Goal: Information Seeking & Learning: Learn about a topic

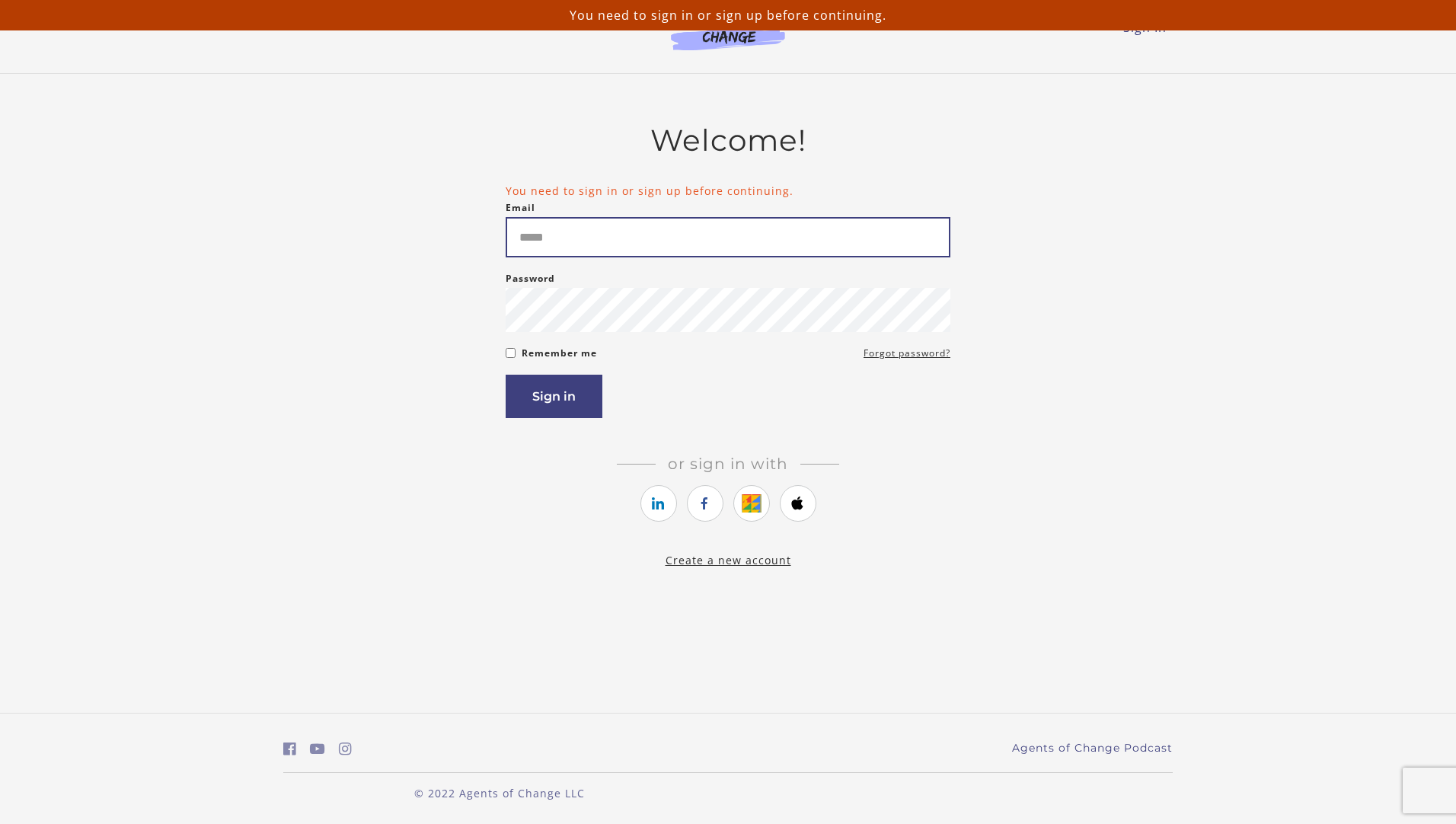
drag, startPoint x: 0, startPoint y: 0, endPoint x: 646, endPoint y: 251, distance: 693.0
click at [646, 251] on input "Email" at bounding box center [727, 237] width 444 height 41
type input "*"
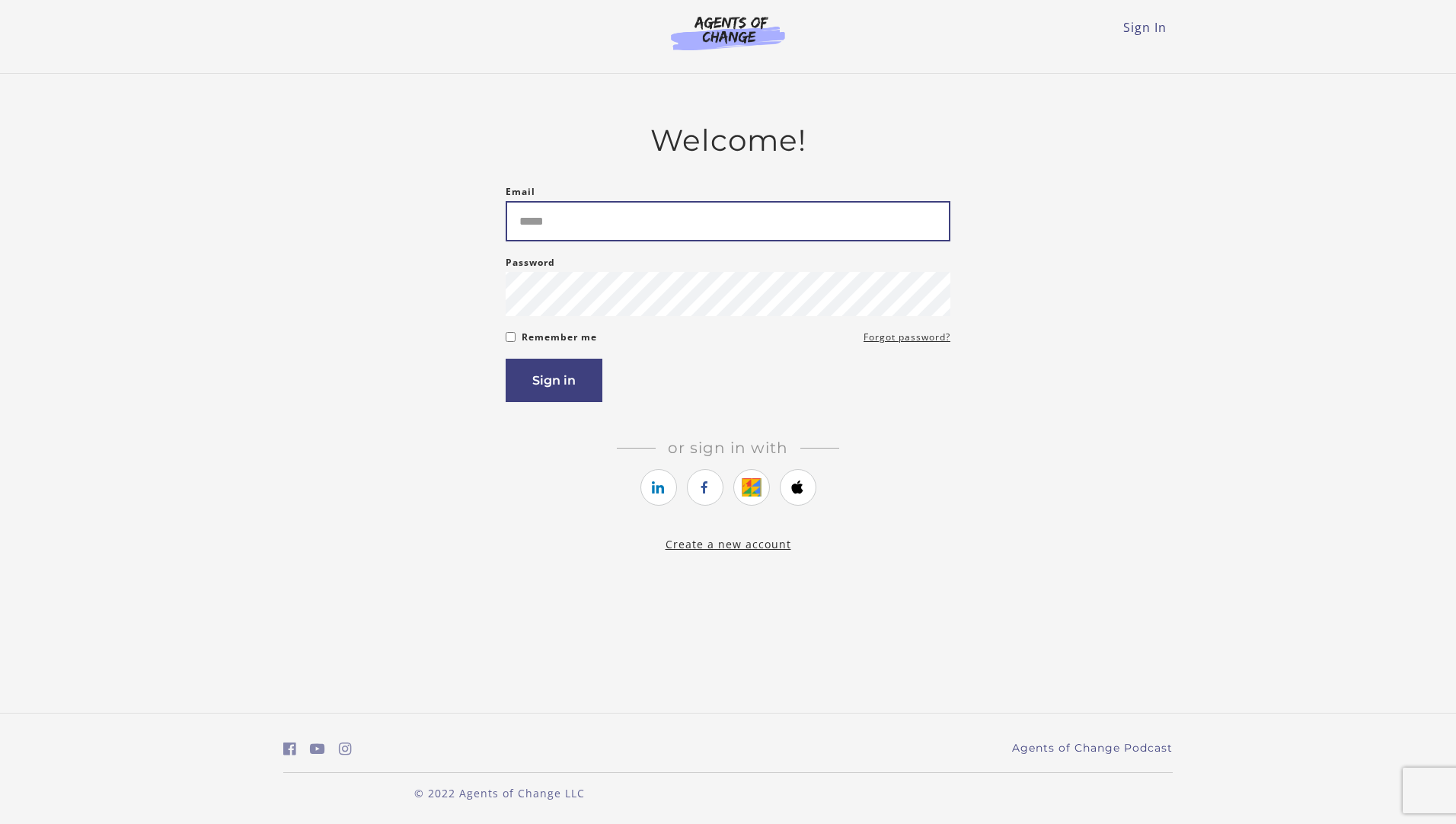
click at [613, 221] on input "Email" at bounding box center [727, 221] width 444 height 41
type input "**********"
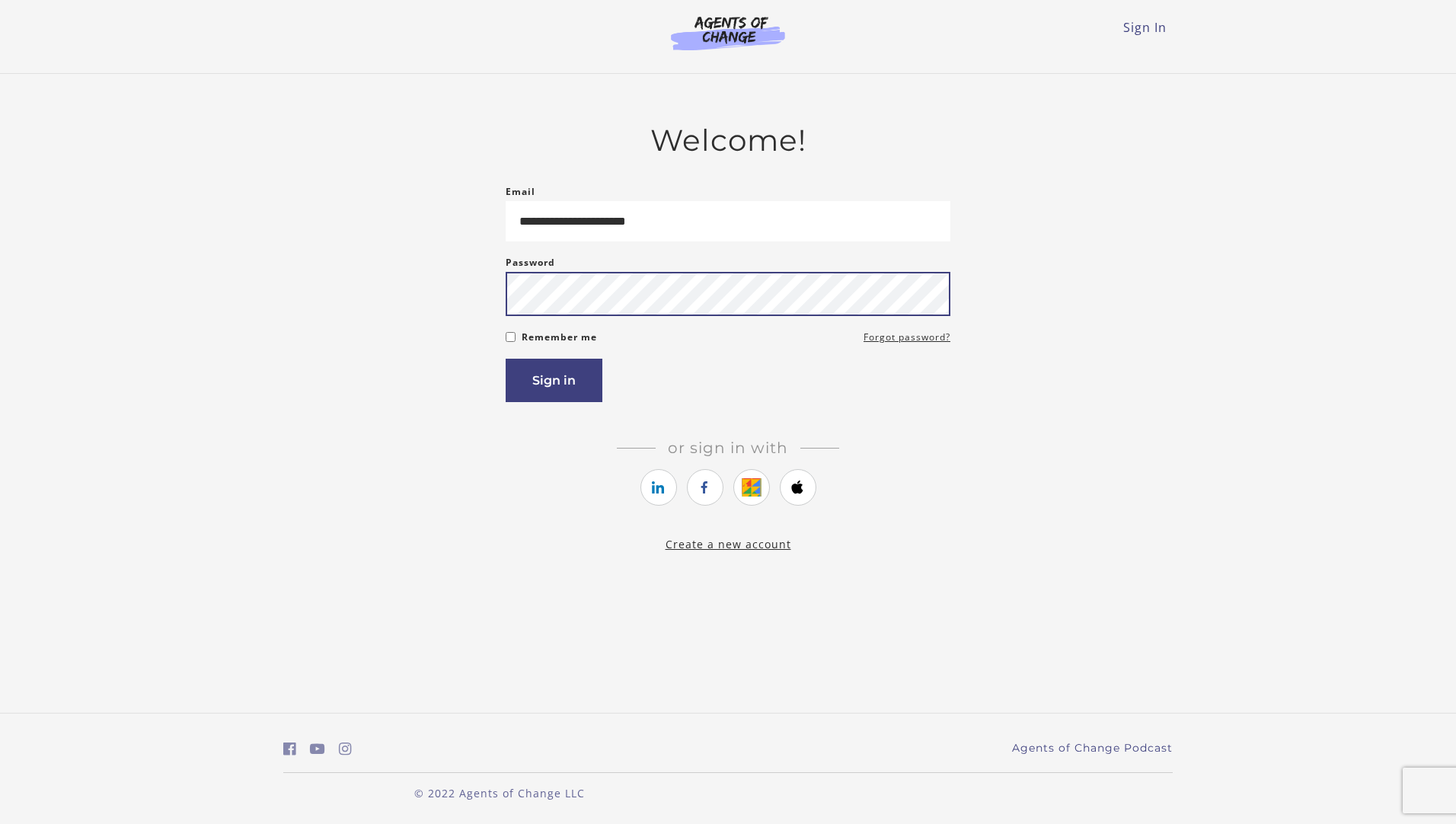
click at [505, 359] on button "Sign in" at bounding box center [553, 380] width 96 height 43
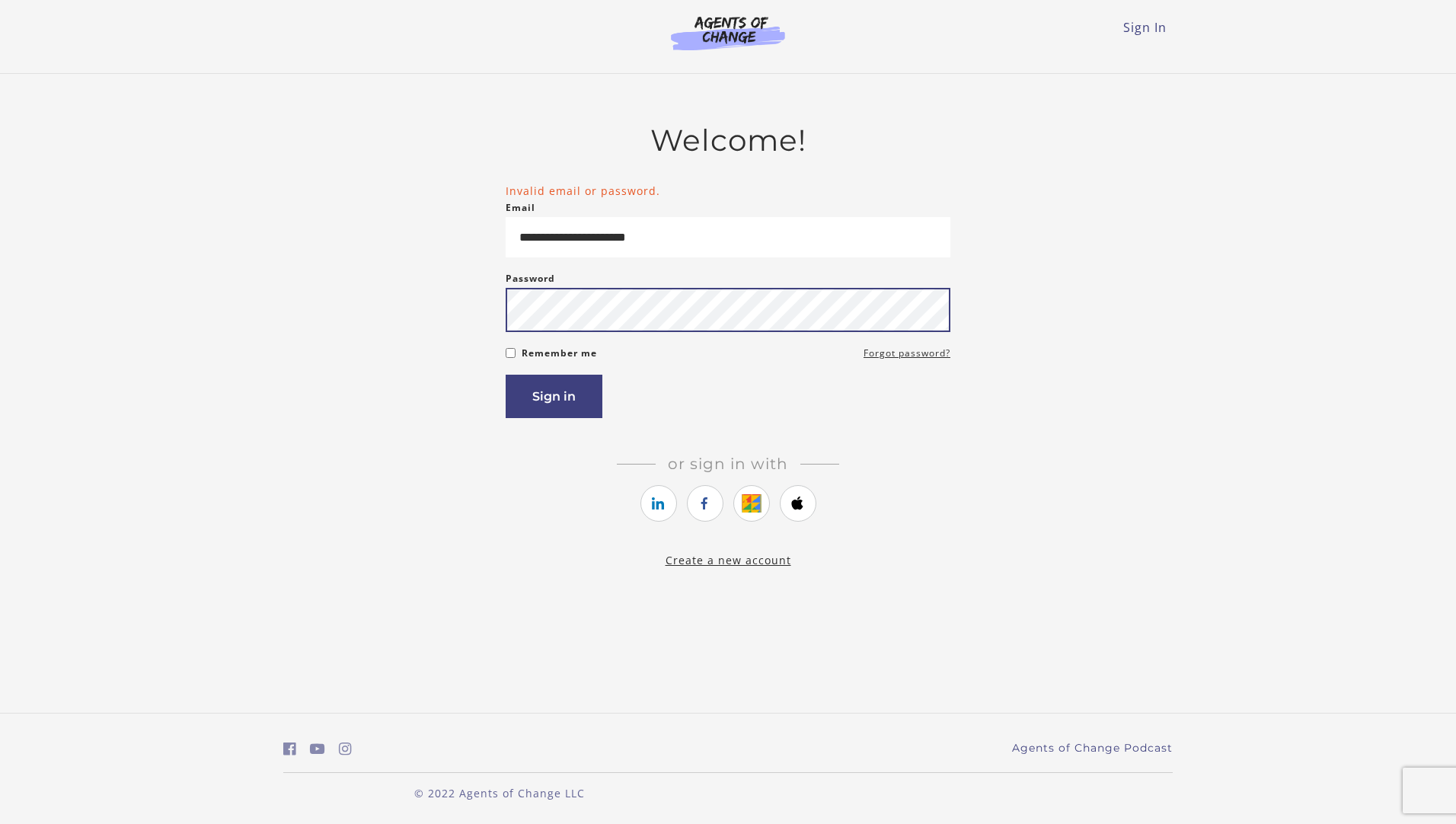
click at [505, 375] on button "Sign in" at bounding box center [553, 397] width 96 height 43
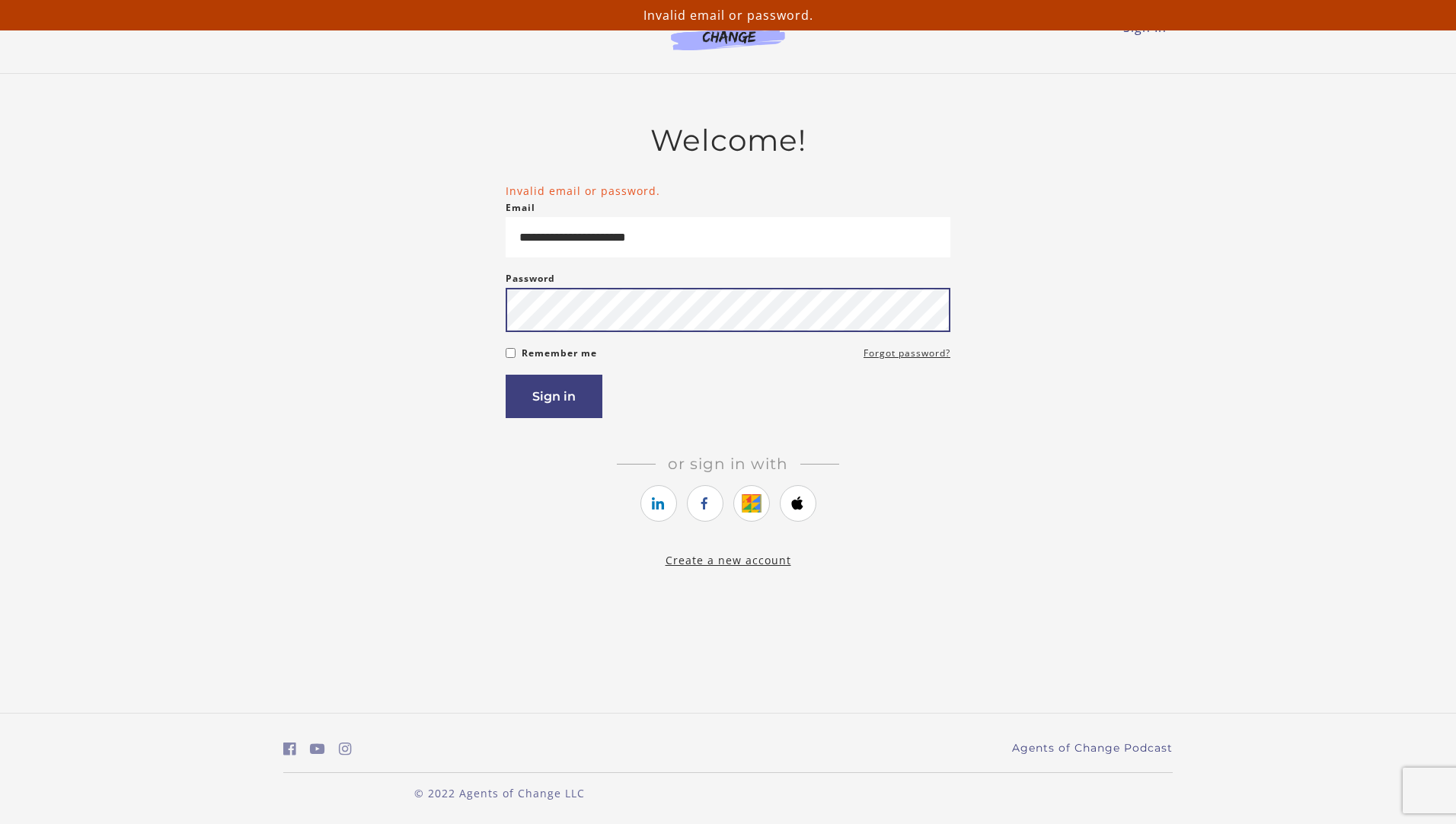
click at [505, 375] on button "Sign in" at bounding box center [553, 397] width 96 height 43
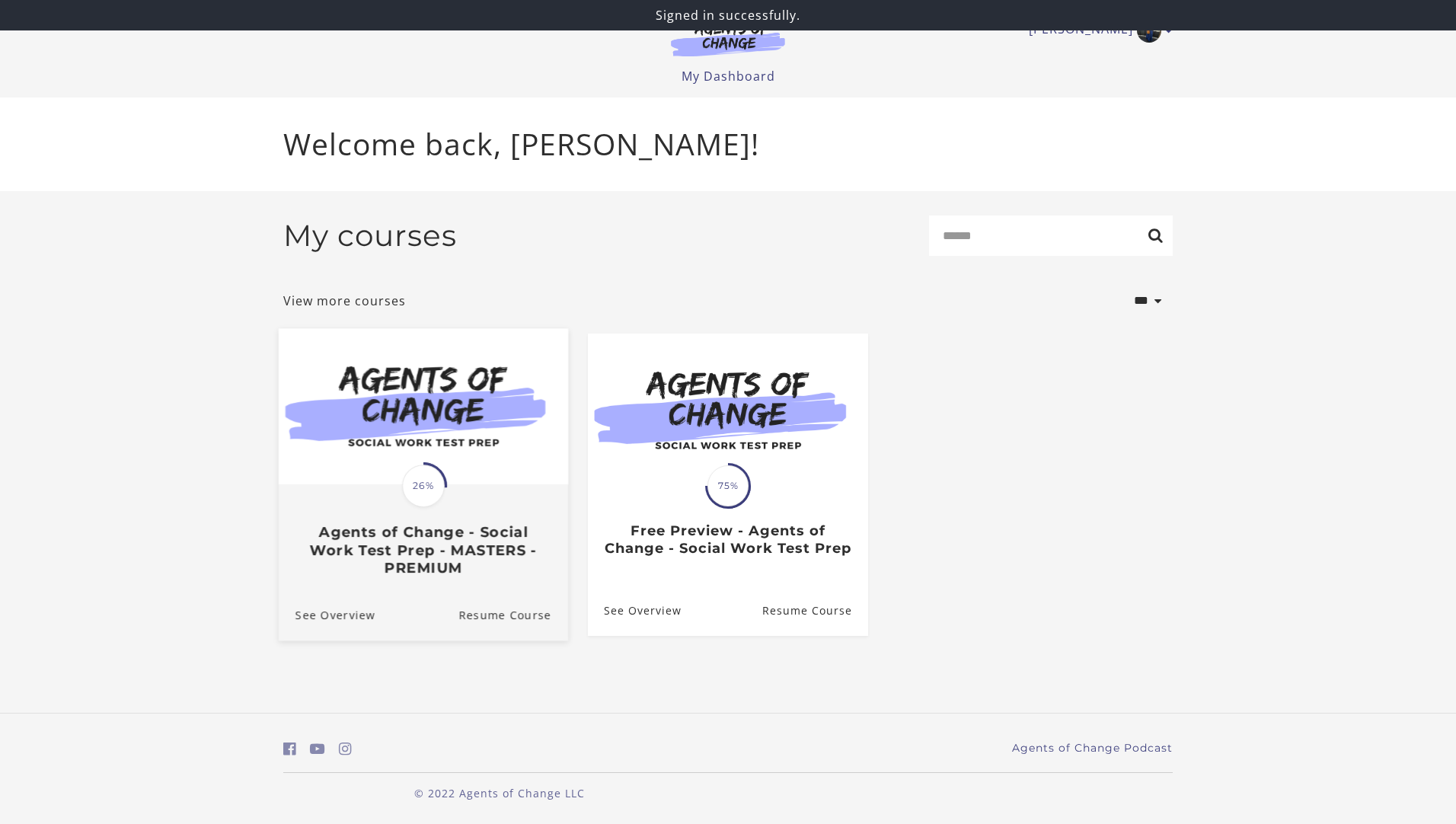
click at [484, 503] on div "Translation missing: en.liquid.partials.dashboard_course_card.progress_descript…" at bounding box center [423, 531] width 289 height 91
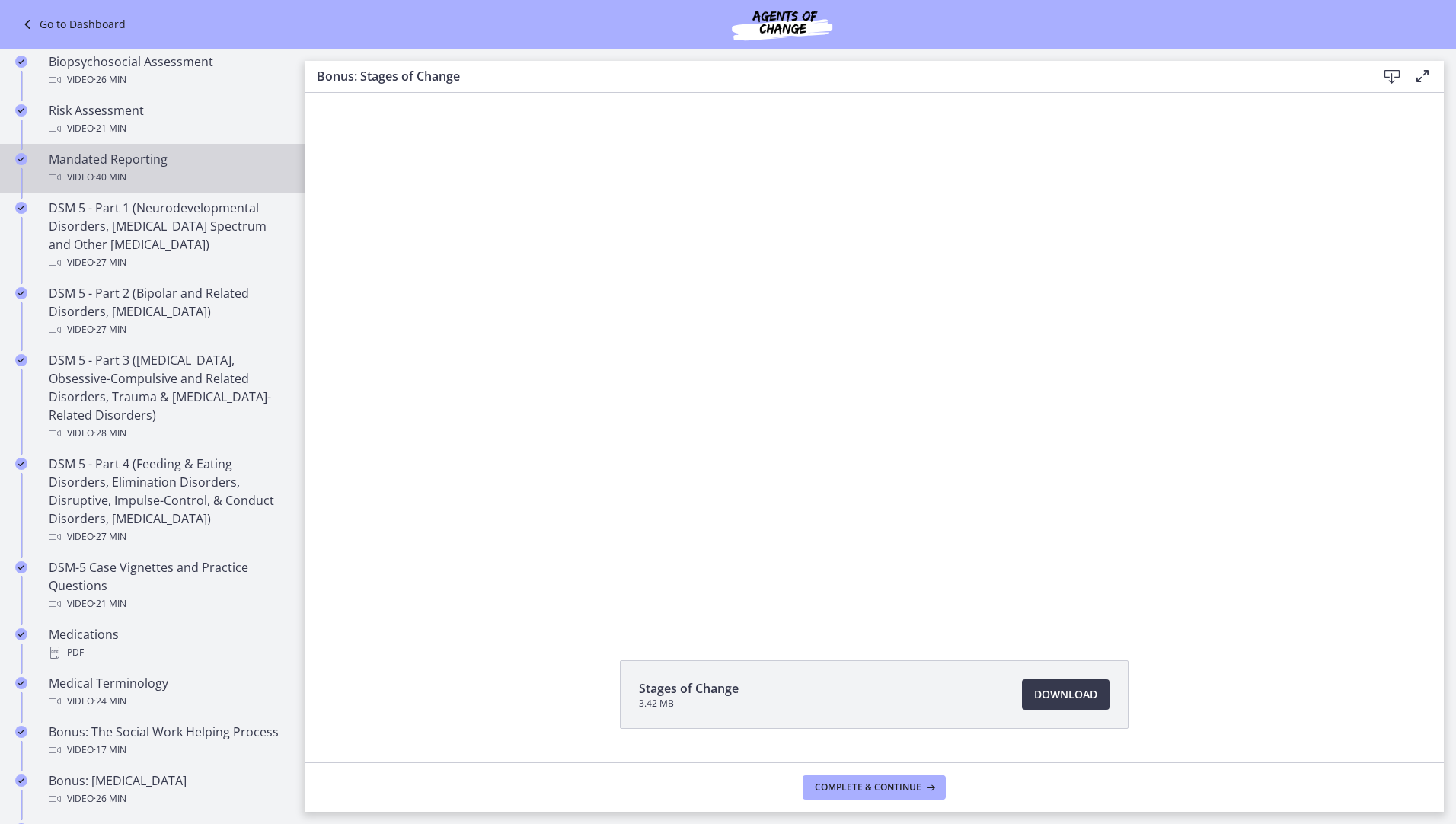
scroll to position [76, 0]
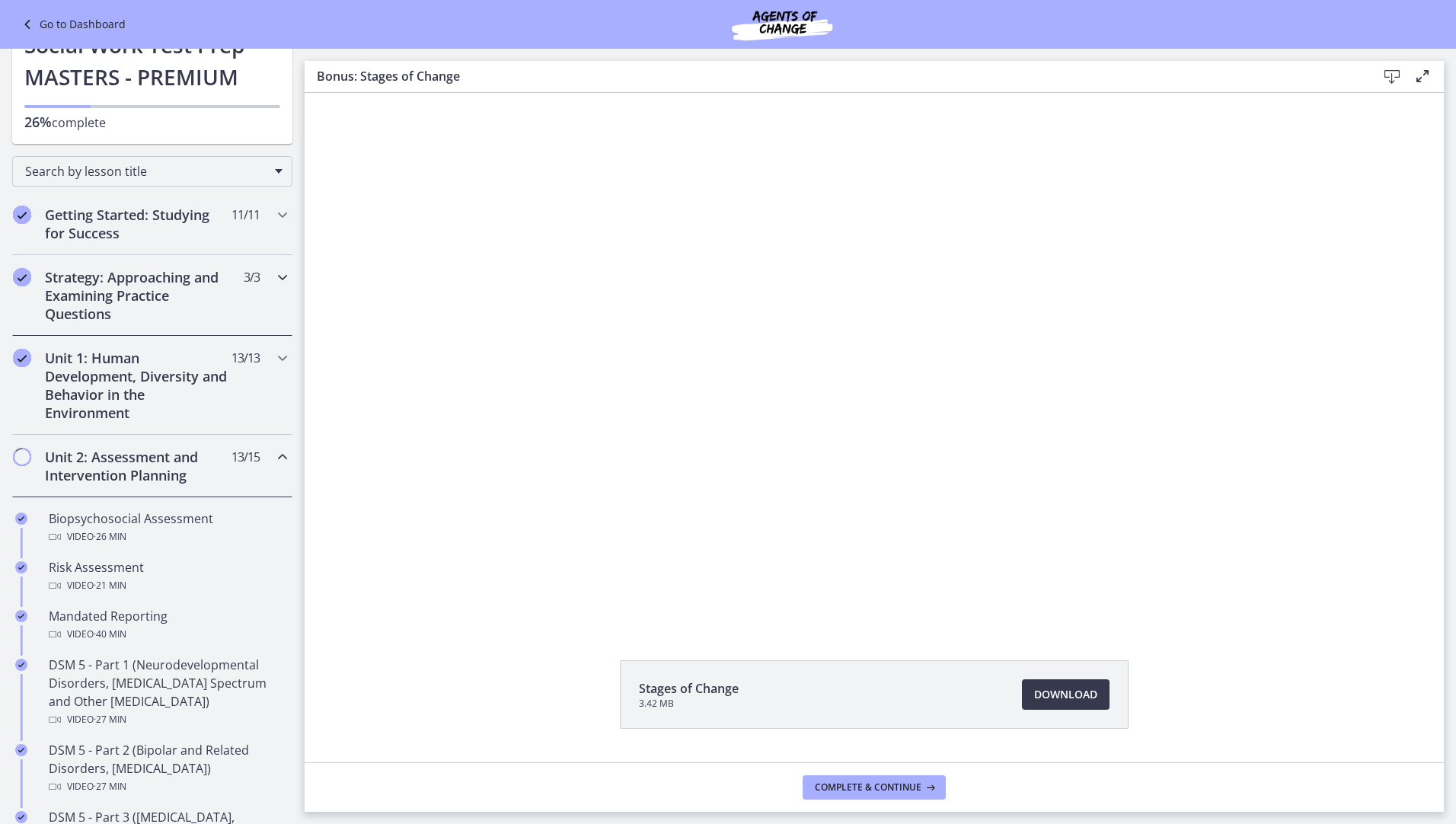
click at [273, 280] on icon "Chapters" at bounding box center [282, 277] width 18 height 18
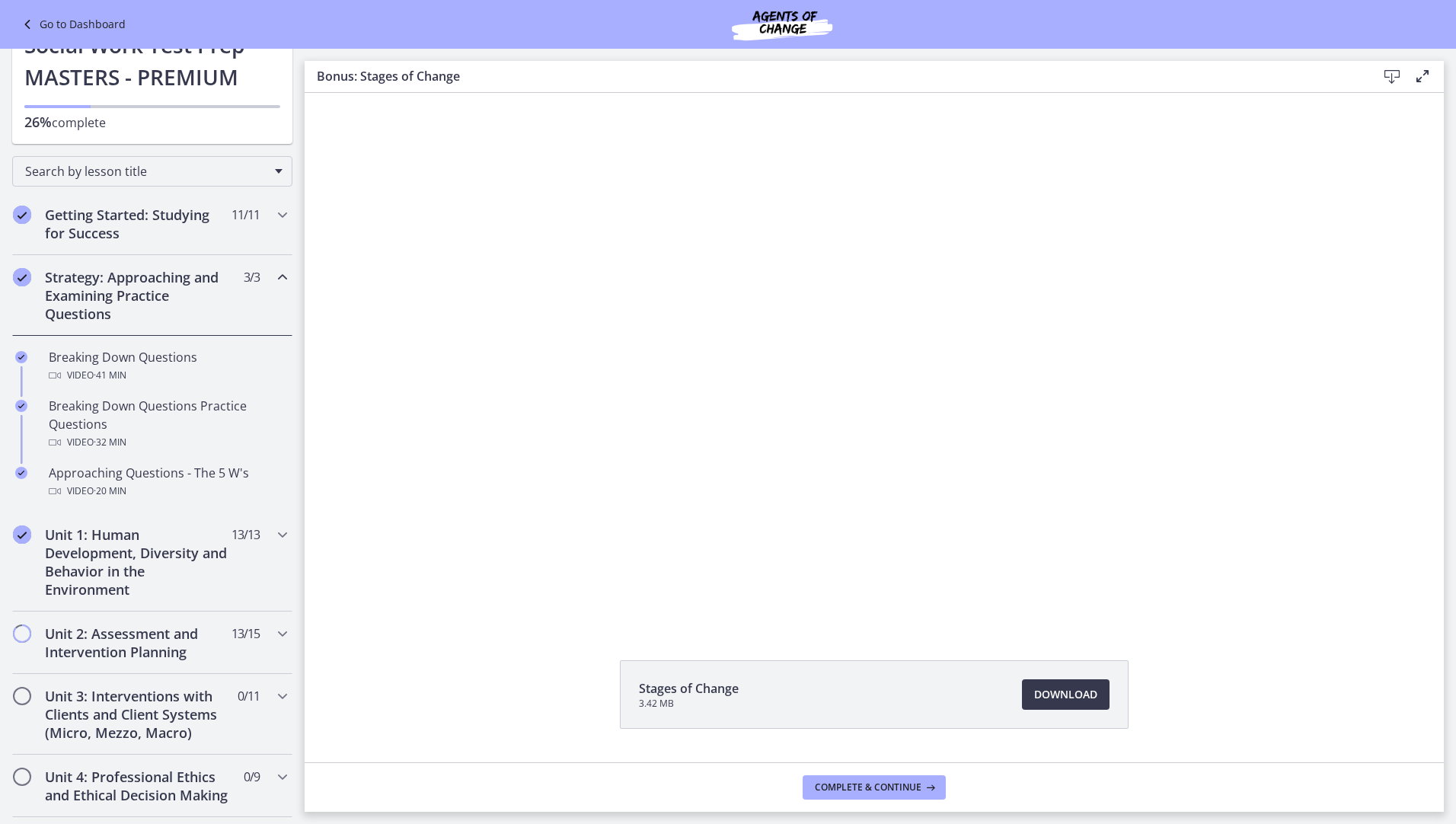
click at [273, 280] on icon "Chapters" at bounding box center [282, 277] width 18 height 18
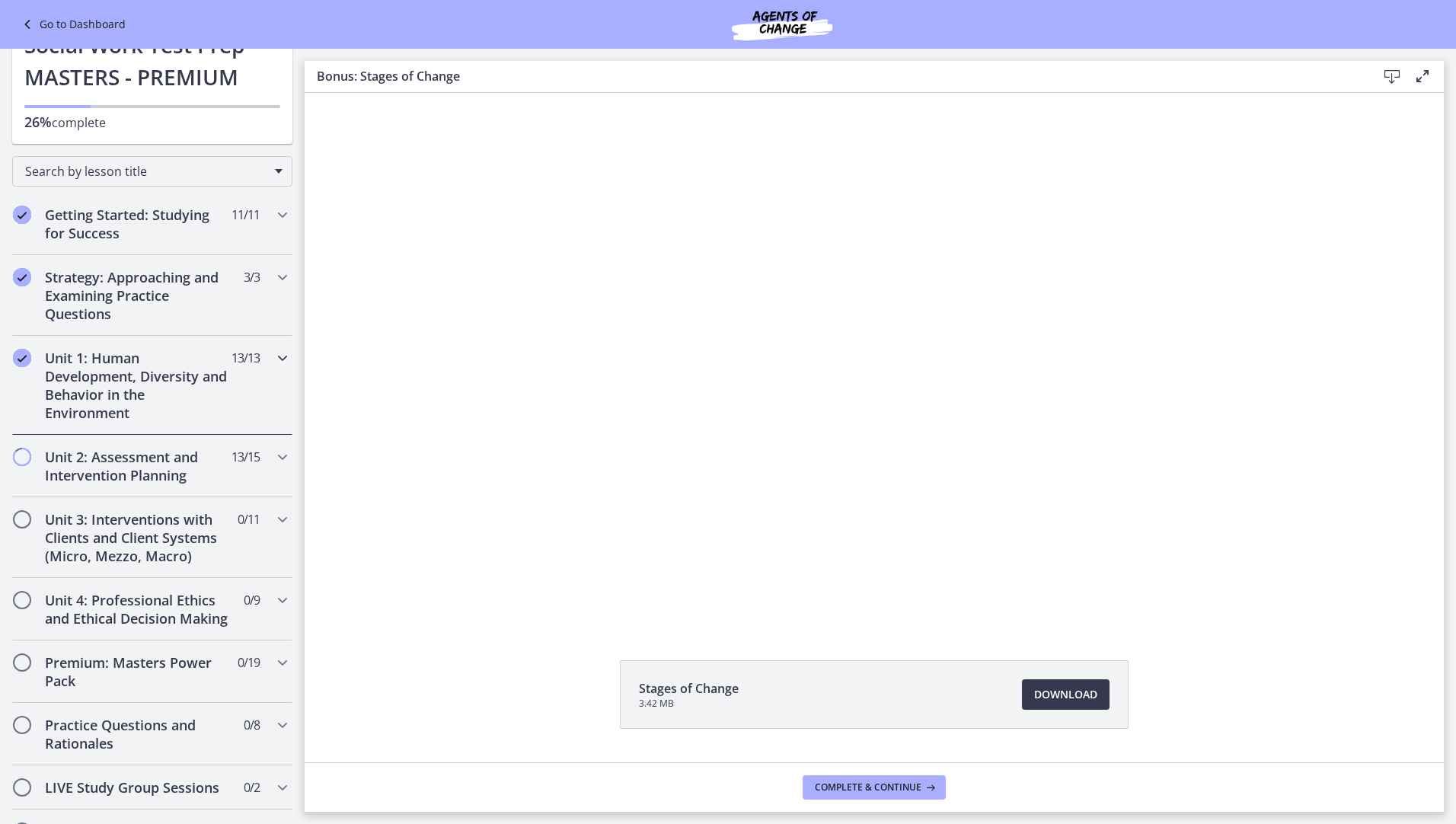
click at [273, 359] on icon "Chapters" at bounding box center [282, 358] width 18 height 18
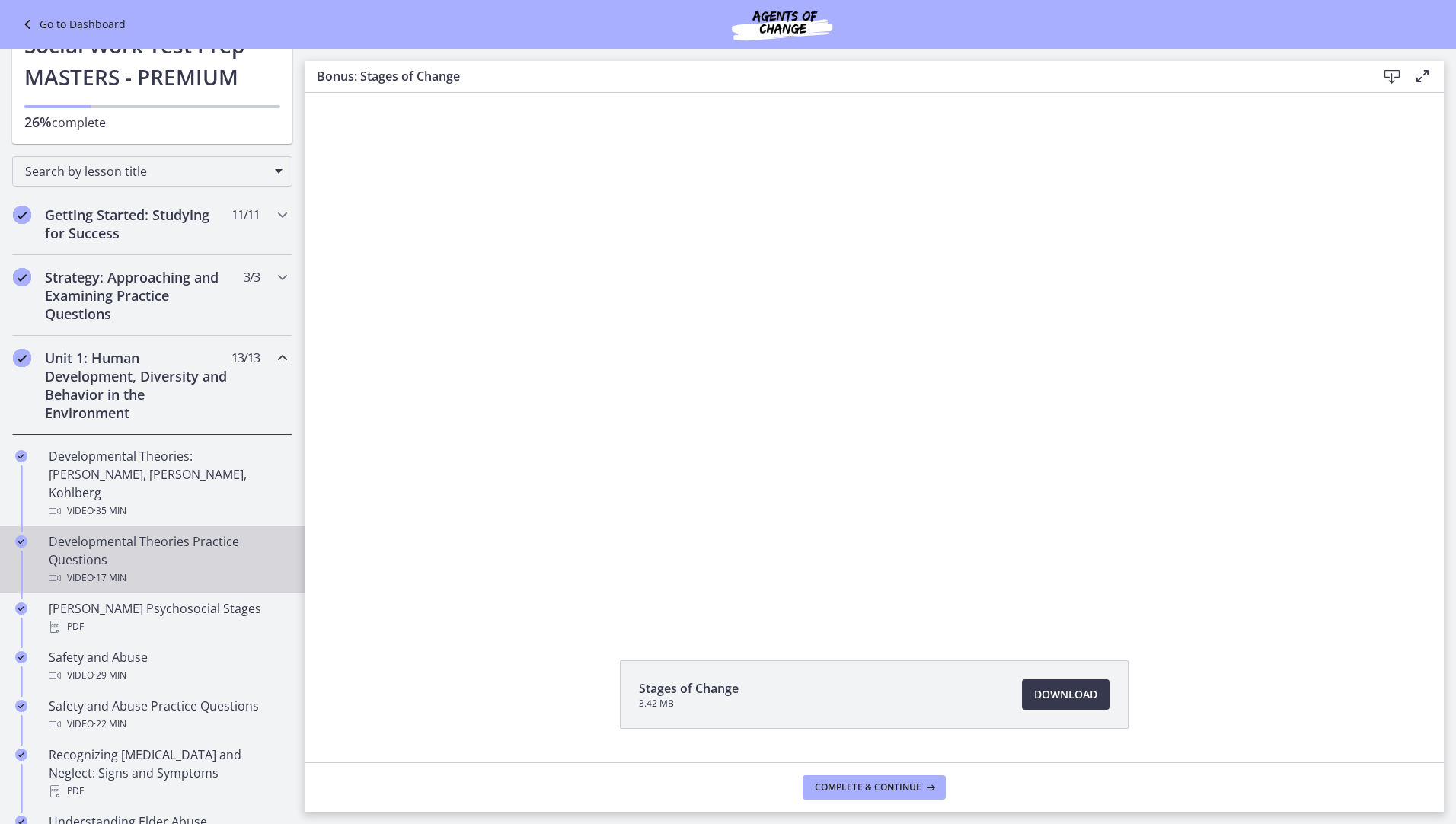
click at [223, 569] on div "Video · 17 min" at bounding box center [168, 578] width 238 height 18
click at [1067, 705] on link "Download Opens in a new window" at bounding box center [1065, 695] width 87 height 31
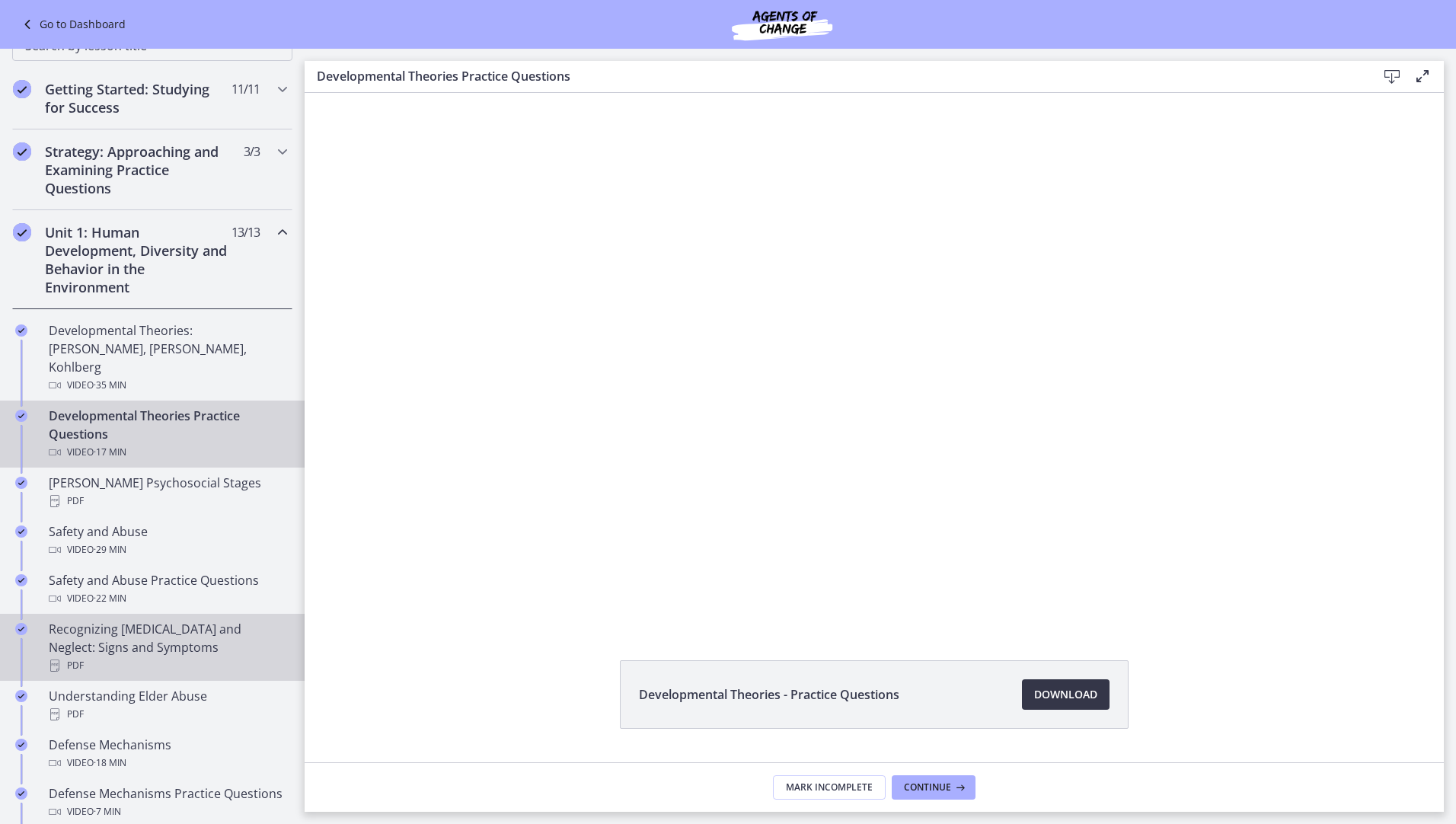
scroll to position [228, 0]
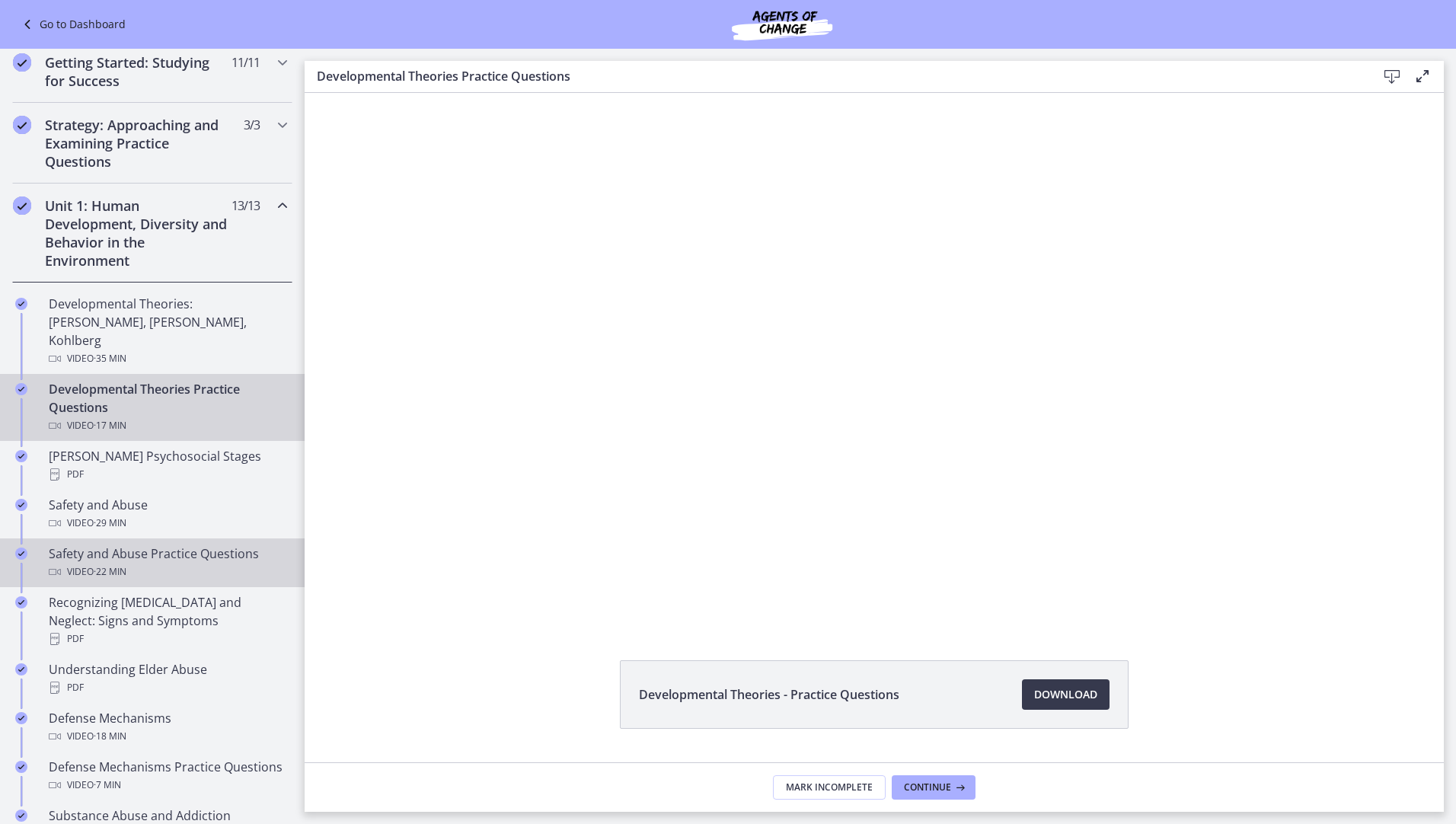
click at [223, 545] on div "Safety and Abuse Practice Questions Video · 22 min" at bounding box center [168, 563] width 238 height 37
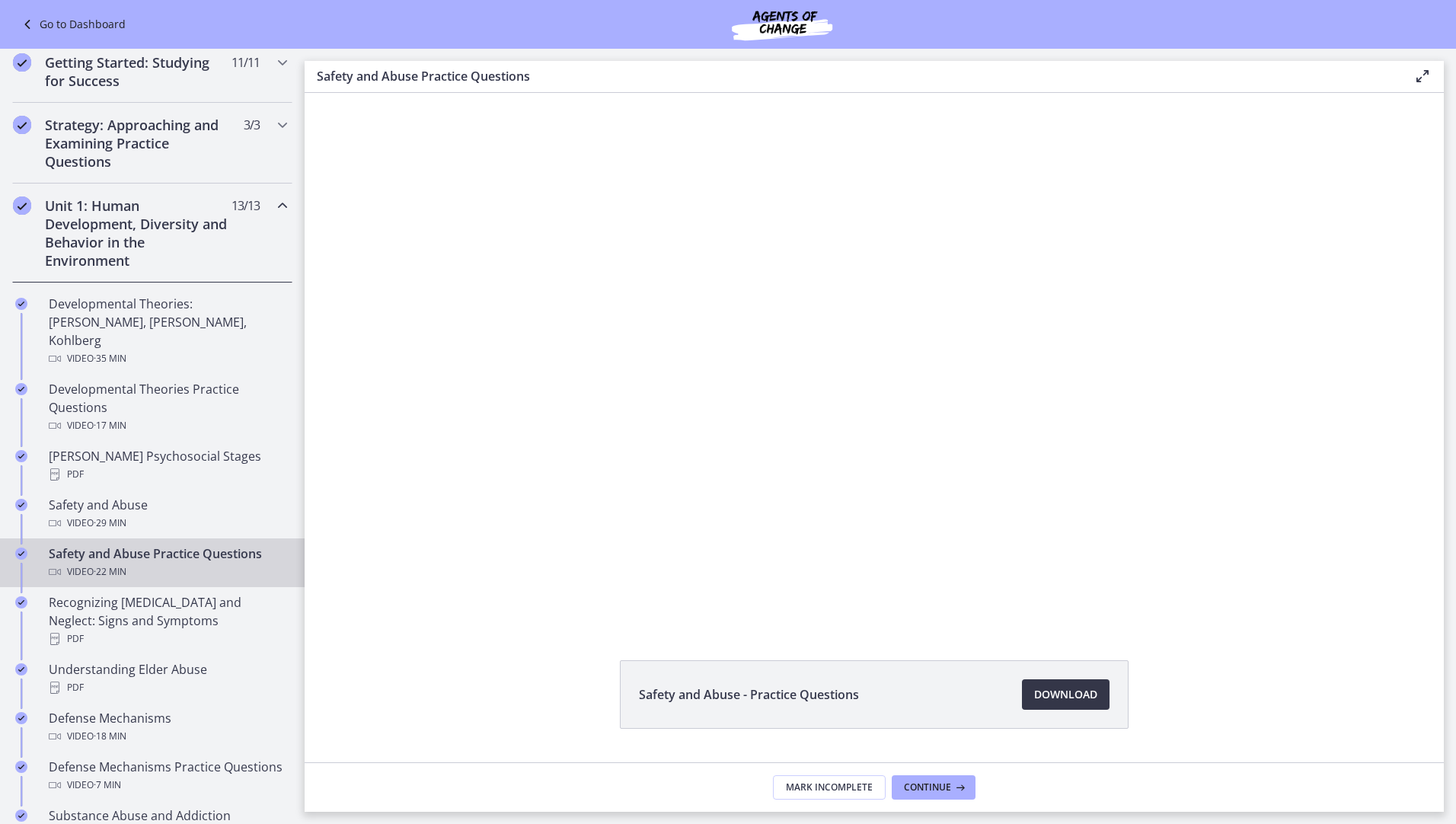
click at [1049, 700] on span "Download Opens in a new window" at bounding box center [1065, 694] width 63 height 18
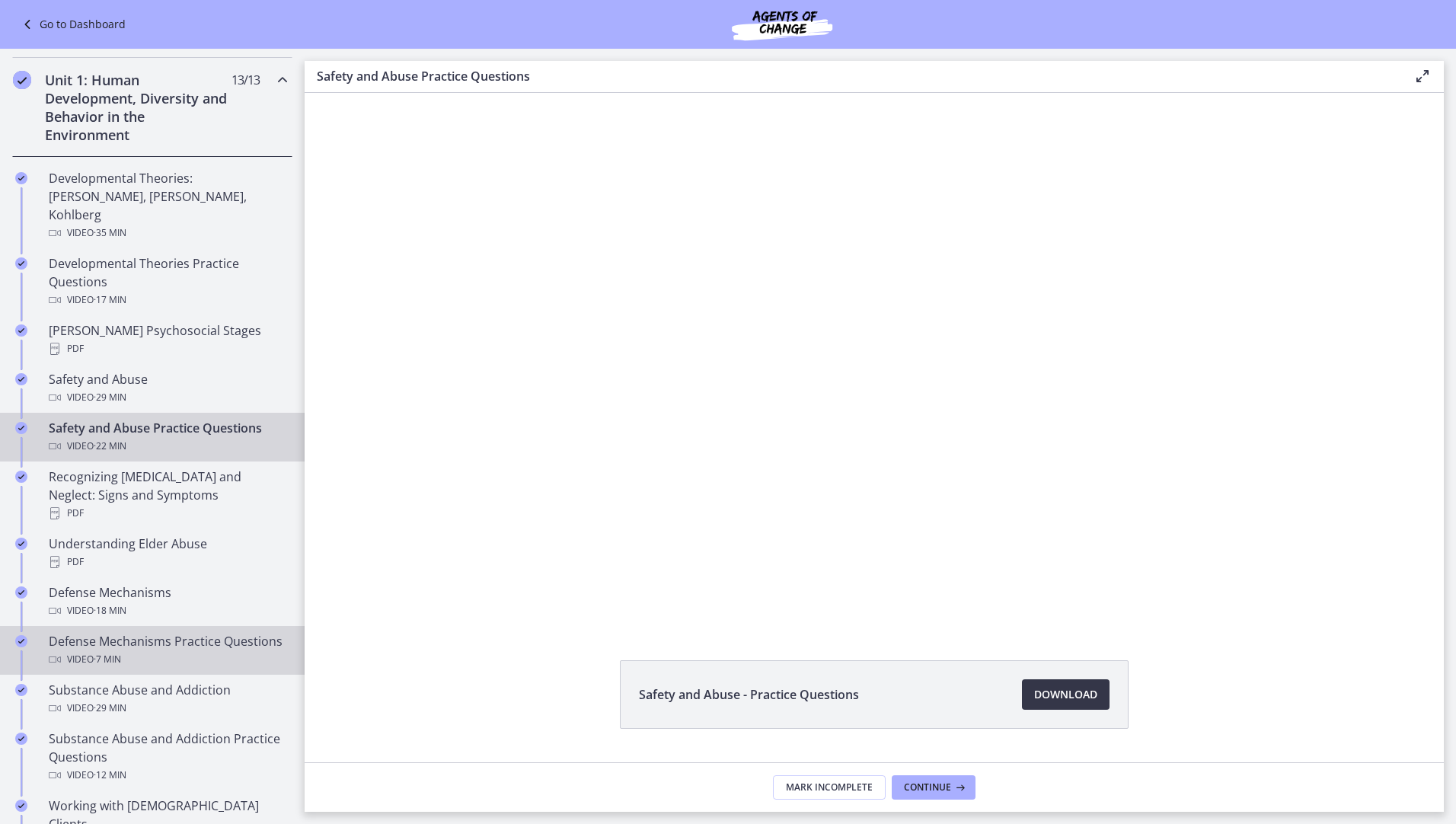
scroll to position [380, 0]
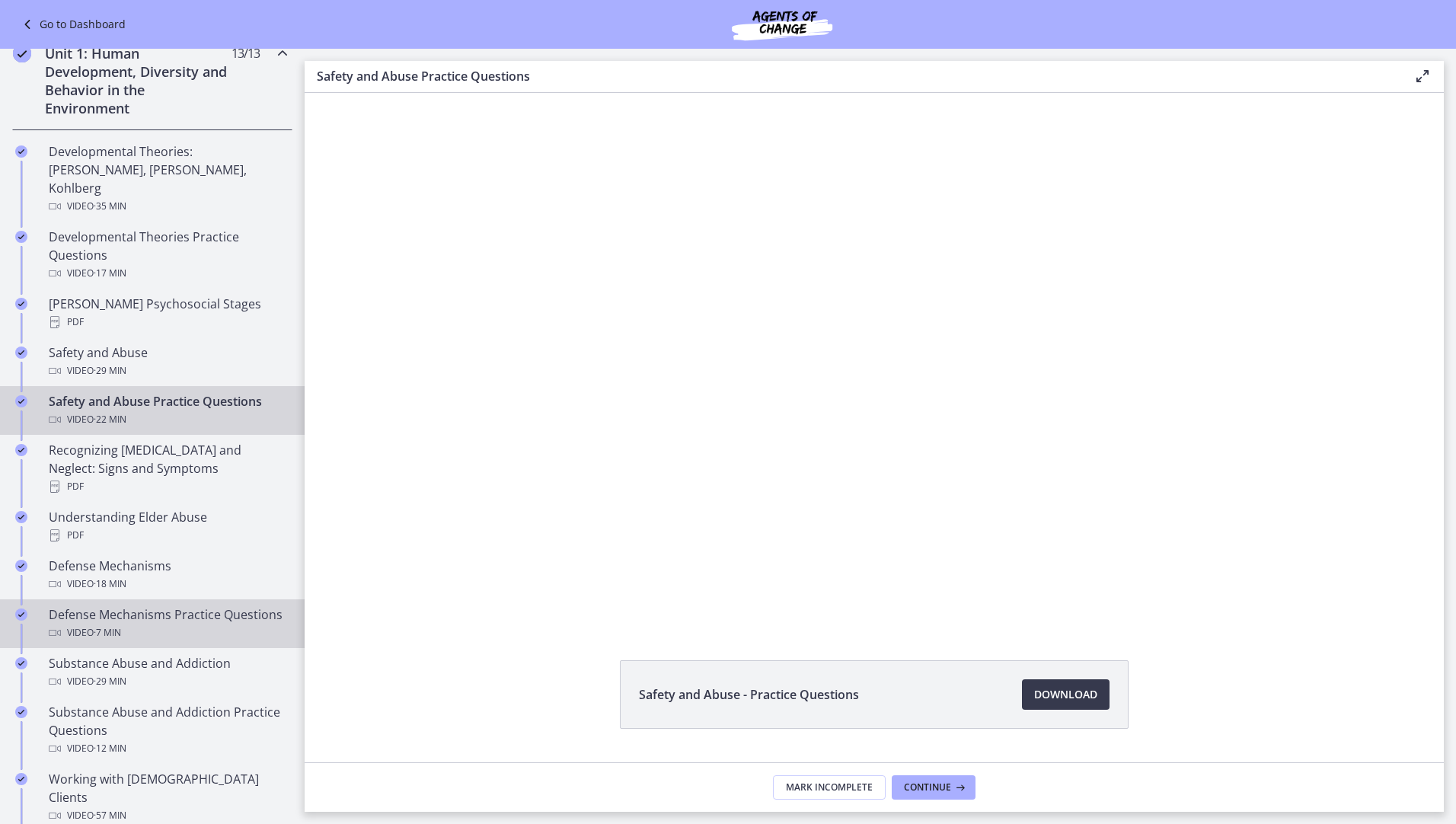
click at [177, 618] on div "Defense Mechanisms Practice Questions Video · 7 min" at bounding box center [168, 624] width 238 height 37
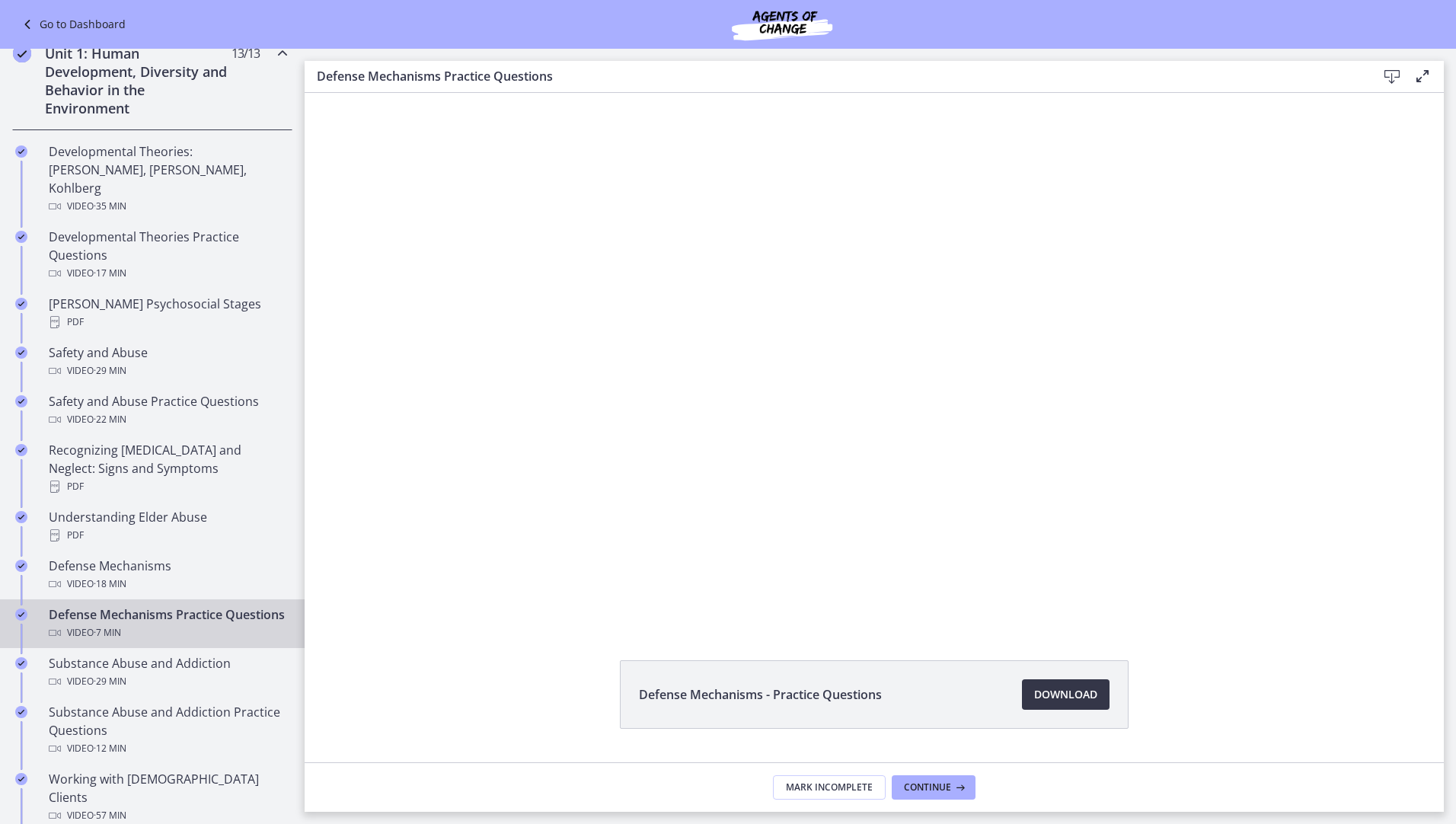
click at [1083, 691] on span "Download Opens in a new window" at bounding box center [1065, 694] width 63 height 18
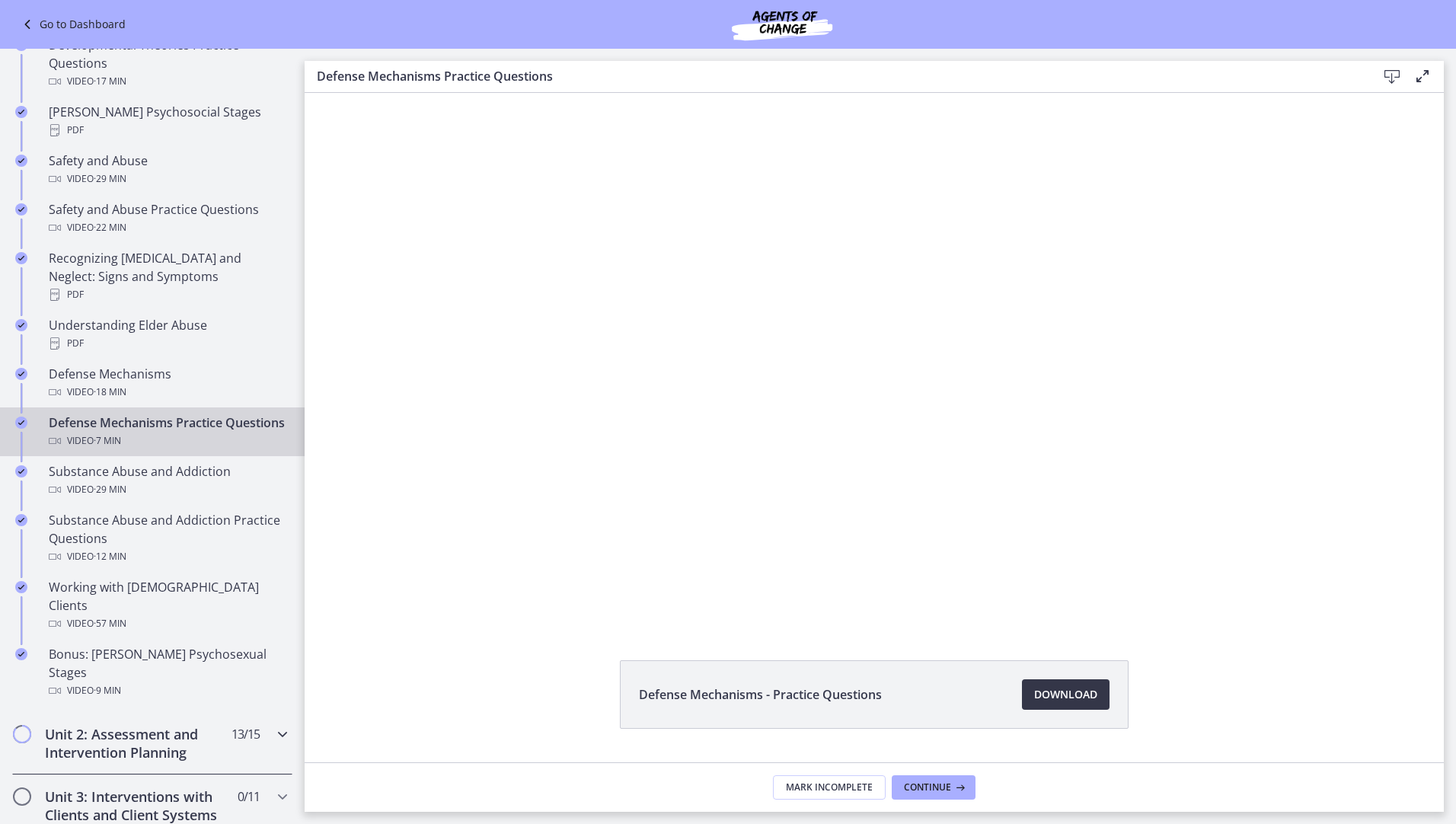
scroll to position [609, 0]
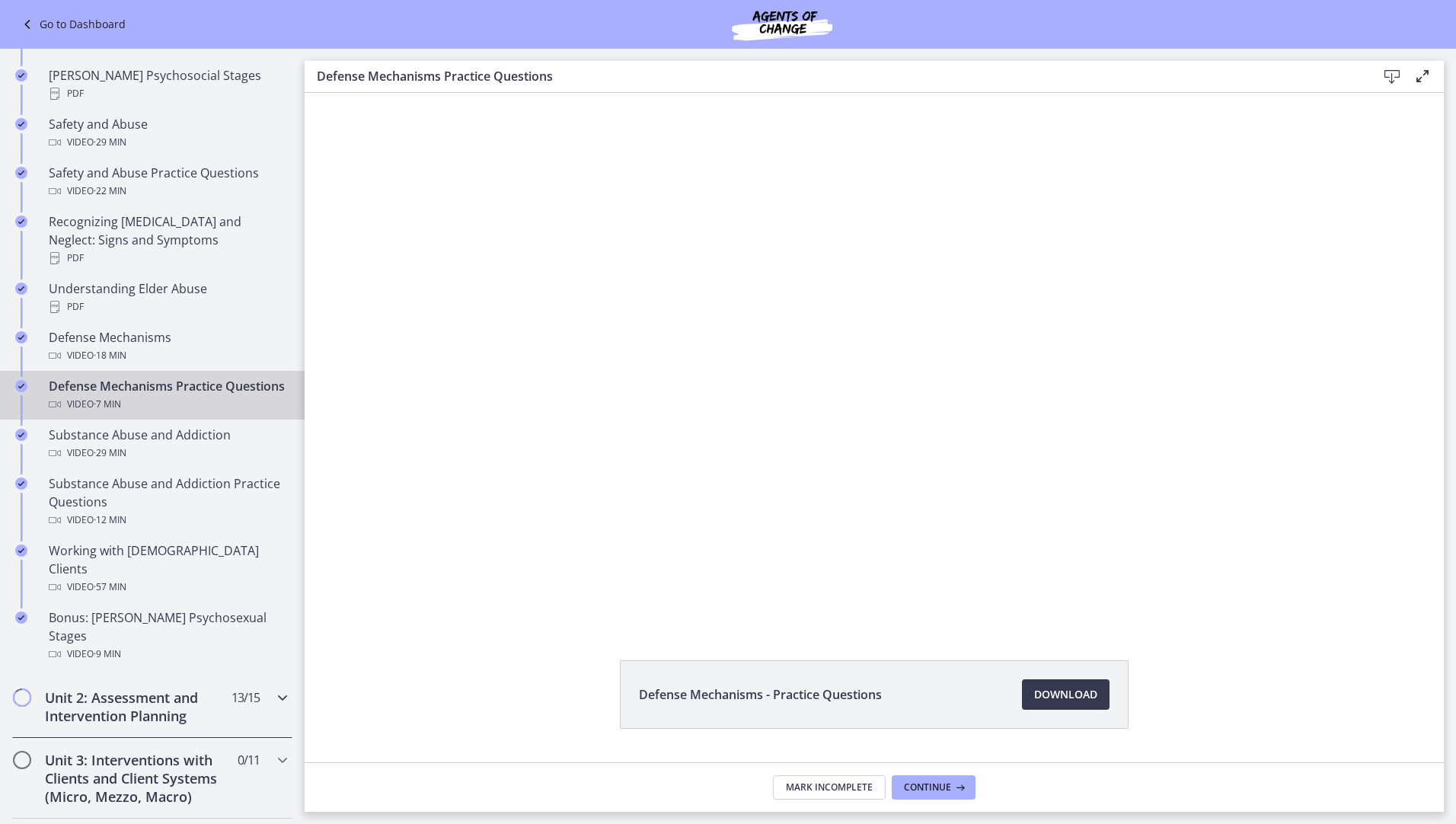
click at [273, 689] on icon "Chapters" at bounding box center [282, 698] width 18 height 18
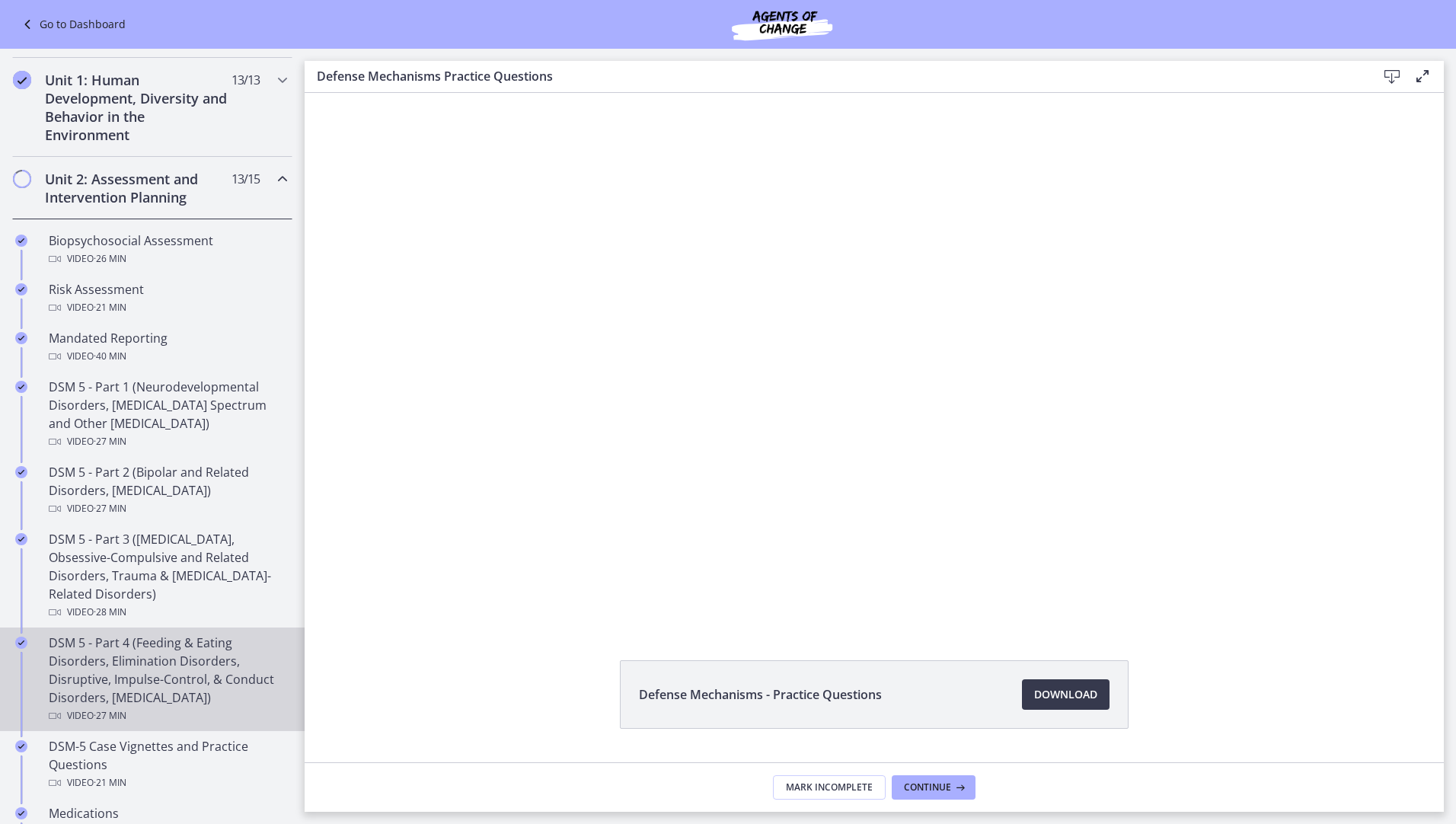
scroll to position [380, 0]
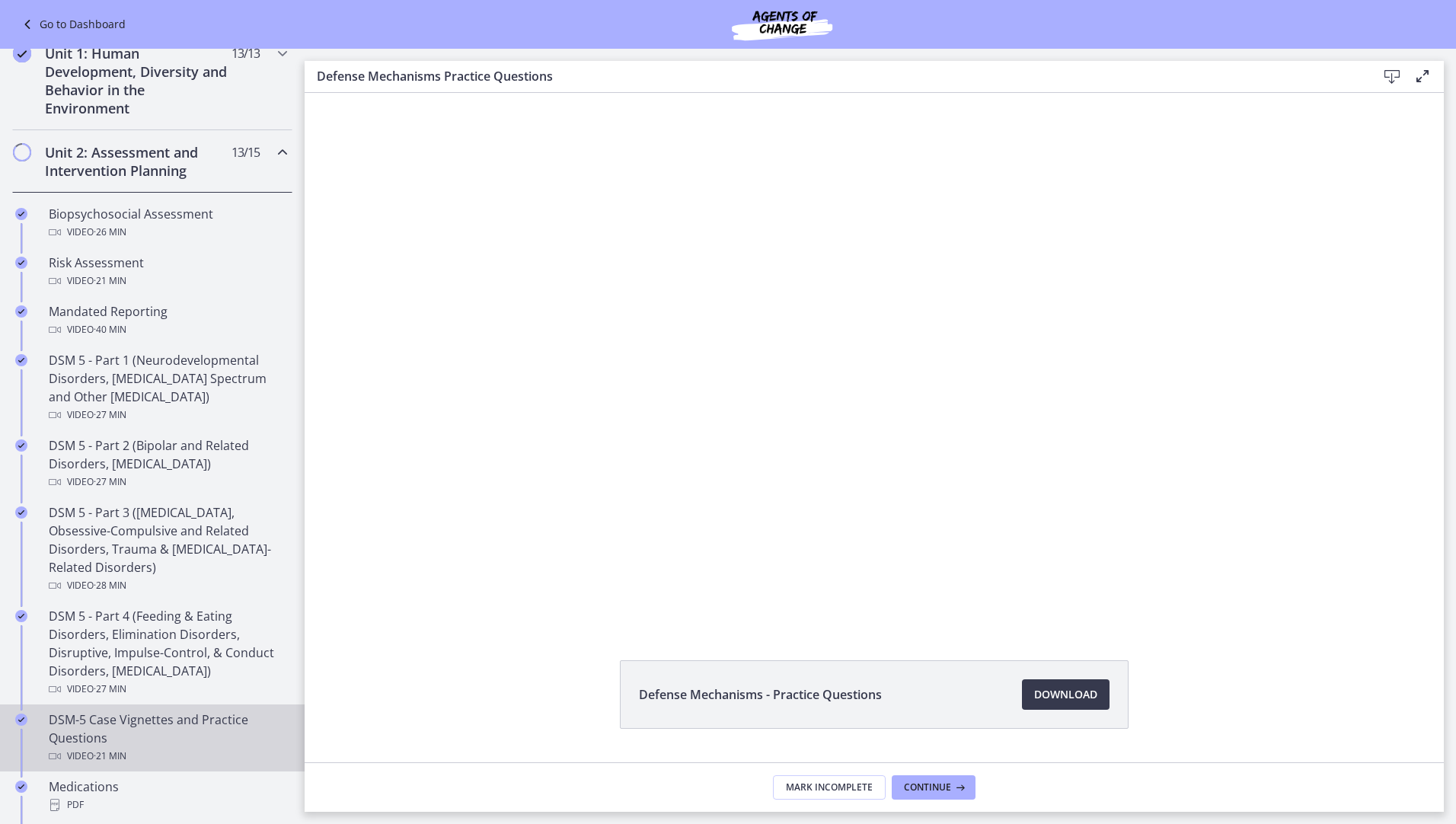
click at [240, 711] on div "DSM-5 Case Vignettes and Practice Questions Video · 21 min" at bounding box center [168, 737] width 238 height 55
click at [1039, 683] on link "Download Opens in a new window" at bounding box center [1065, 695] width 87 height 31
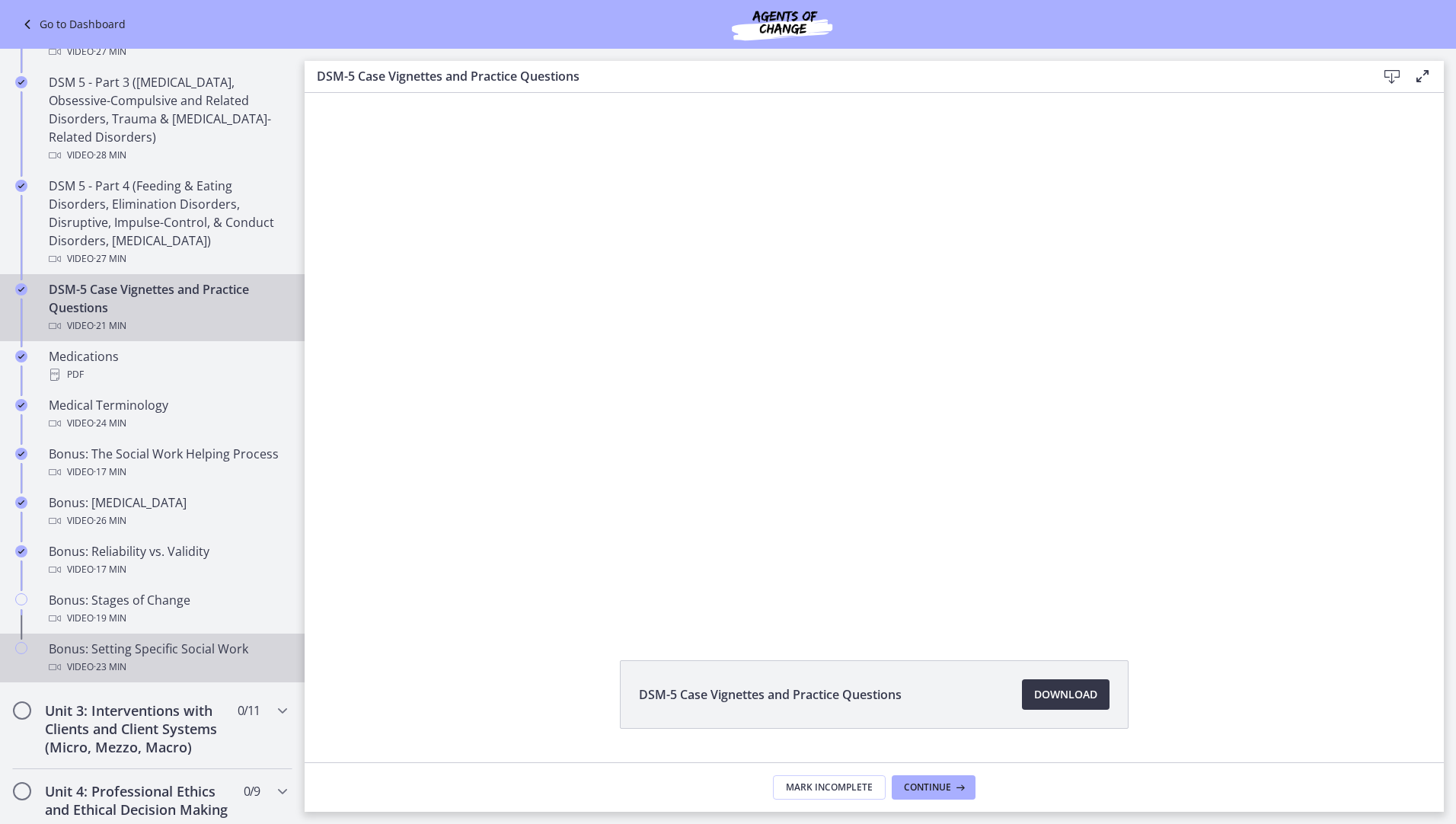
scroll to position [838, 0]
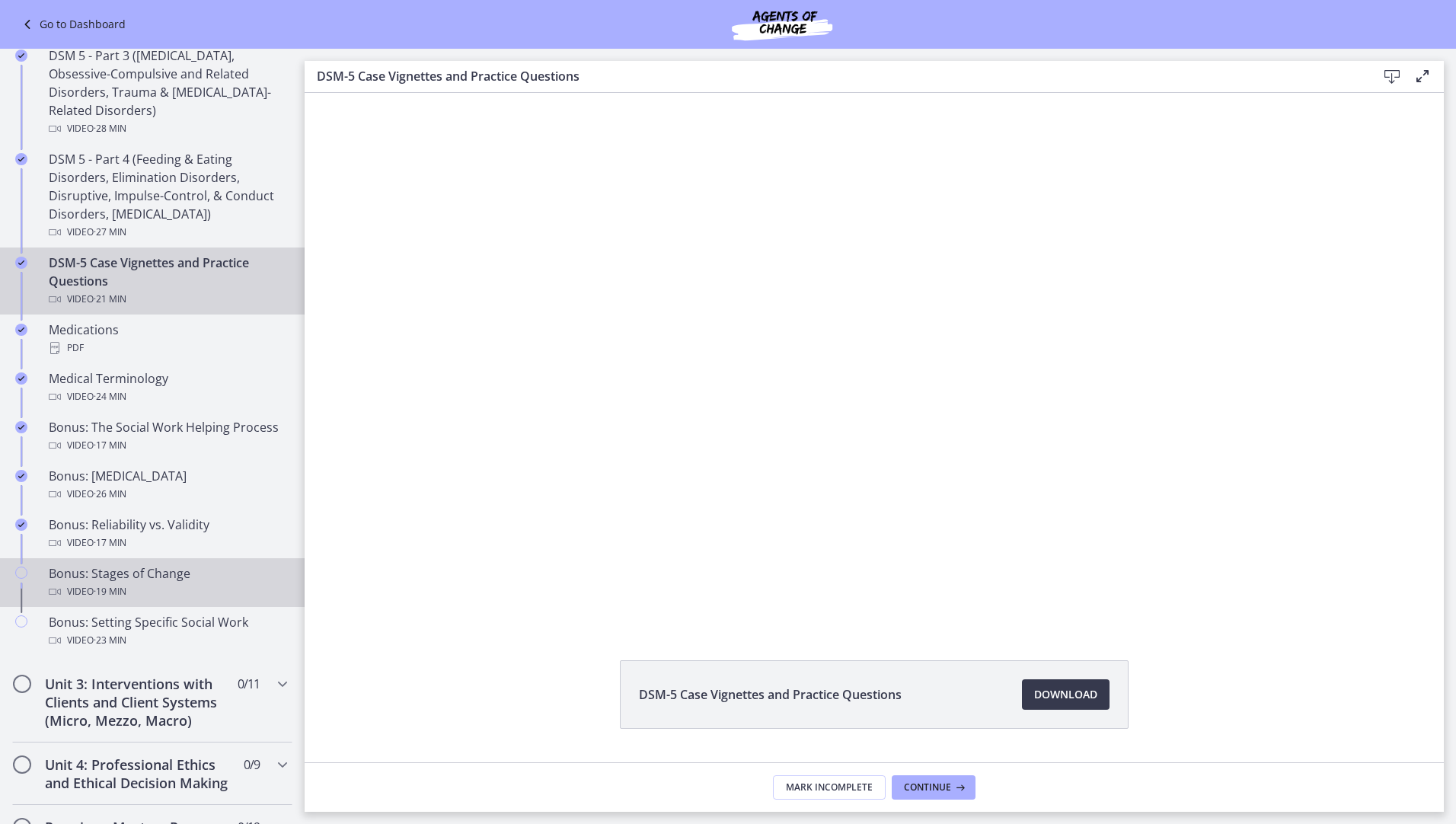
click at [159, 593] on div "Video · 19 min" at bounding box center [168, 591] width 238 height 18
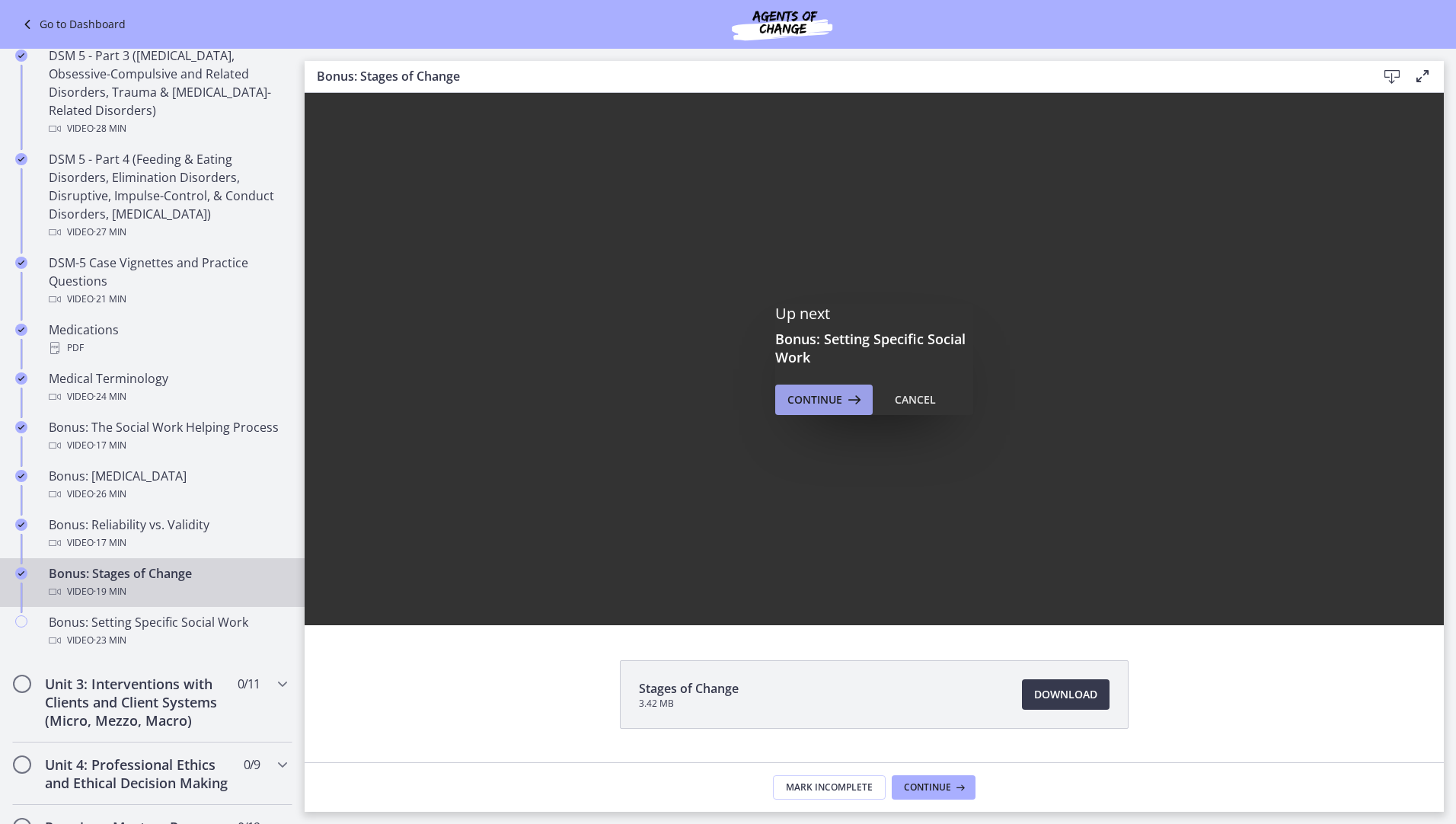
click at [826, 400] on span "Continue" at bounding box center [814, 399] width 55 height 18
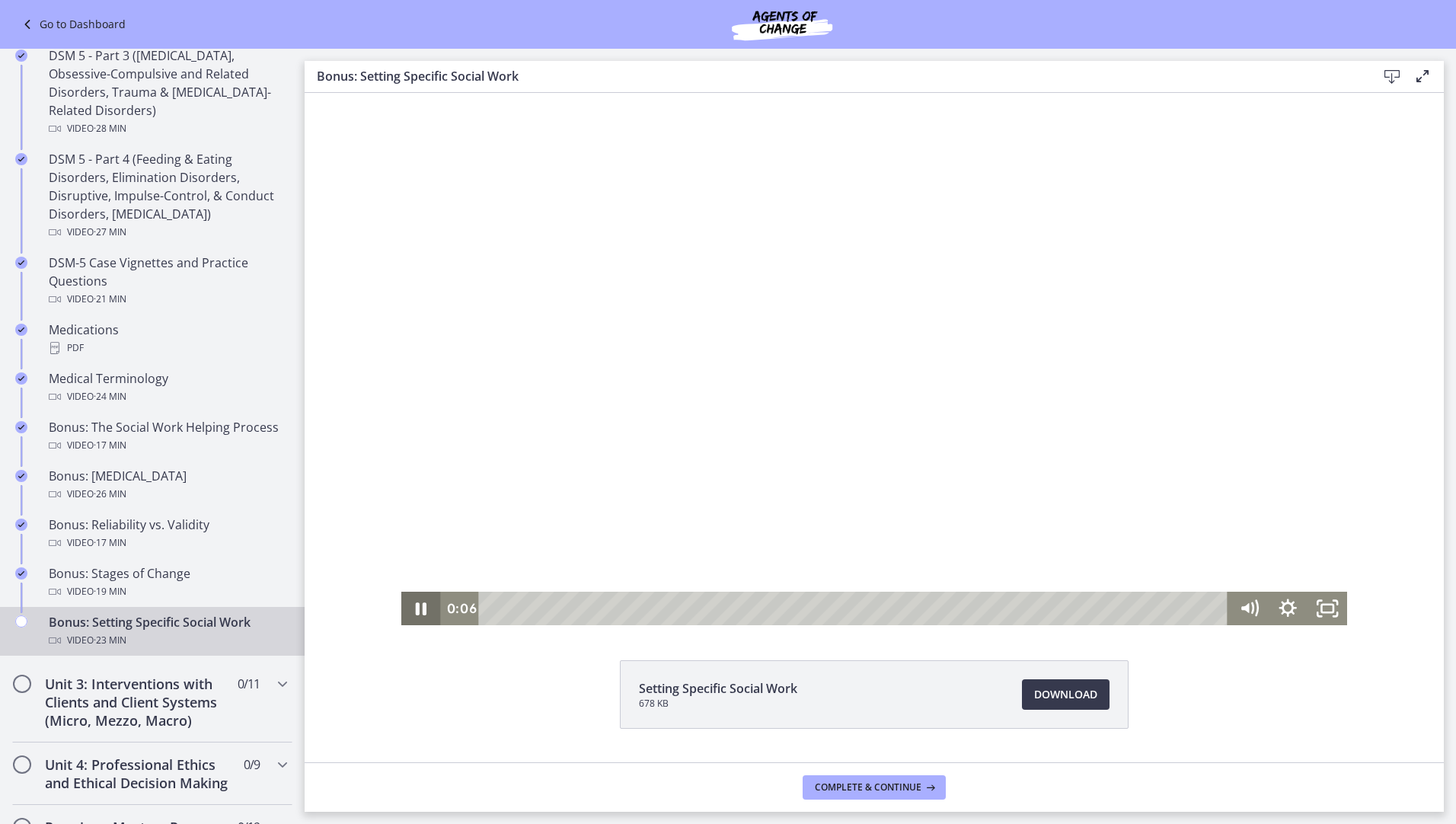
click at [409, 609] on icon "Pause" at bounding box center [421, 609] width 40 height 33
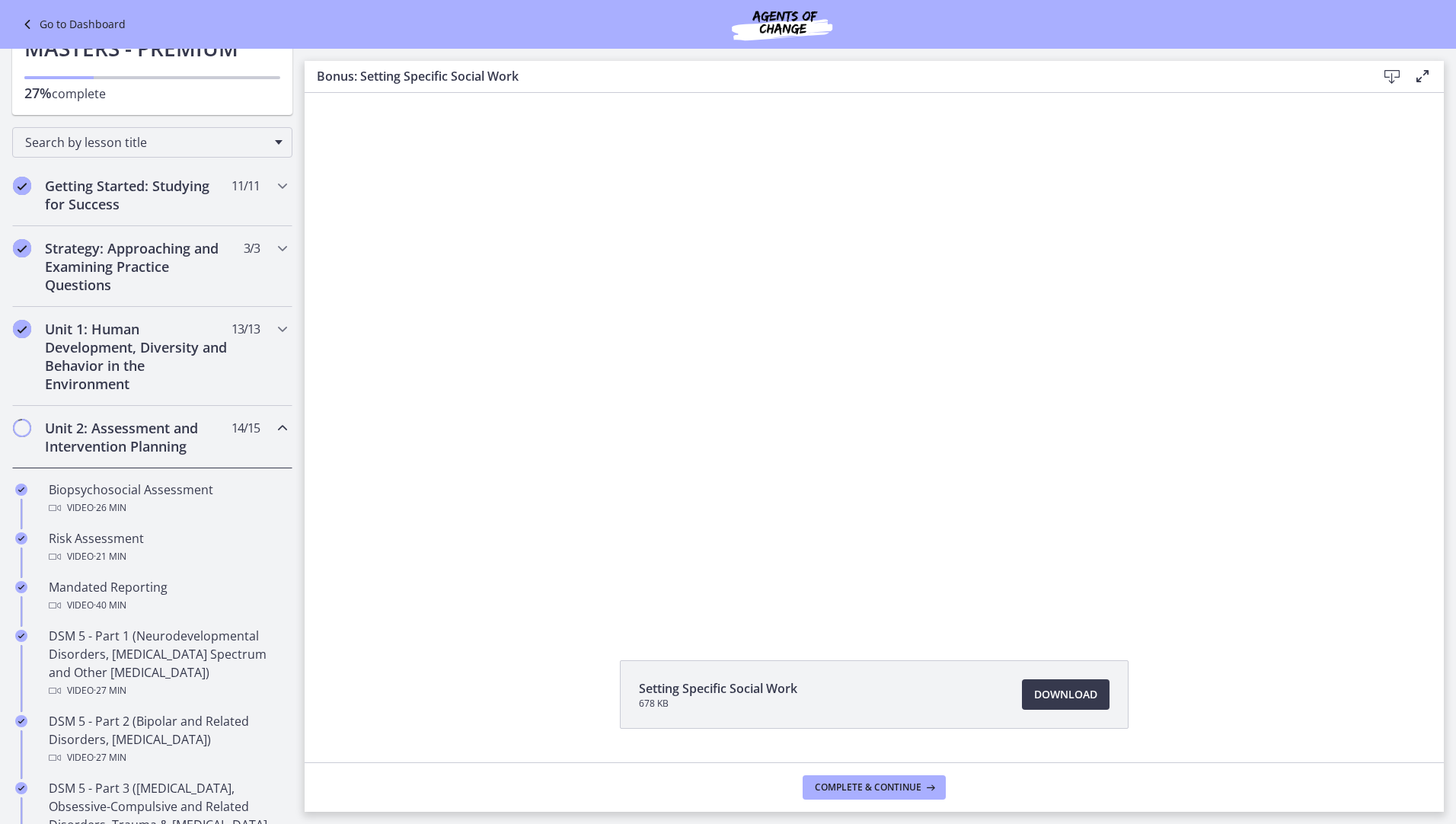
scroll to position [91, 0]
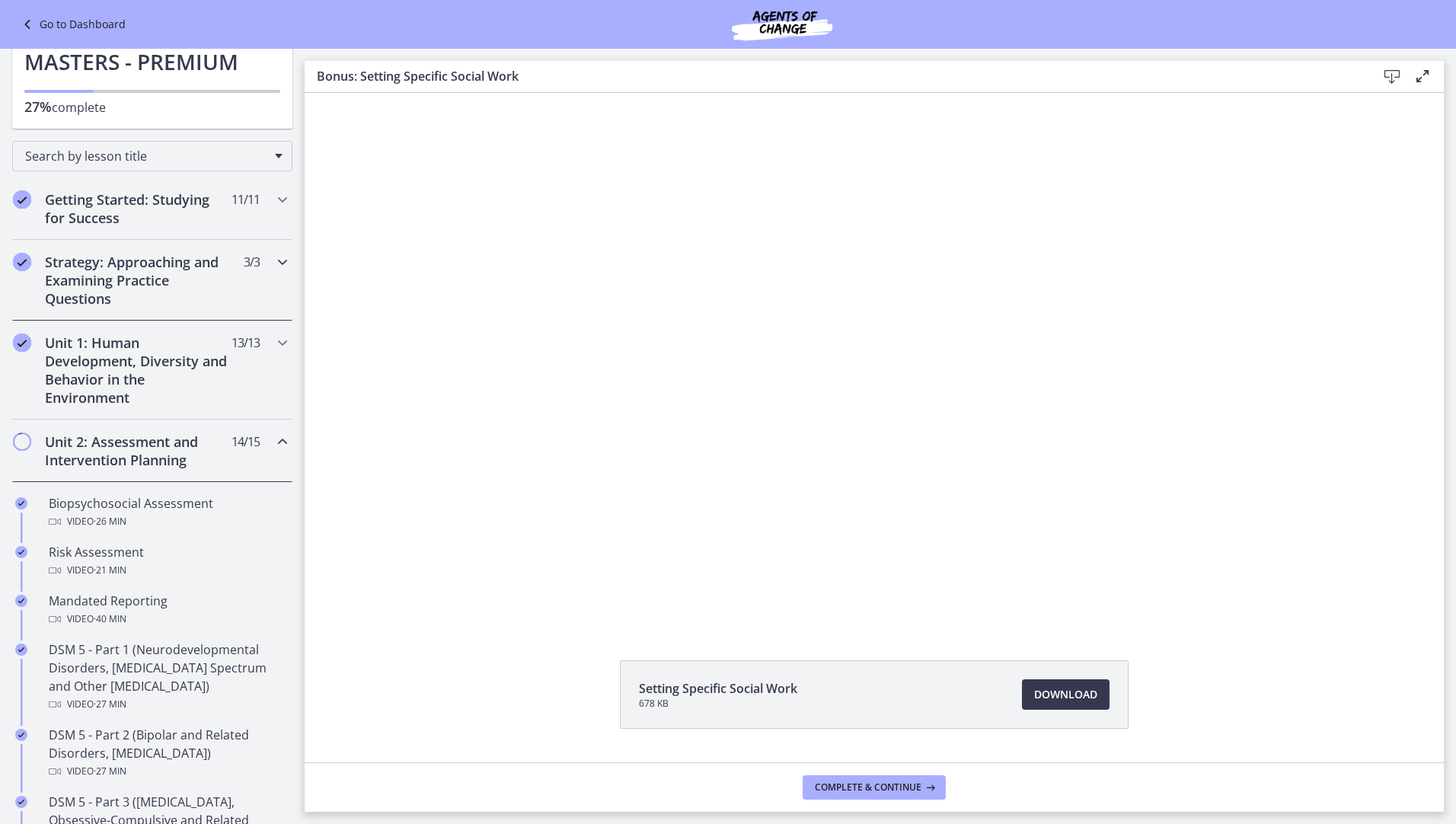
click at [273, 256] on icon "Chapters" at bounding box center [282, 262] width 18 height 18
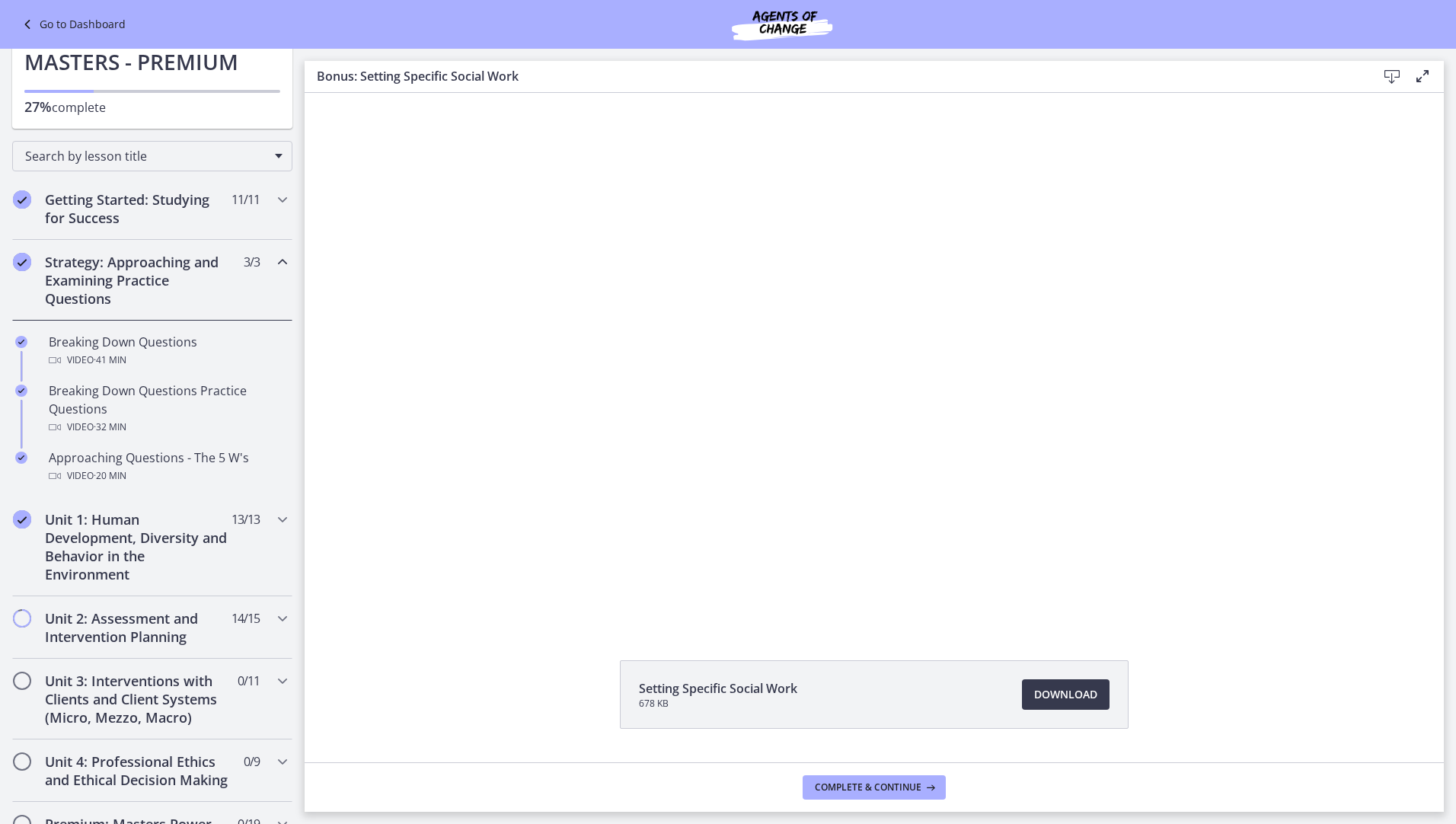
click at [273, 256] on icon "Chapters" at bounding box center [282, 262] width 18 height 18
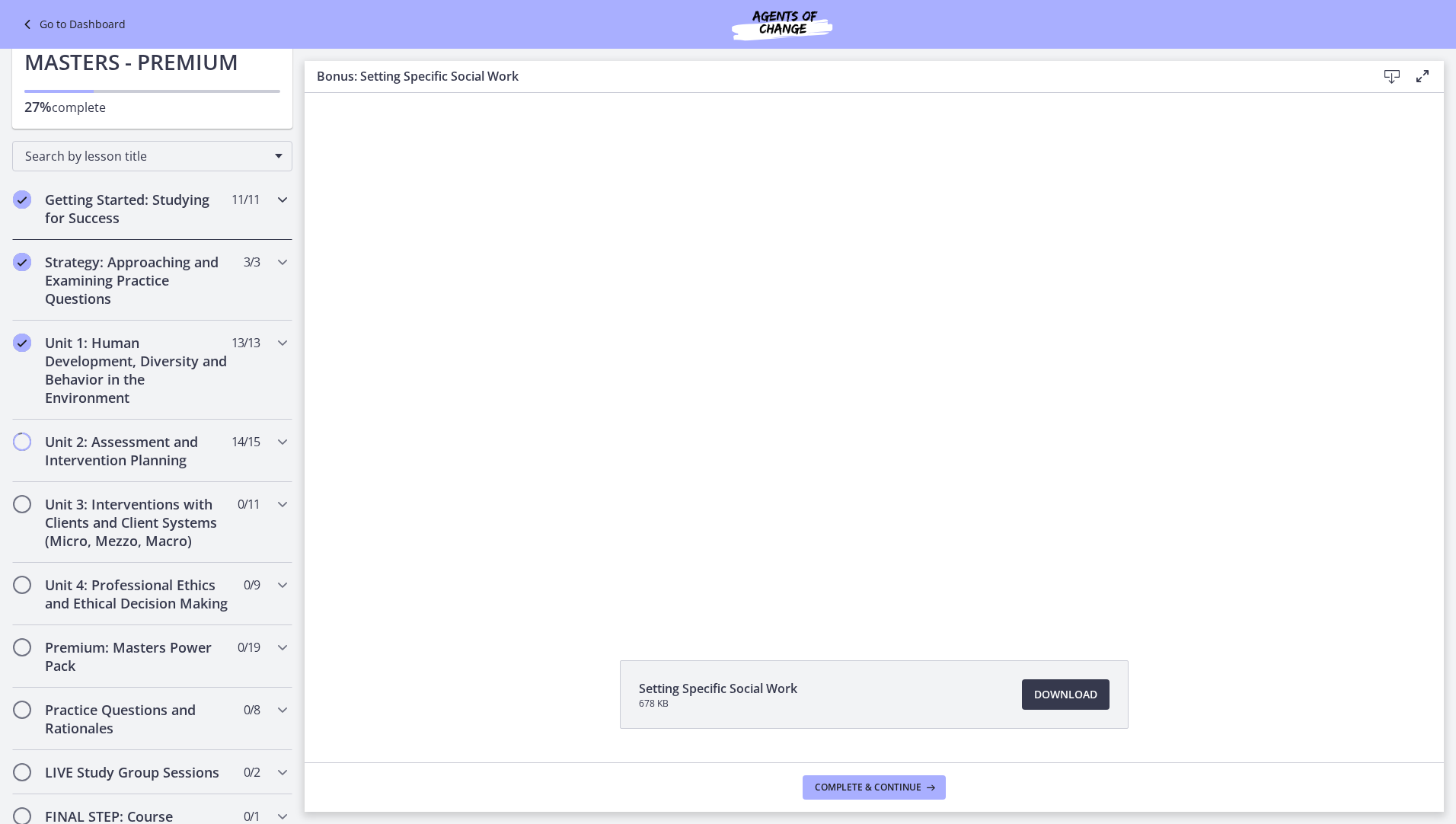
click at [273, 201] on icon "Chapters" at bounding box center [282, 199] width 18 height 18
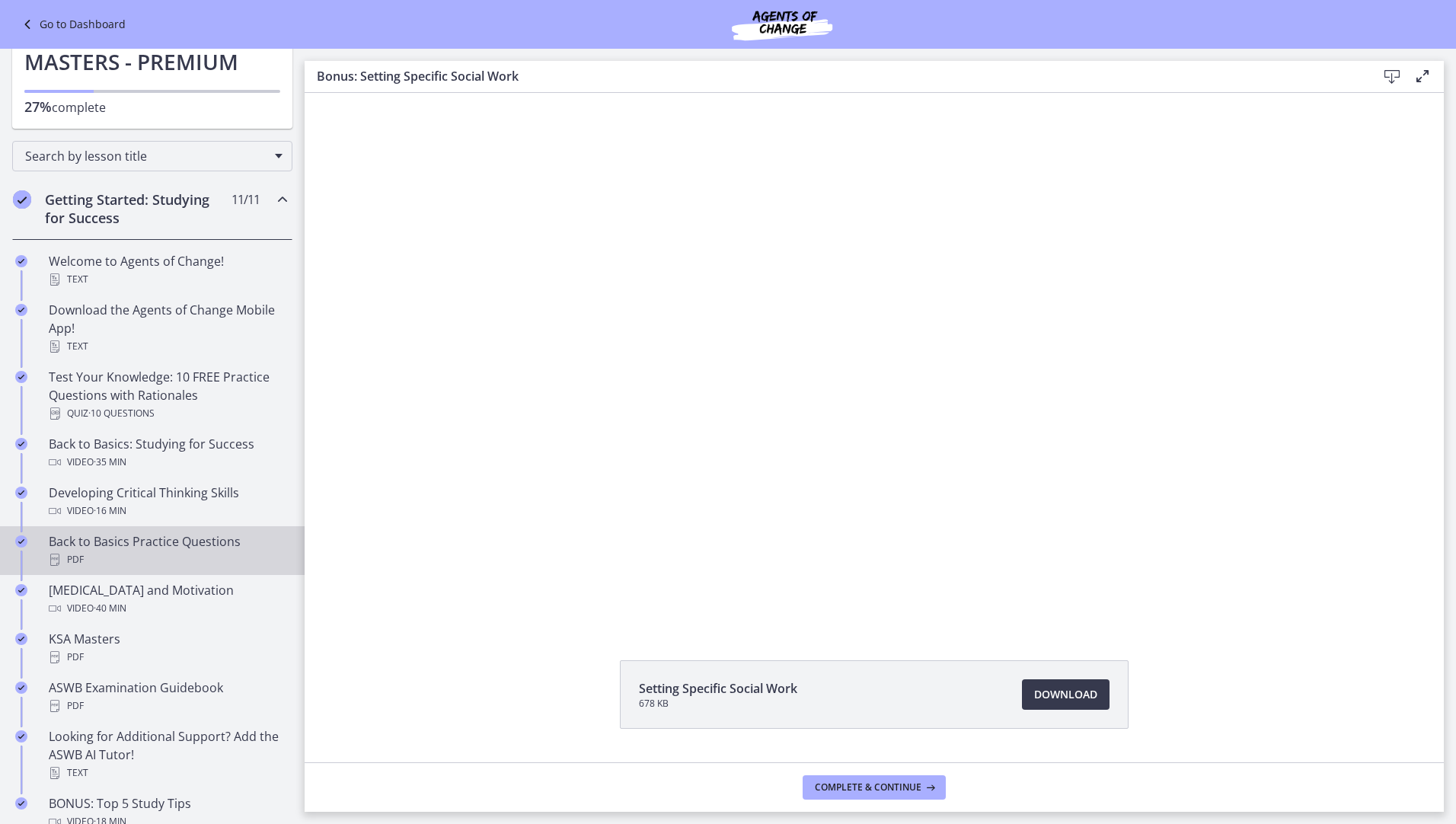
click at [209, 535] on div "Back to Basics Practice Questions PDF" at bounding box center [168, 551] width 238 height 37
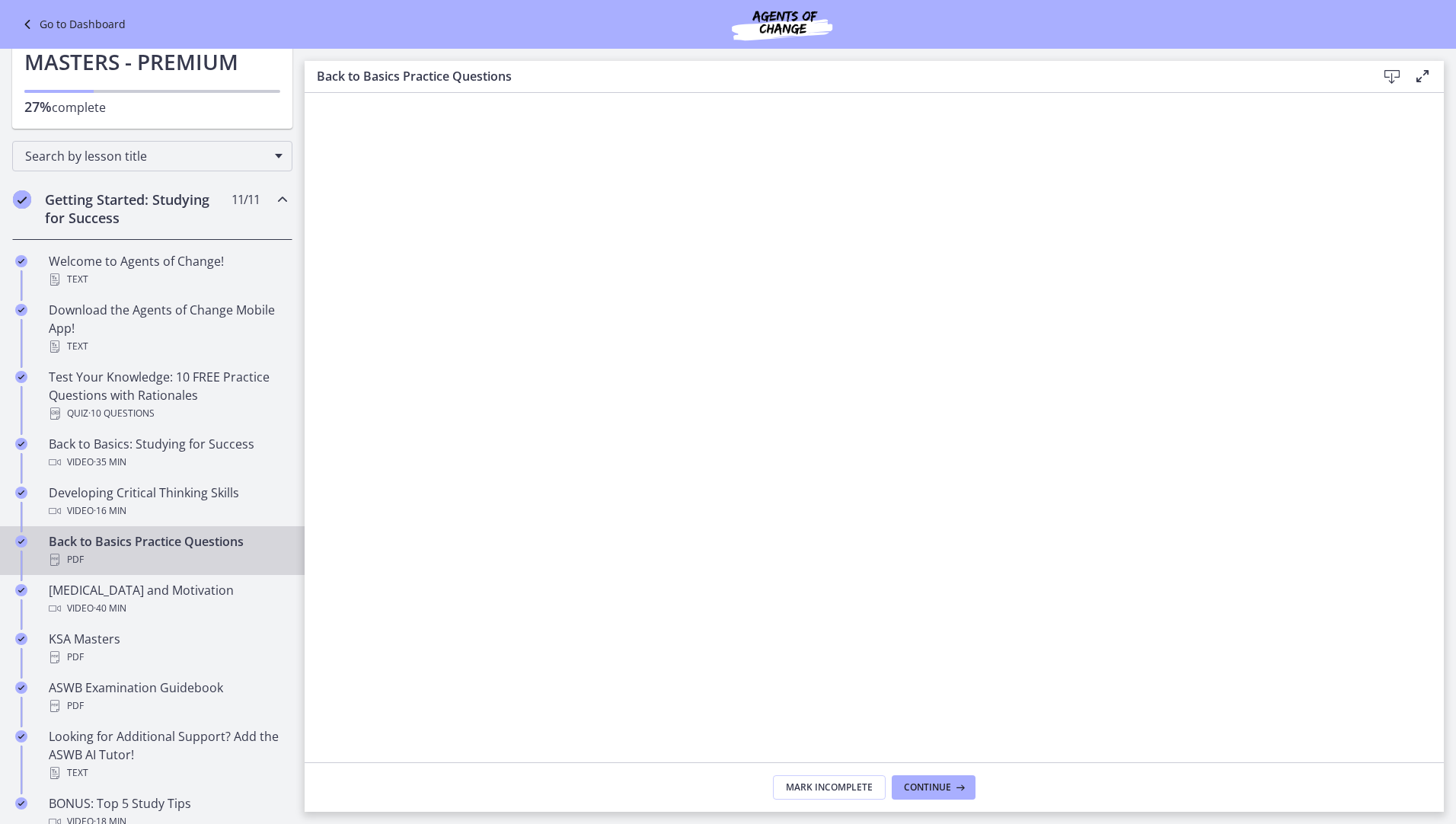
click at [1426, 74] on icon at bounding box center [1422, 76] width 18 height 18
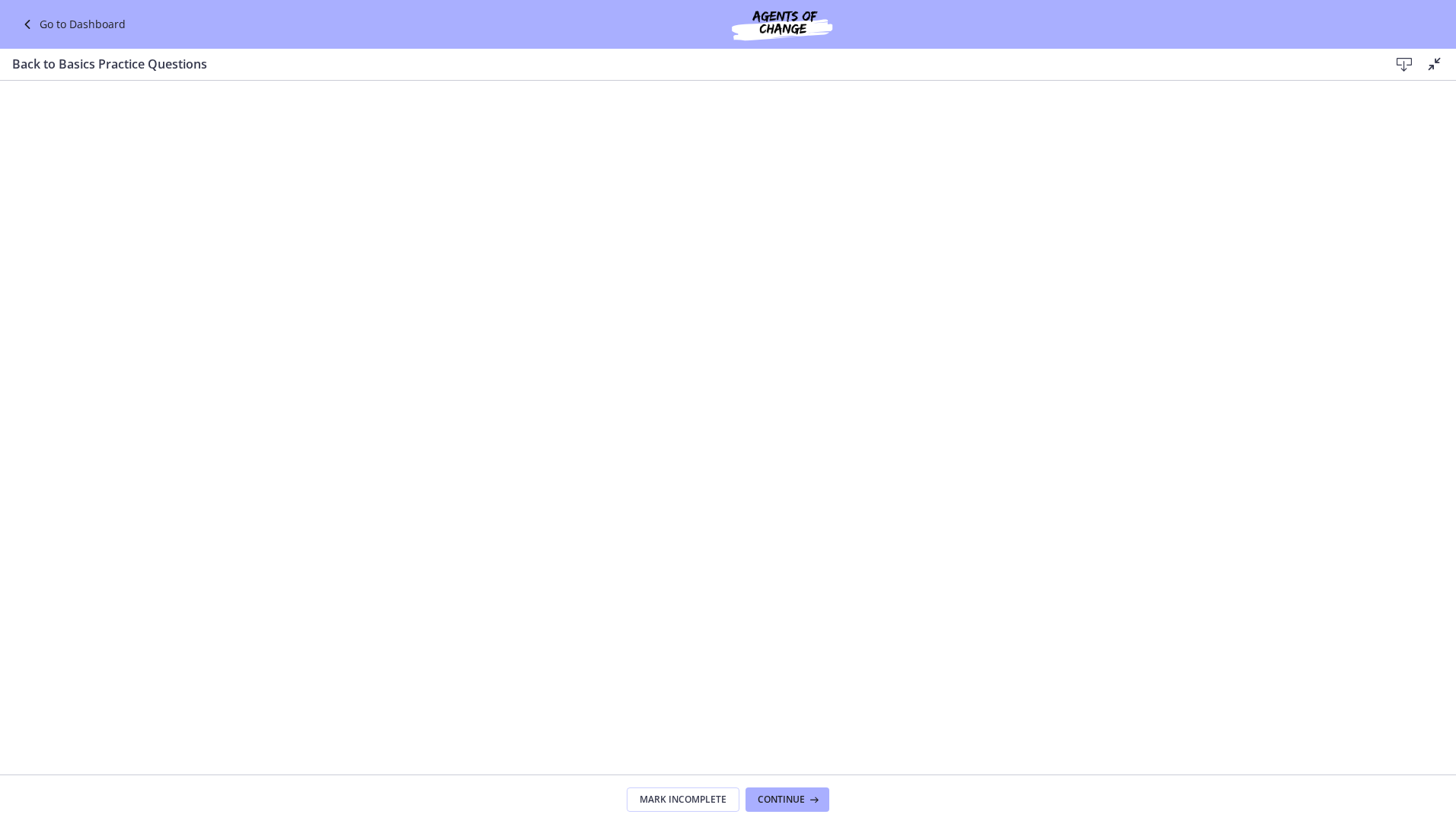
click at [800, 812] on footer "Mark Incomplete Continue" at bounding box center [728, 799] width 1456 height 50
click at [798, 801] on span "Continue" at bounding box center [781, 800] width 47 height 13
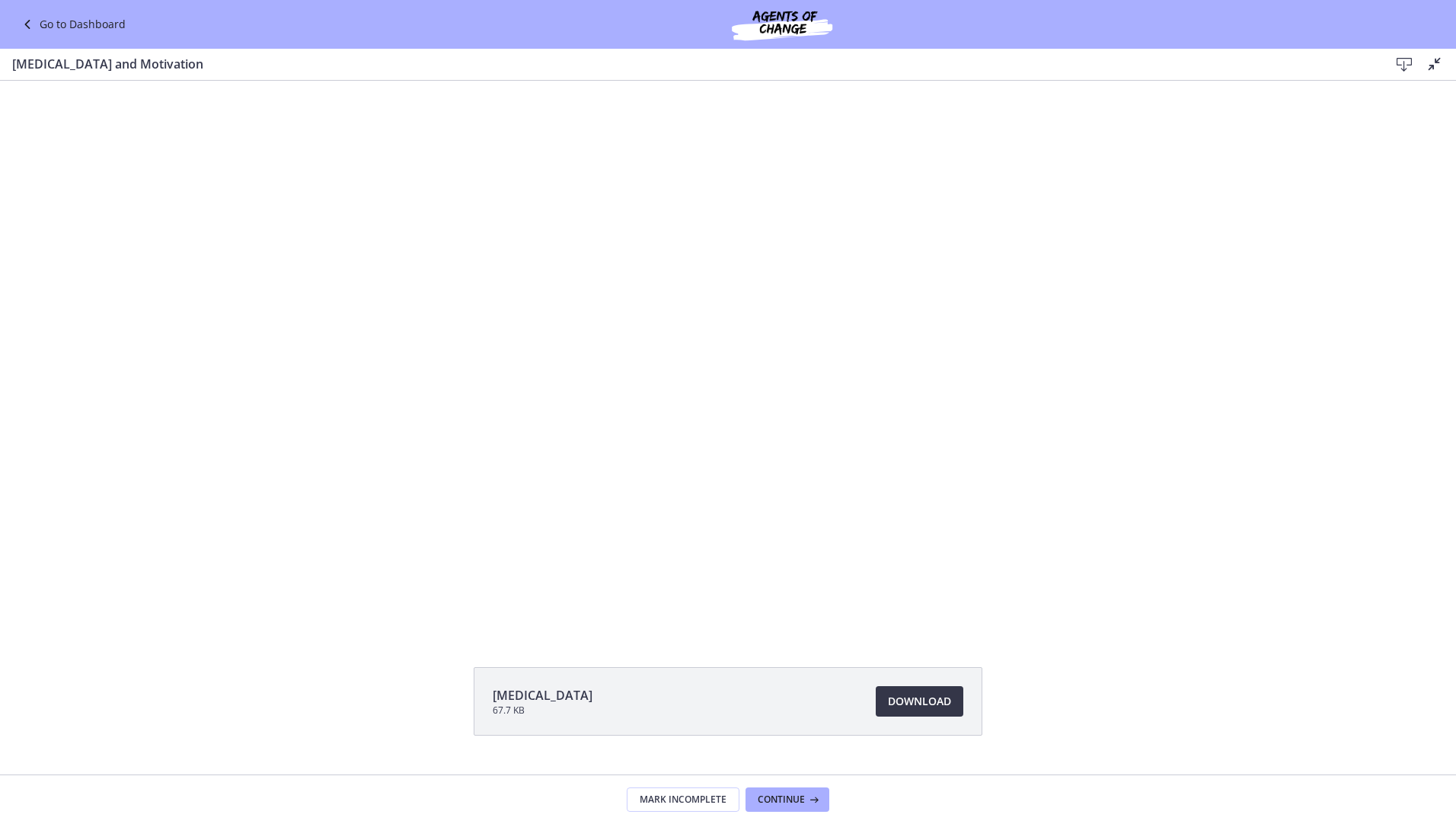
click at [880, 700] on link "Download Opens in a new window" at bounding box center [919, 701] width 87 height 31
click at [32, 24] on icon at bounding box center [29, 24] width 22 height 18
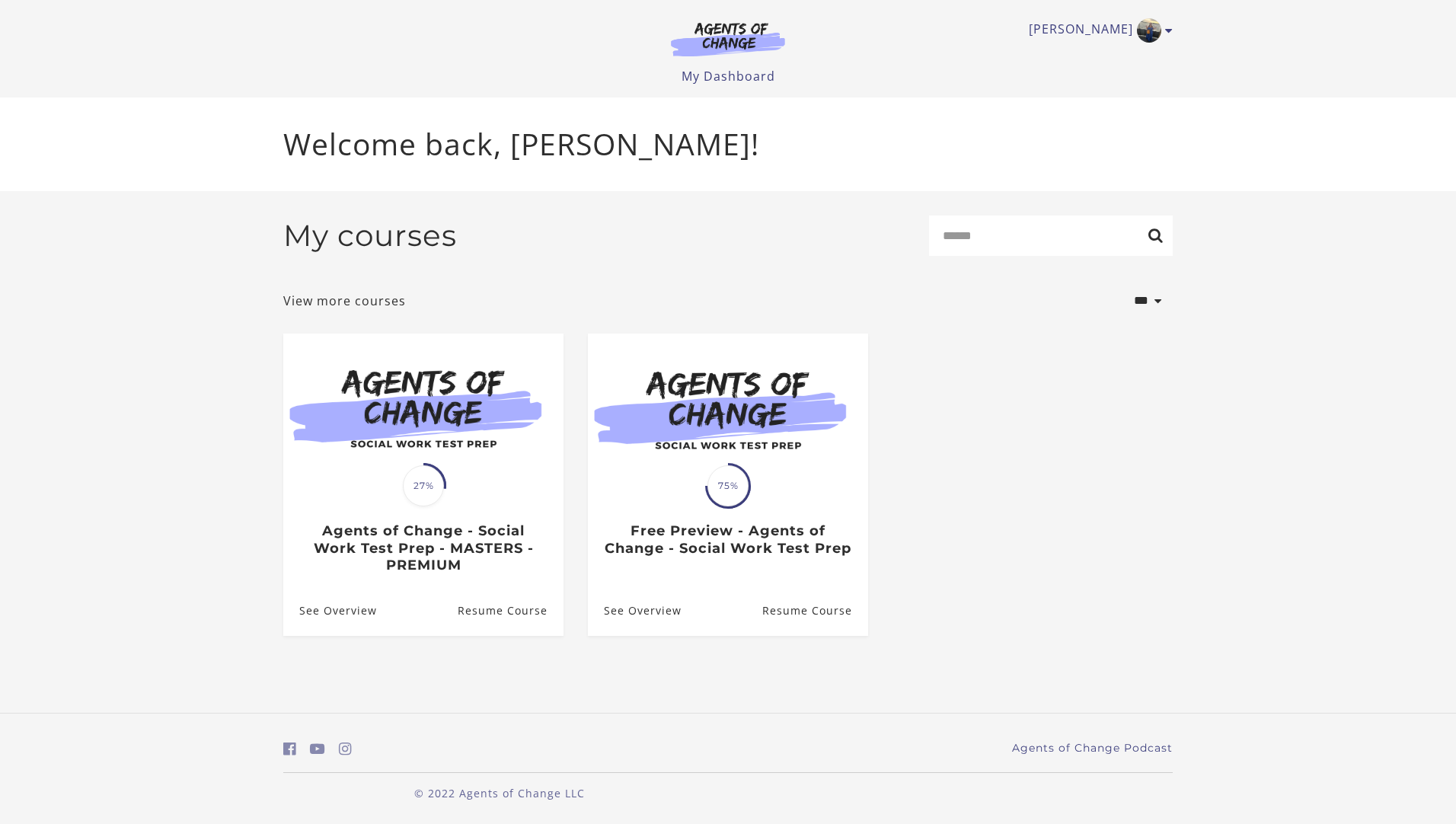
click at [577, 558] on li "Translation missing: en.liquid.partials.dashboard_course_card.progress_descript…" at bounding box center [728, 497] width 305 height 326
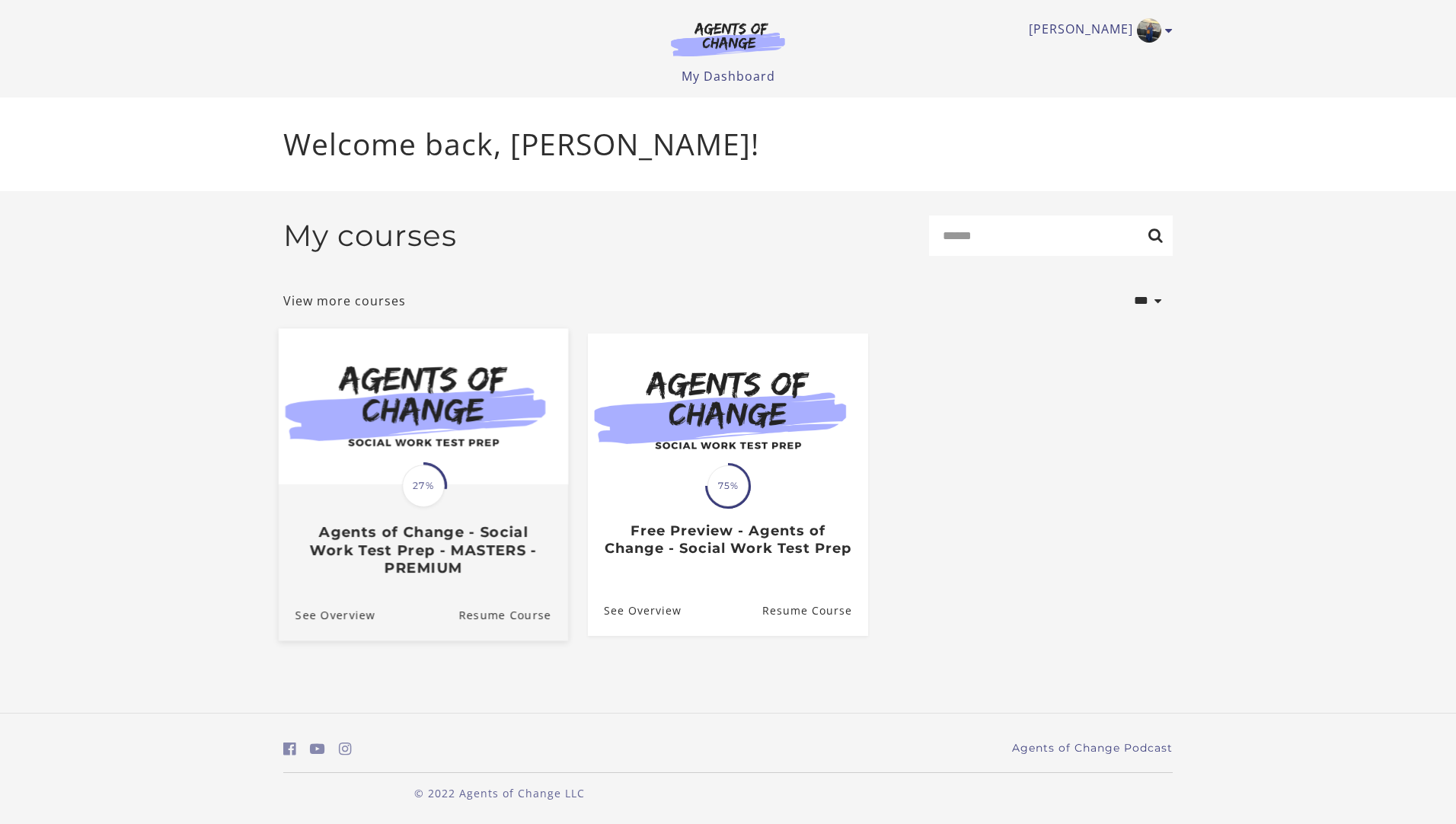
click at [498, 551] on h3 "Agents of Change - Social Work Test Prep - MASTERS - PREMIUM" at bounding box center [423, 550] width 256 height 53
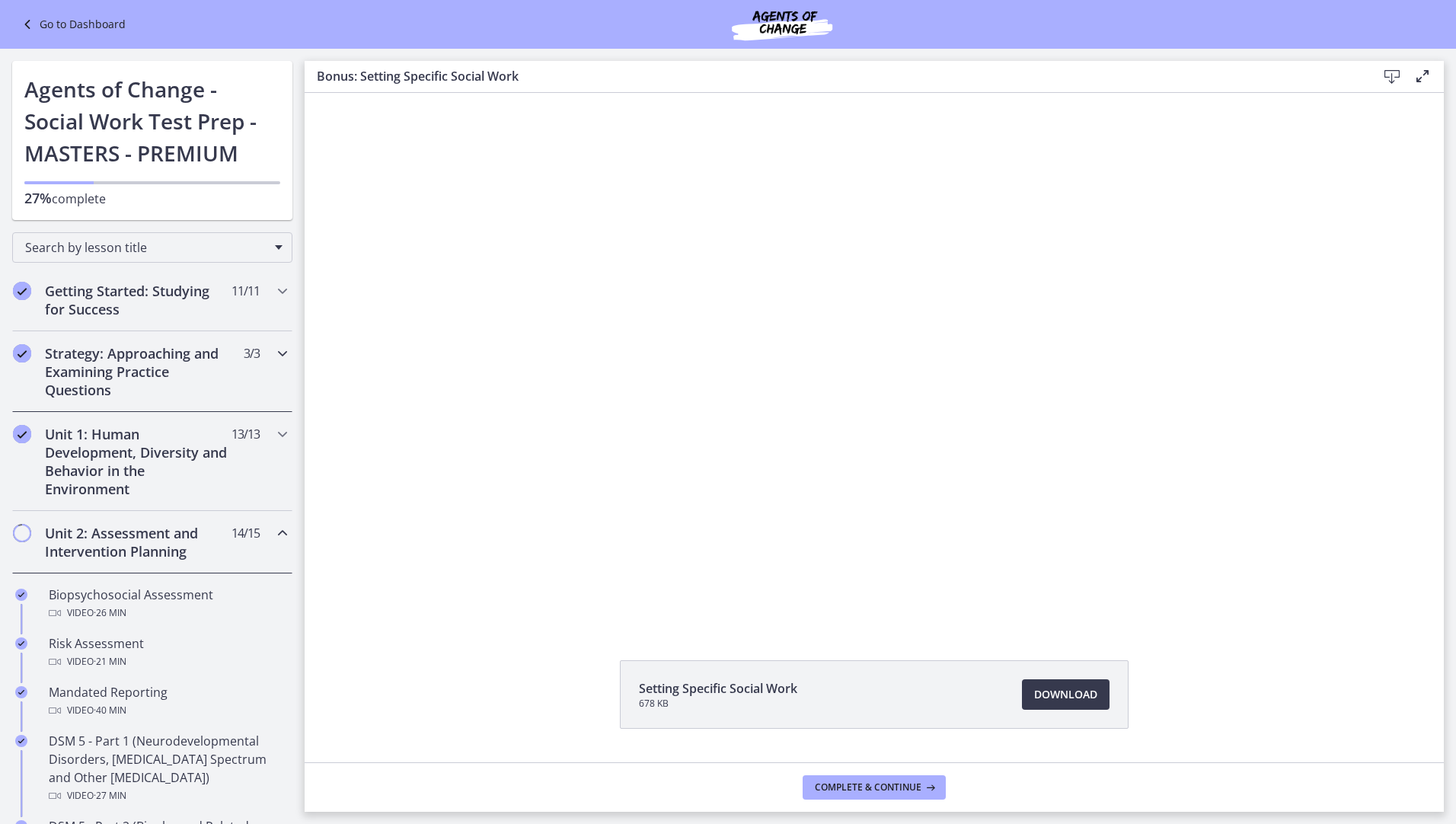
click at [265, 343] on div "Strategy: Approaching and Examining Practice Questions 3 / 3 Completed" at bounding box center [152, 372] width 280 height 81
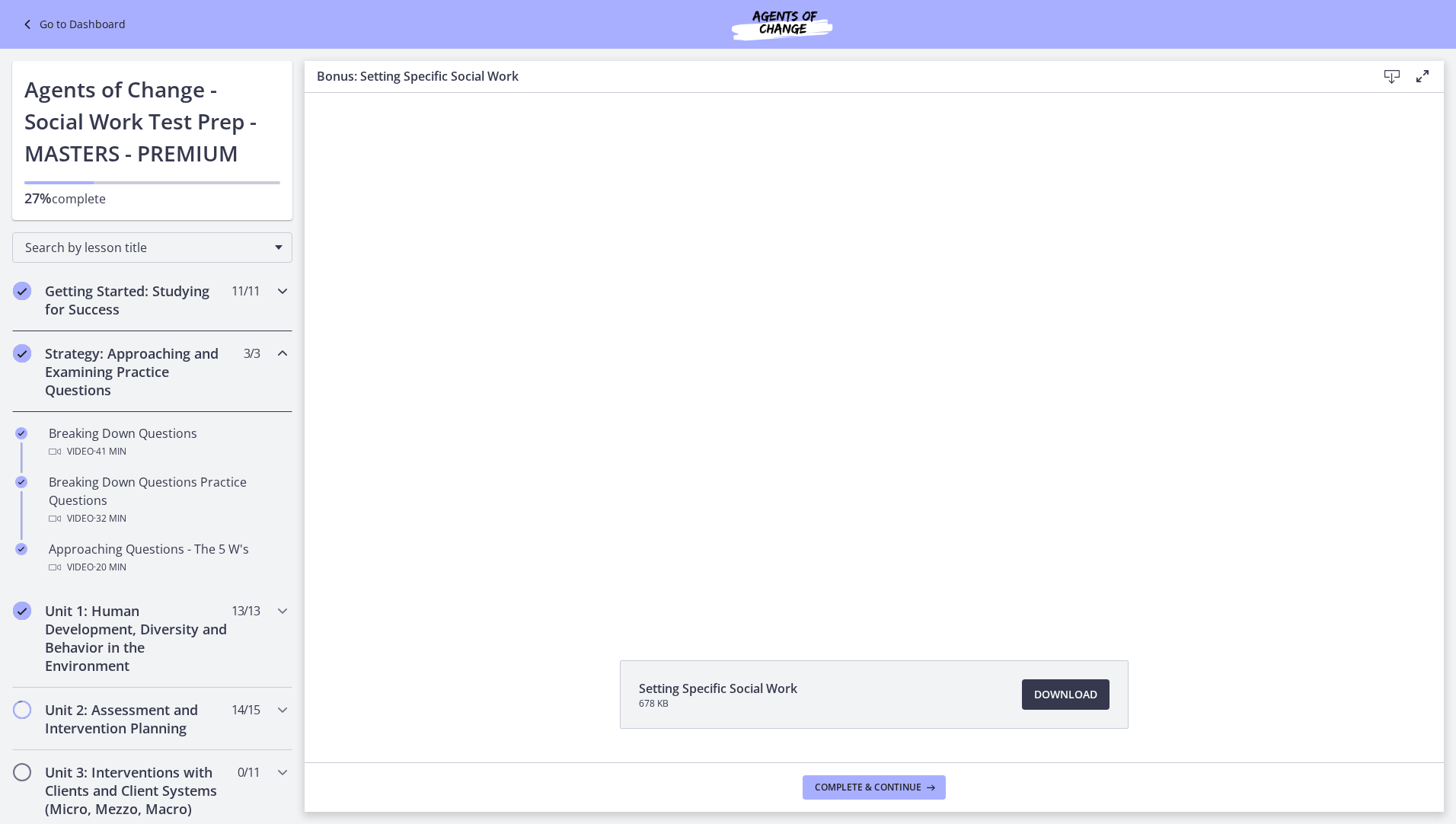
click at [260, 302] on div "Getting Started: Studying for Success 11 / 11 Completed" at bounding box center [152, 299] width 280 height 62
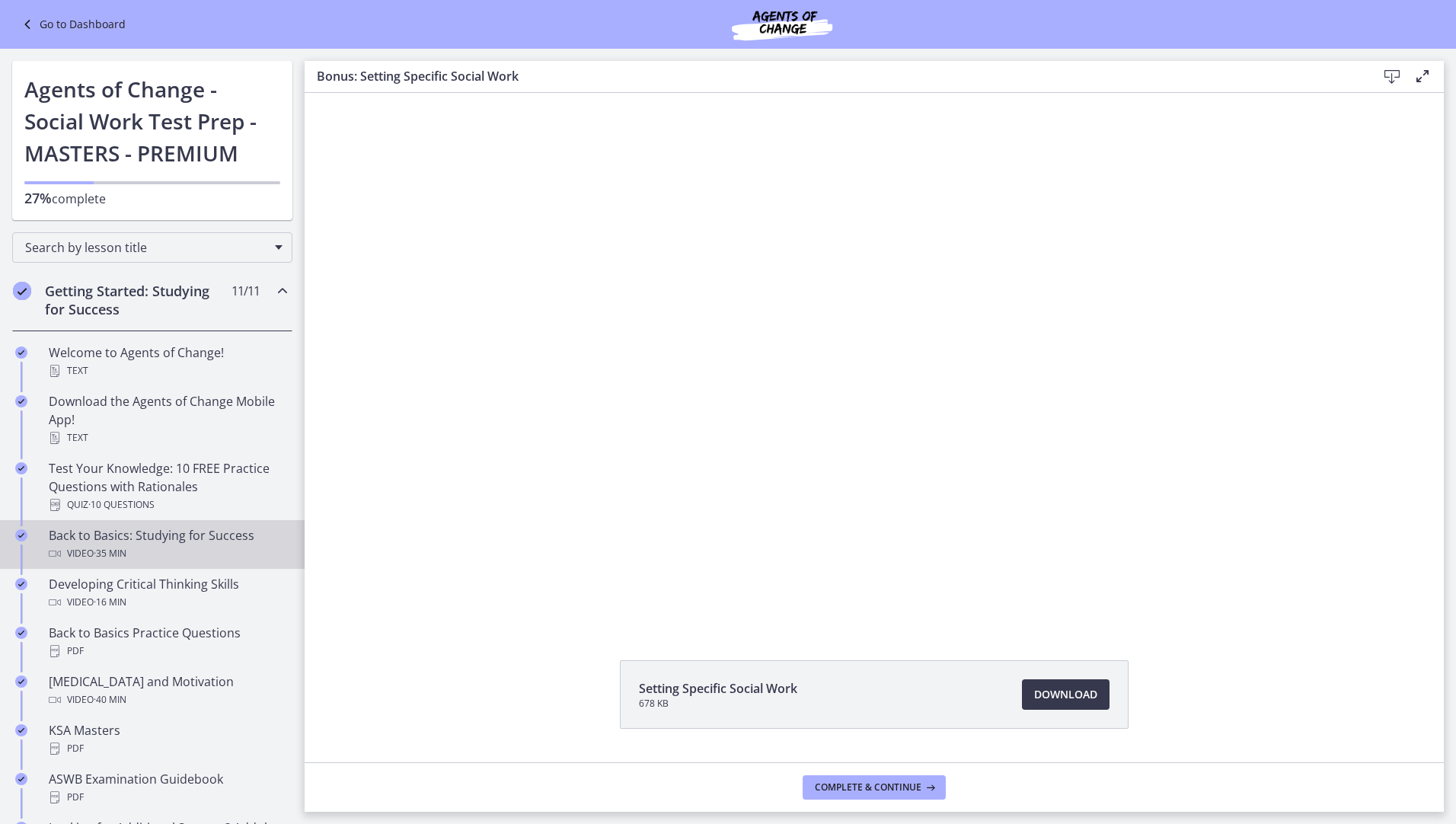
click at [223, 553] on div "Video · 35 min" at bounding box center [168, 554] width 238 height 18
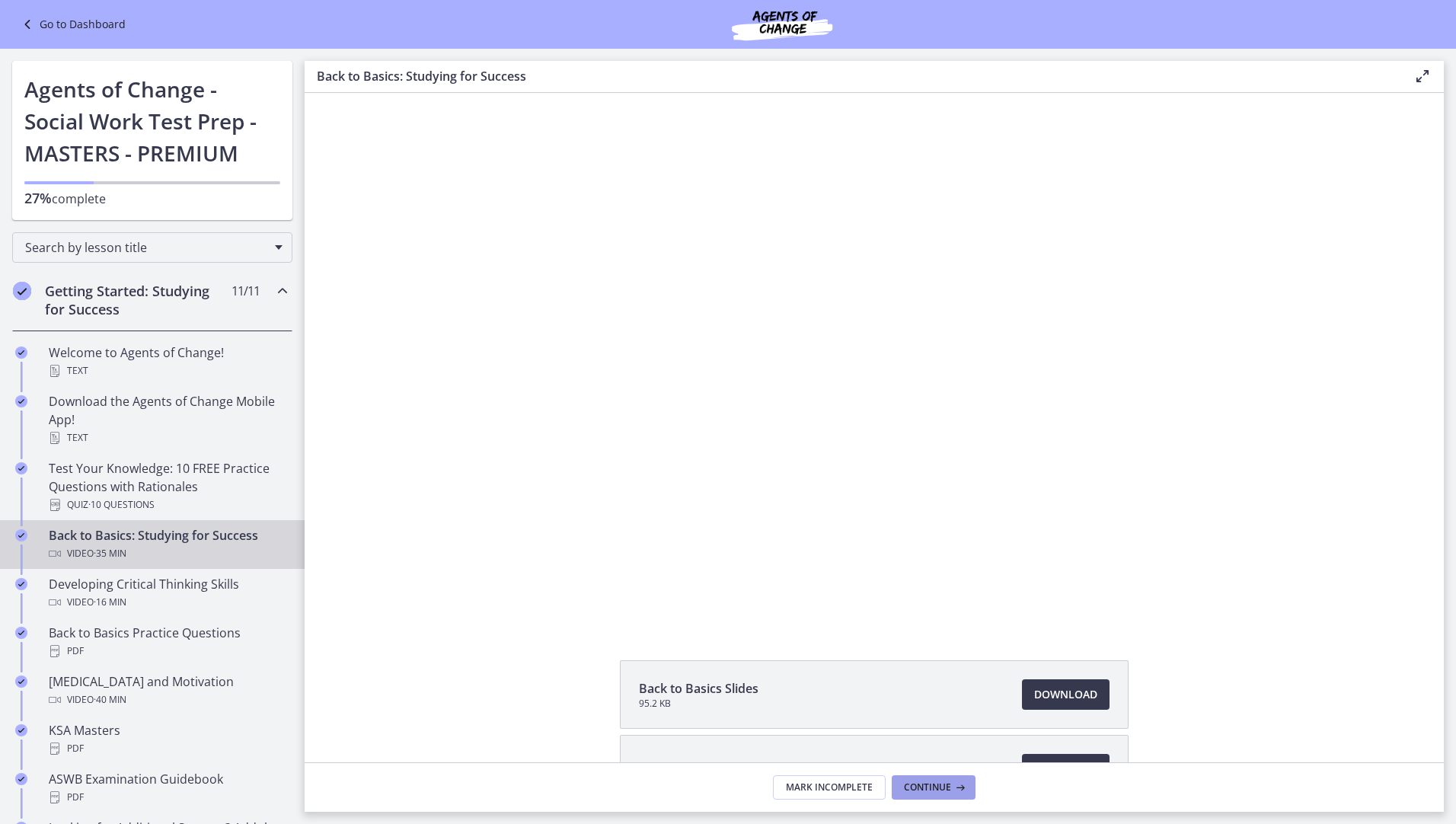
drag, startPoint x: 945, startPoint y: 793, endPoint x: 1300, endPoint y: 711, distance: 364.3
click at [1299, 717] on div "Back to Basics Slides 95.2 KB Download Opens in a new window Study Plan Templat…" at bounding box center [874, 453] width 1139 height 719
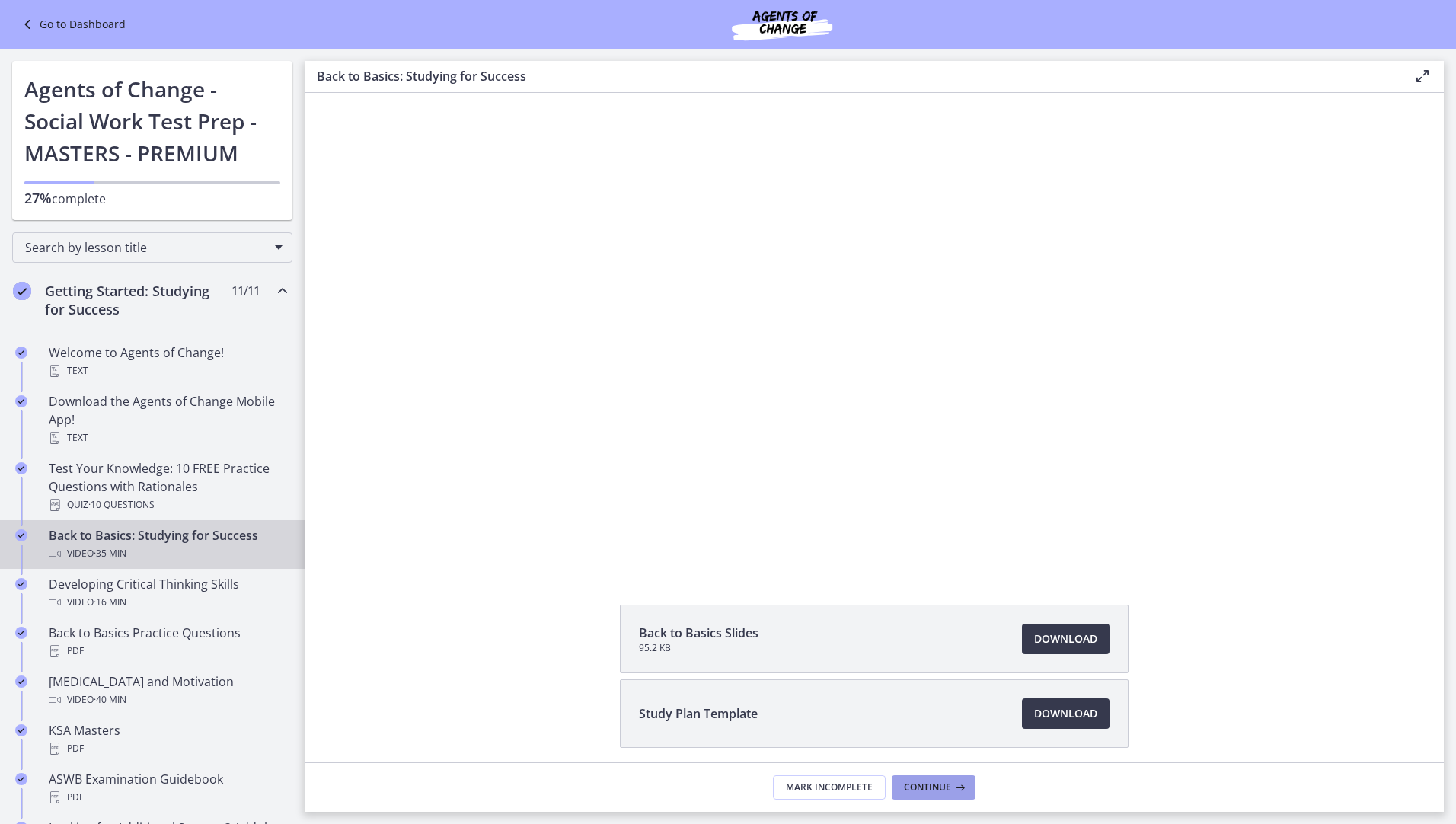
scroll to position [114, 0]
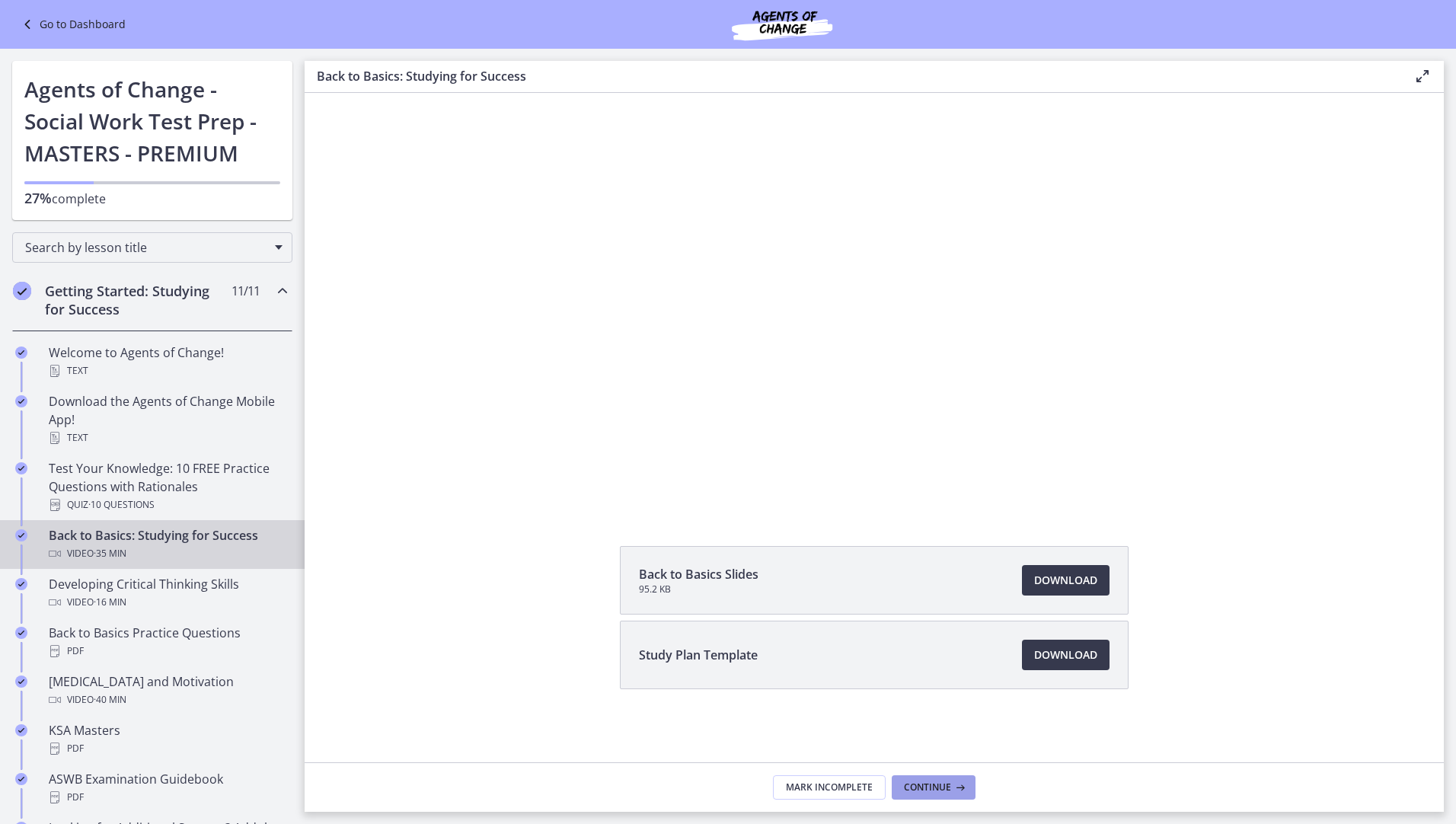
click at [945, 782] on span "Continue" at bounding box center [927, 788] width 47 height 13
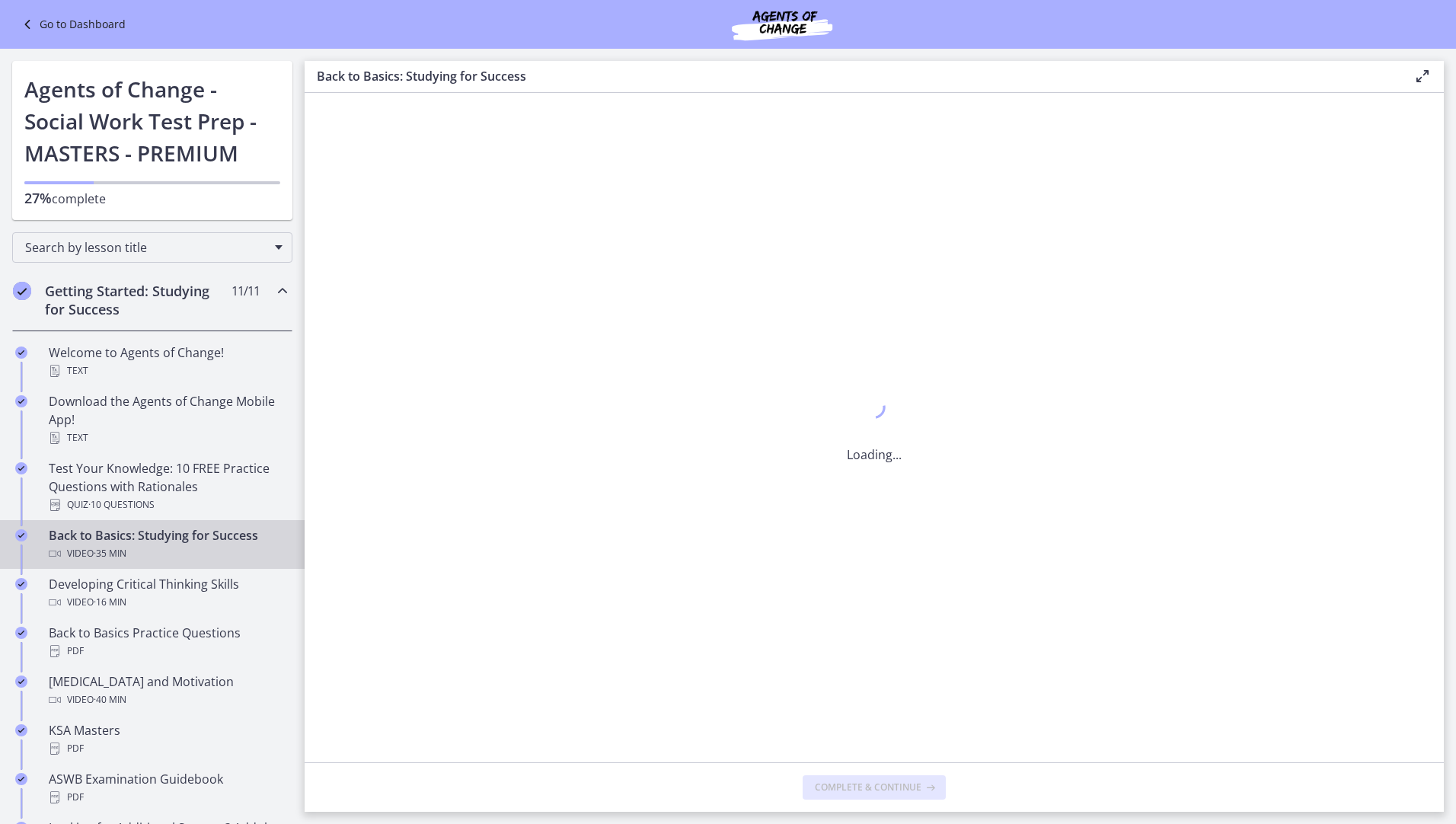
scroll to position [0, 0]
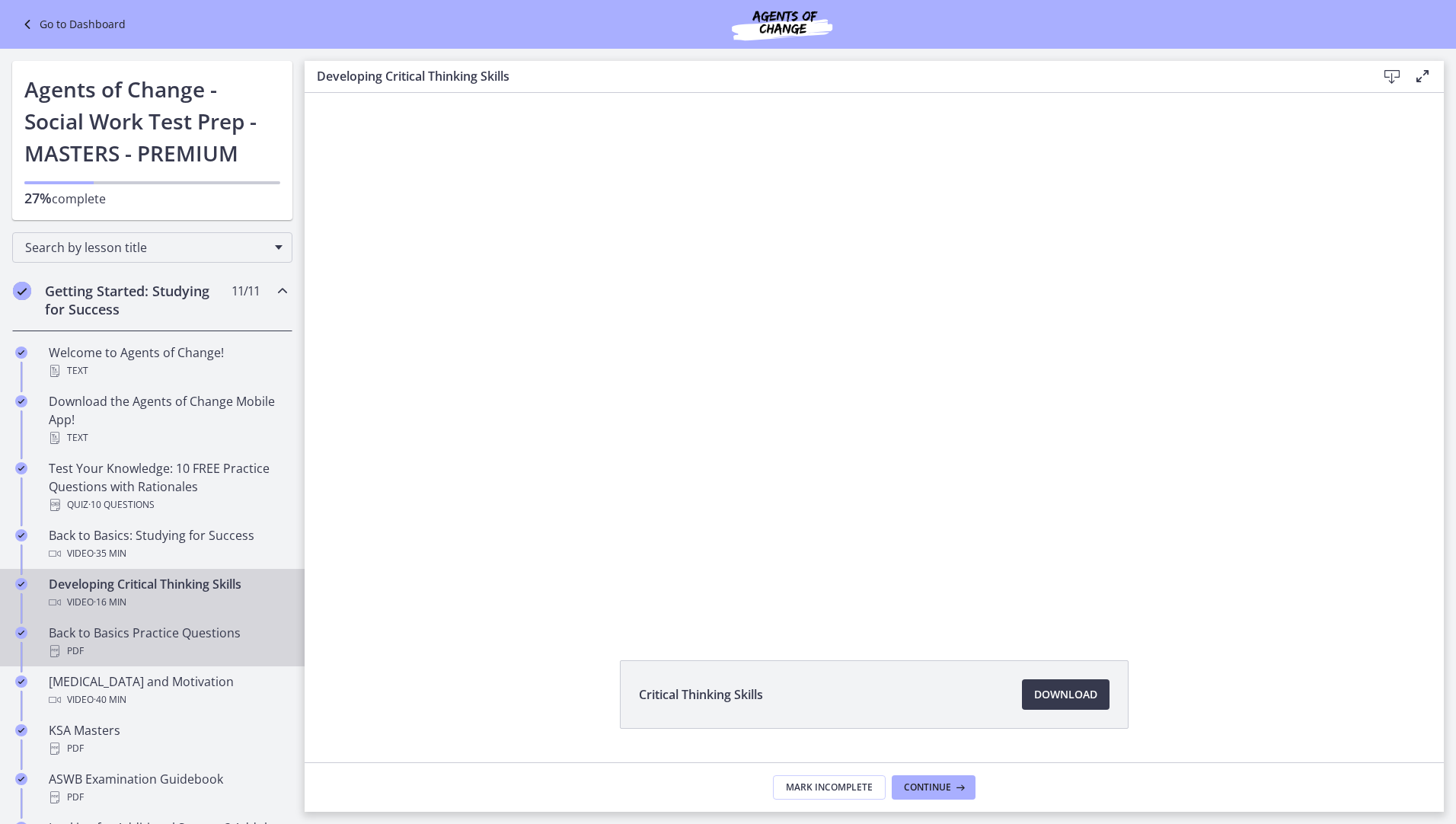
click at [165, 618] on link "Back to Basics Practice Questions PDF" at bounding box center [152, 642] width 305 height 49
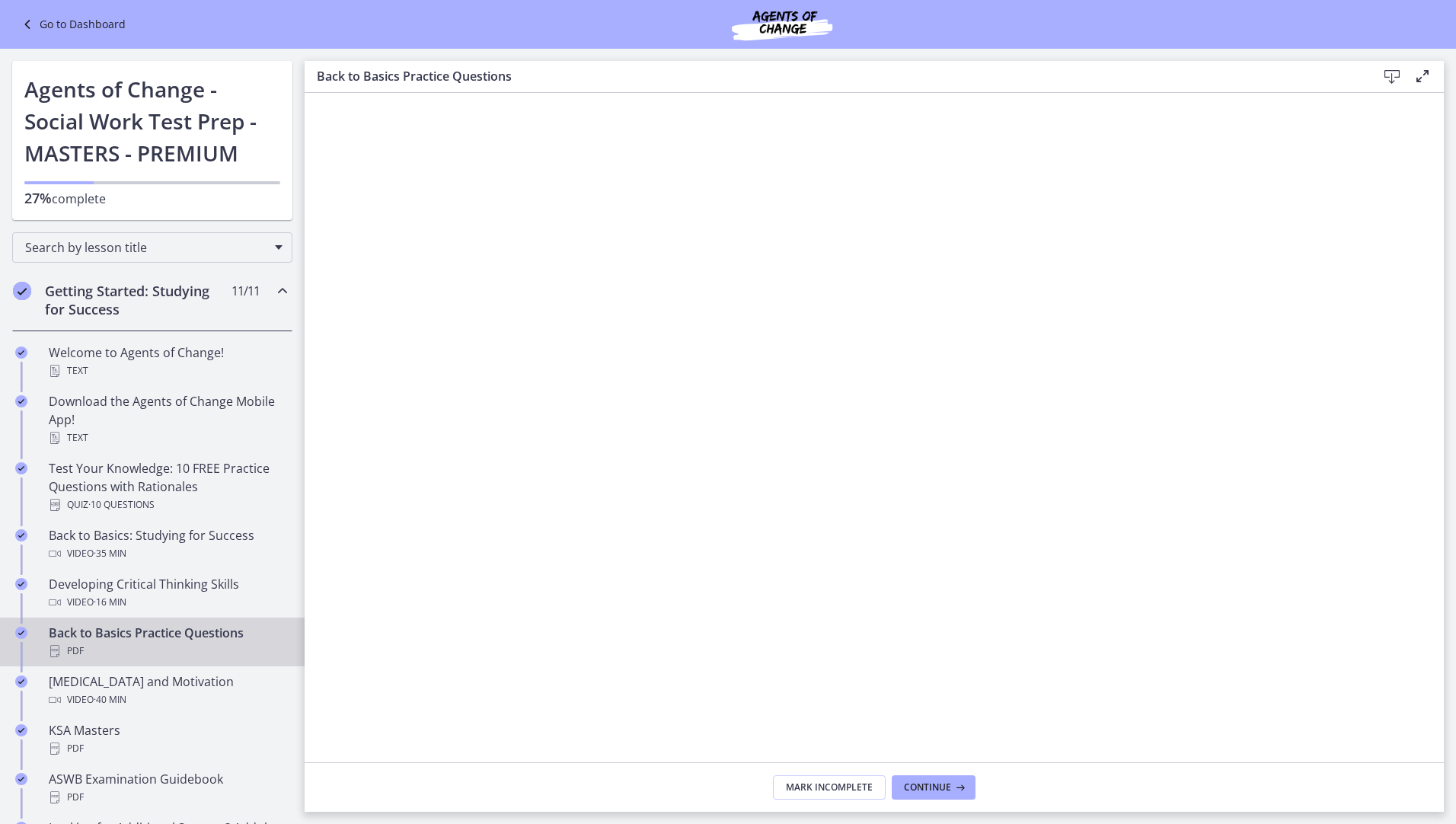
click at [273, 288] on icon "Chapters" at bounding box center [282, 291] width 18 height 18
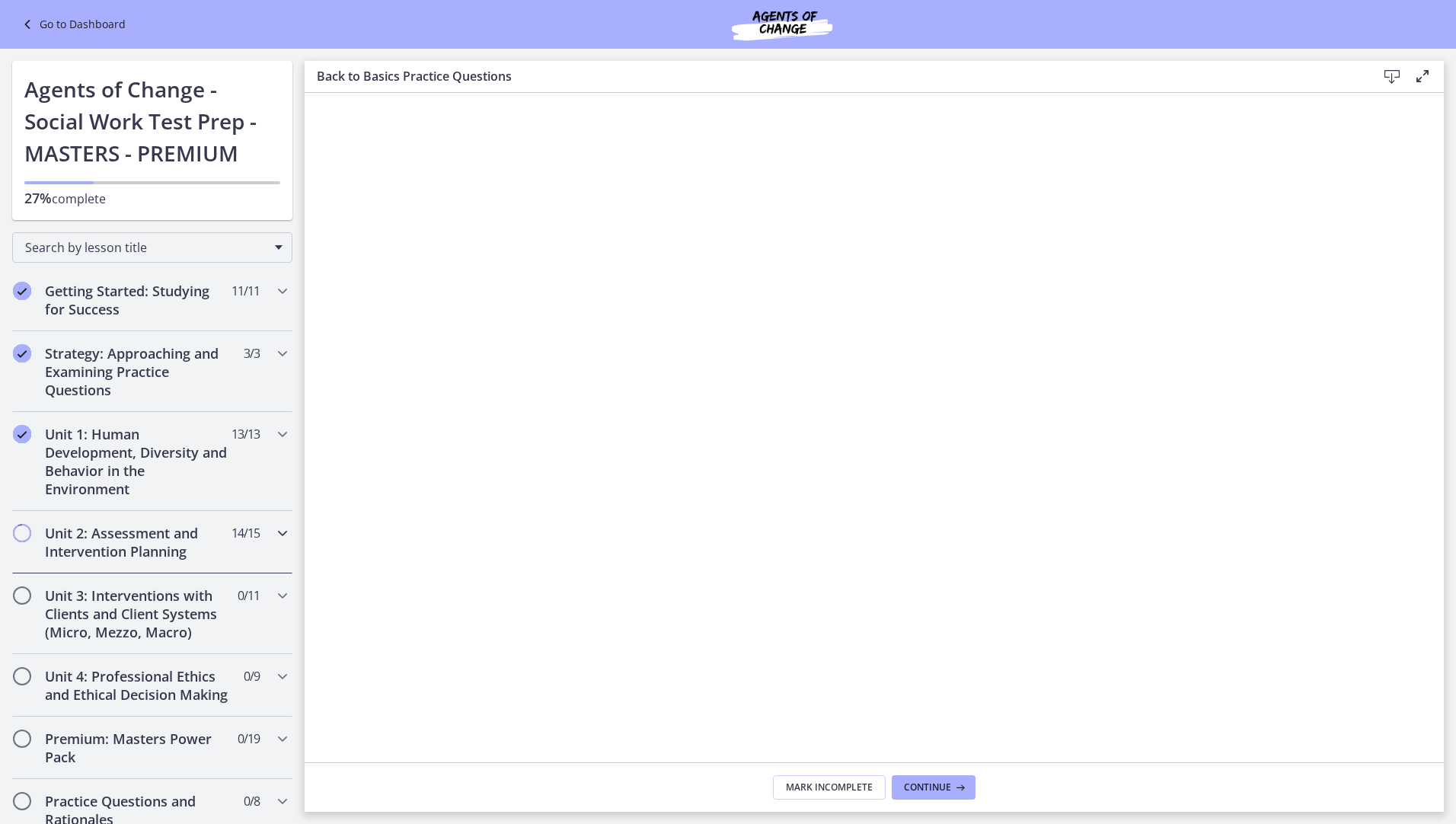
click at [278, 528] on icon "Chapters" at bounding box center [282, 533] width 18 height 18
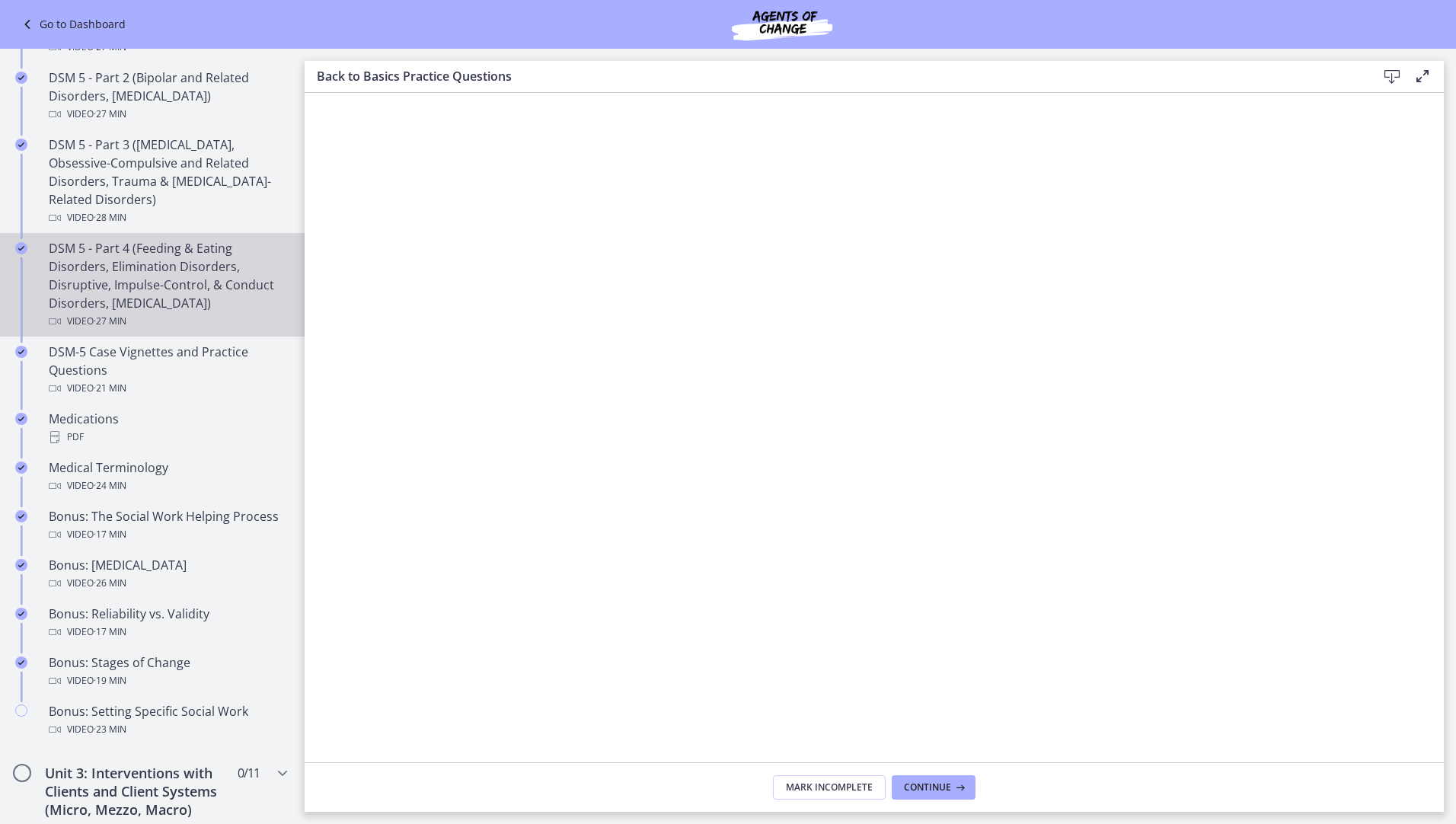
scroll to position [990, 0]
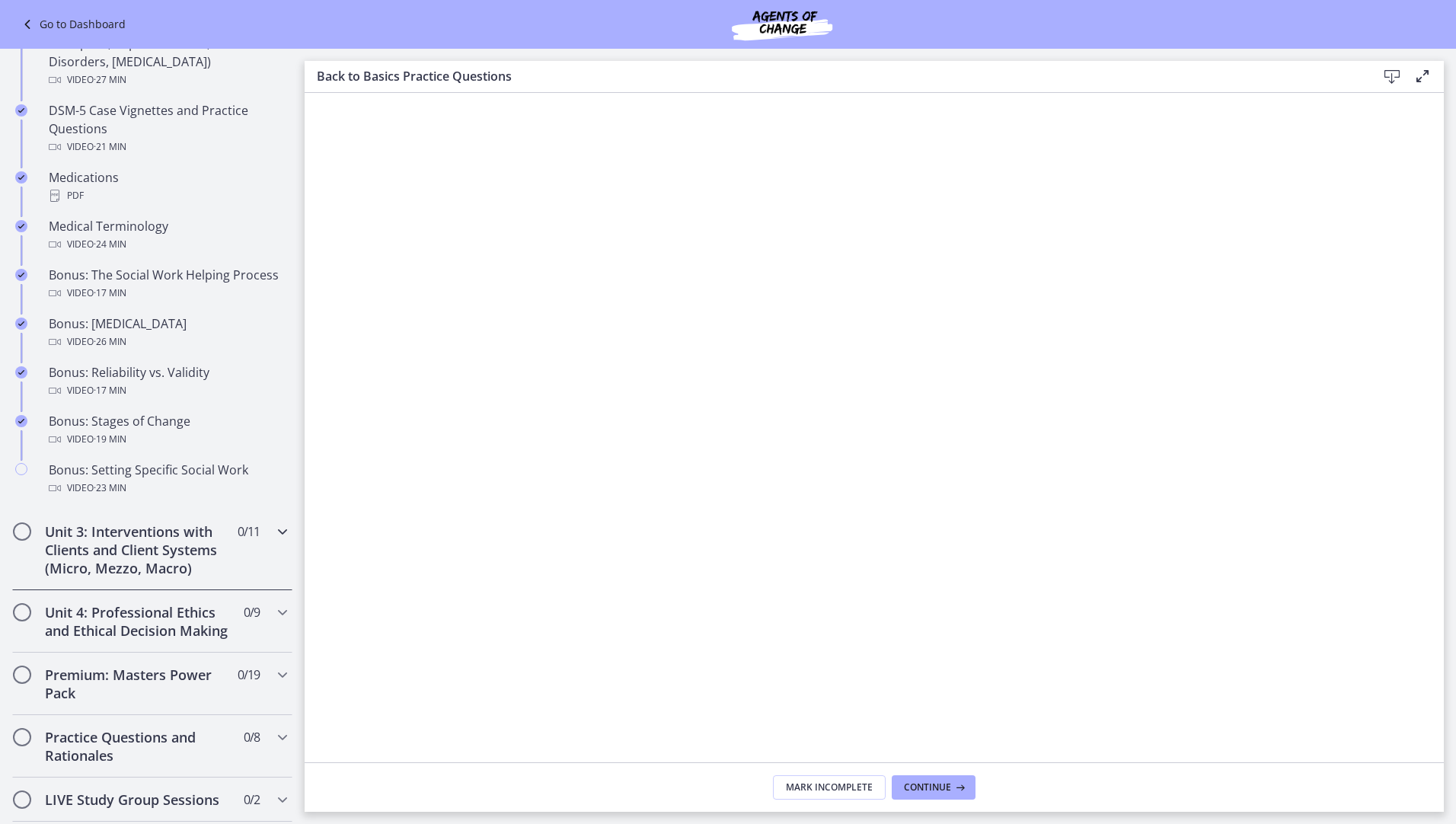
click at [276, 531] on icon "Chapters" at bounding box center [282, 532] width 18 height 18
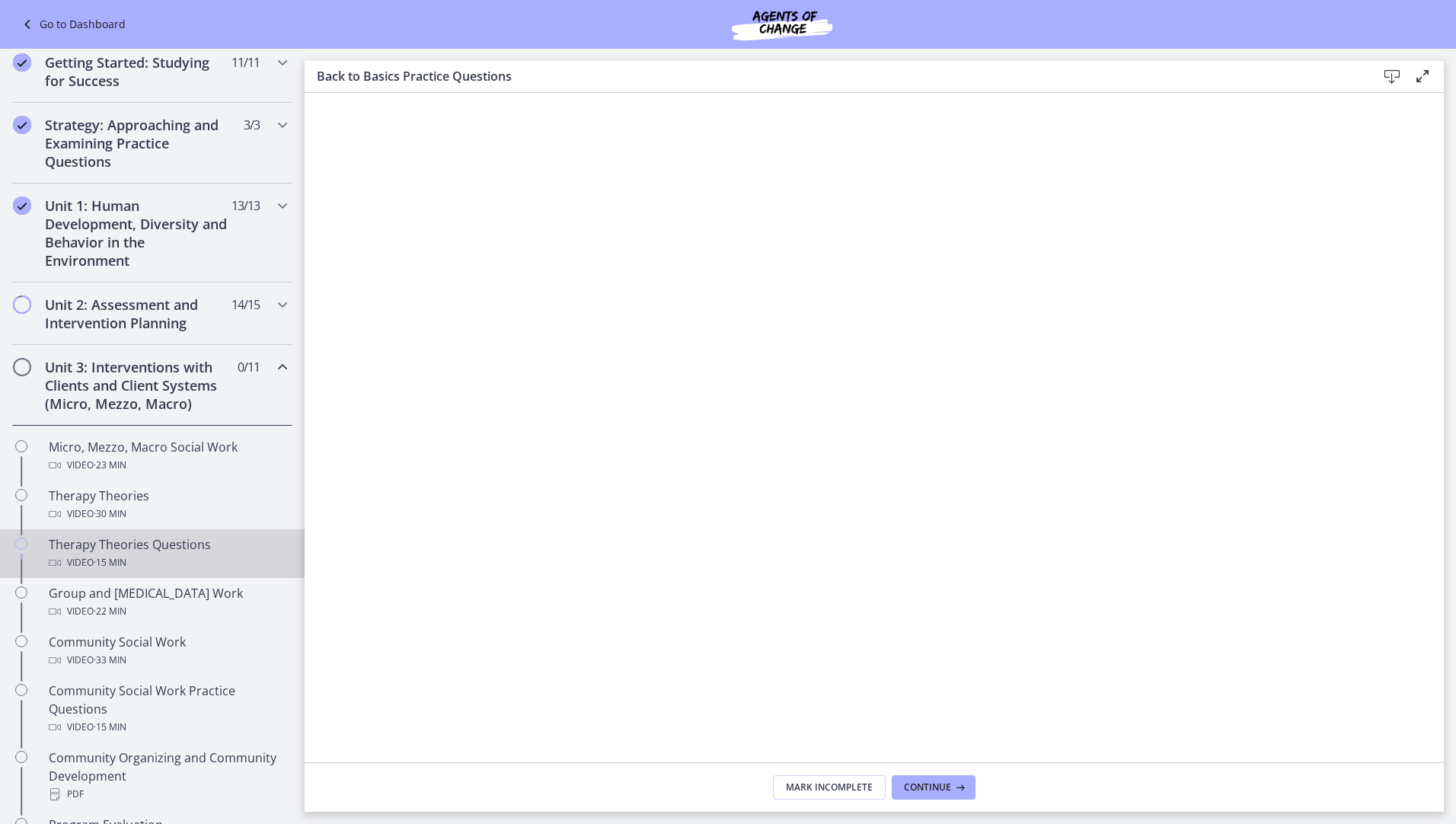
scroll to position [152, 0]
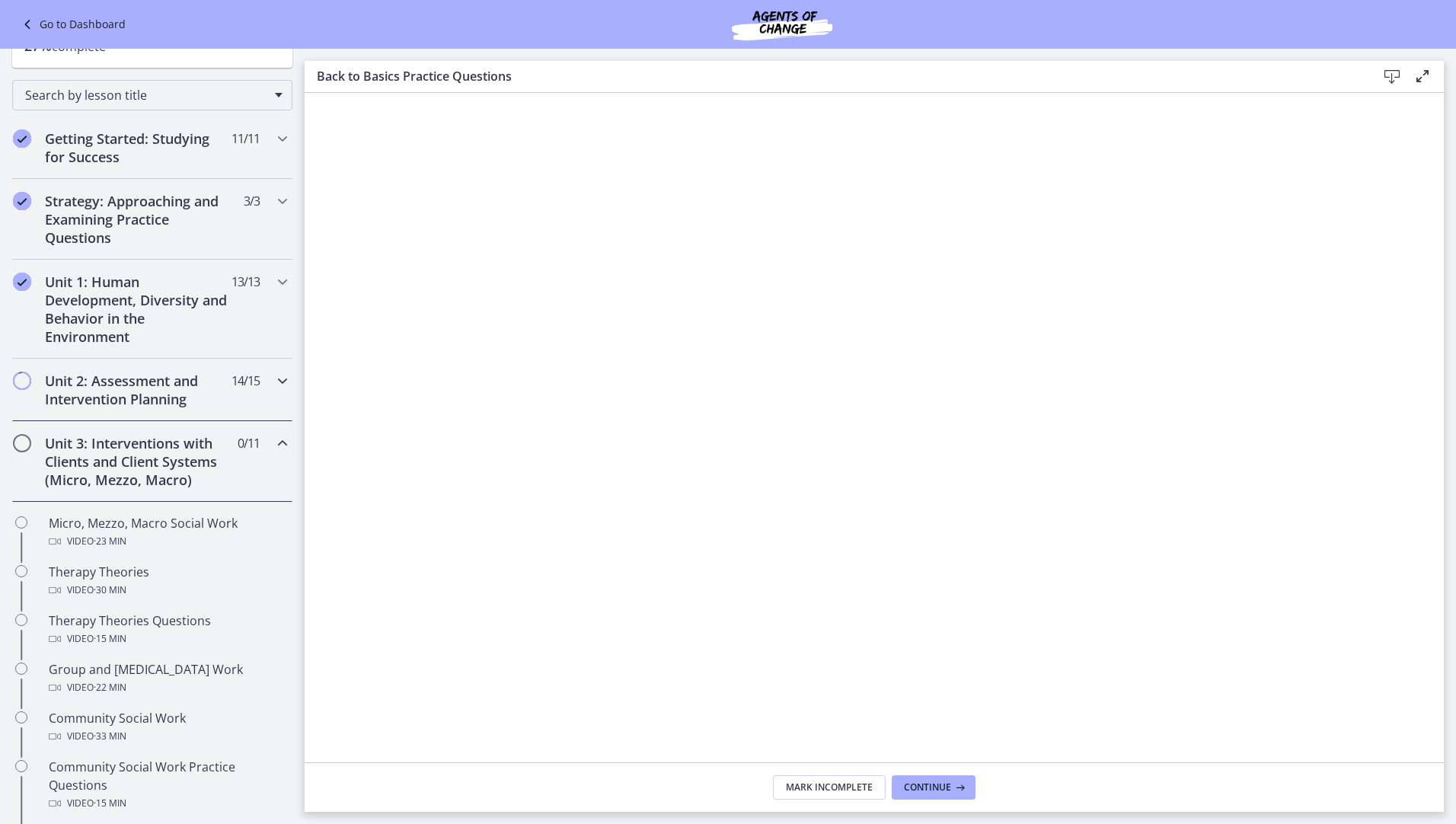
click at [273, 386] on icon "Chapters" at bounding box center [282, 380] width 18 height 18
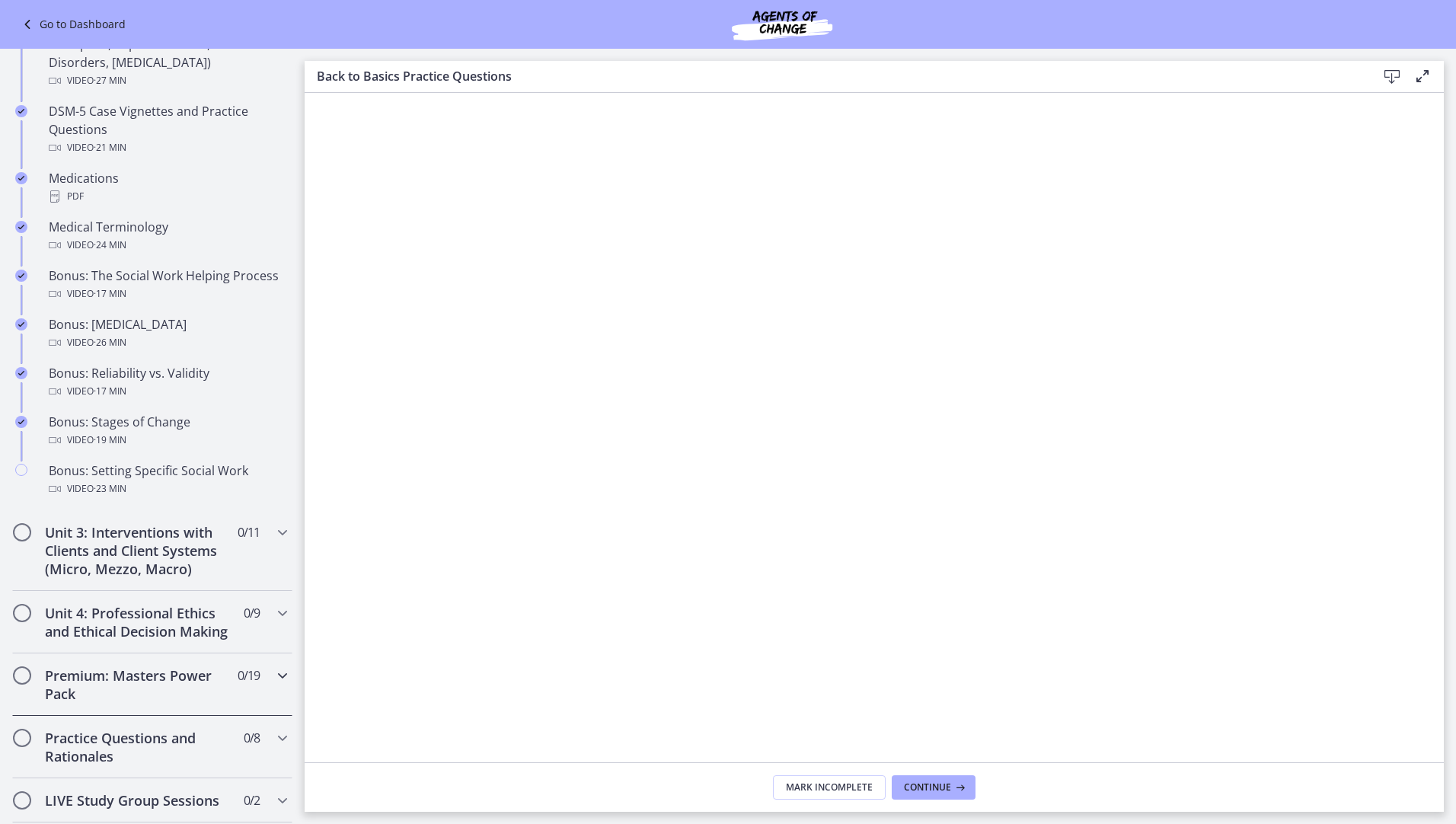
scroll to position [990, 0]
click at [166, 494] on div "Video · 23 min" at bounding box center [168, 488] width 238 height 18
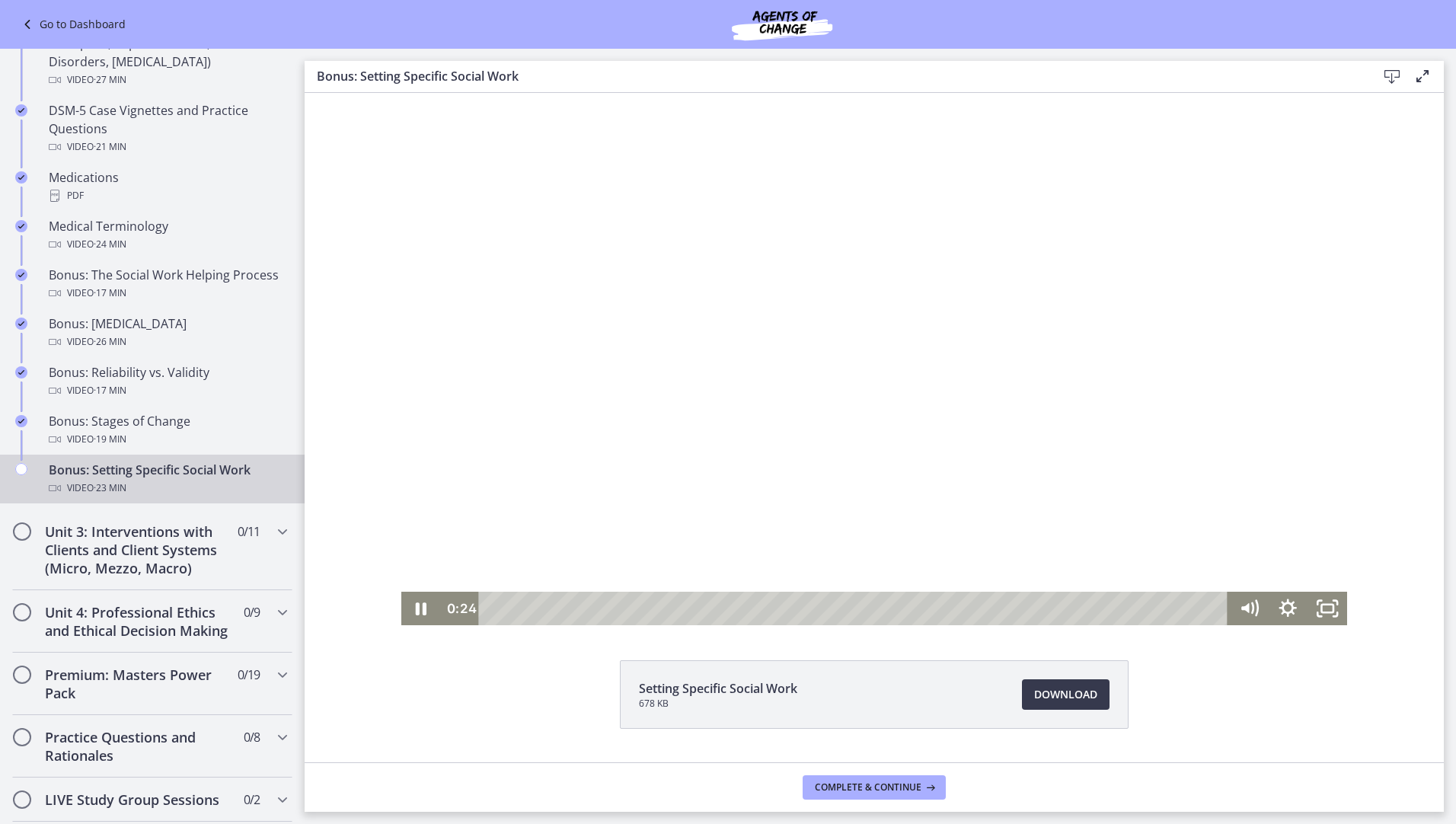
click at [613, 519] on div at bounding box center [874, 359] width 946 height 533
click at [405, 603] on icon "Play Video" at bounding box center [423, 609] width 40 height 33
click at [1365, 675] on div "Setting Specific Social Work 678 KB Download Opens in a new window" at bounding box center [874, 731] width 1139 height 142
drag, startPoint x: 504, startPoint y: 605, endPoint x: 465, endPoint y: 605, distance: 39.0
click at [465, 605] on div "0:00 0:00" at bounding box center [833, 609] width 788 height 33
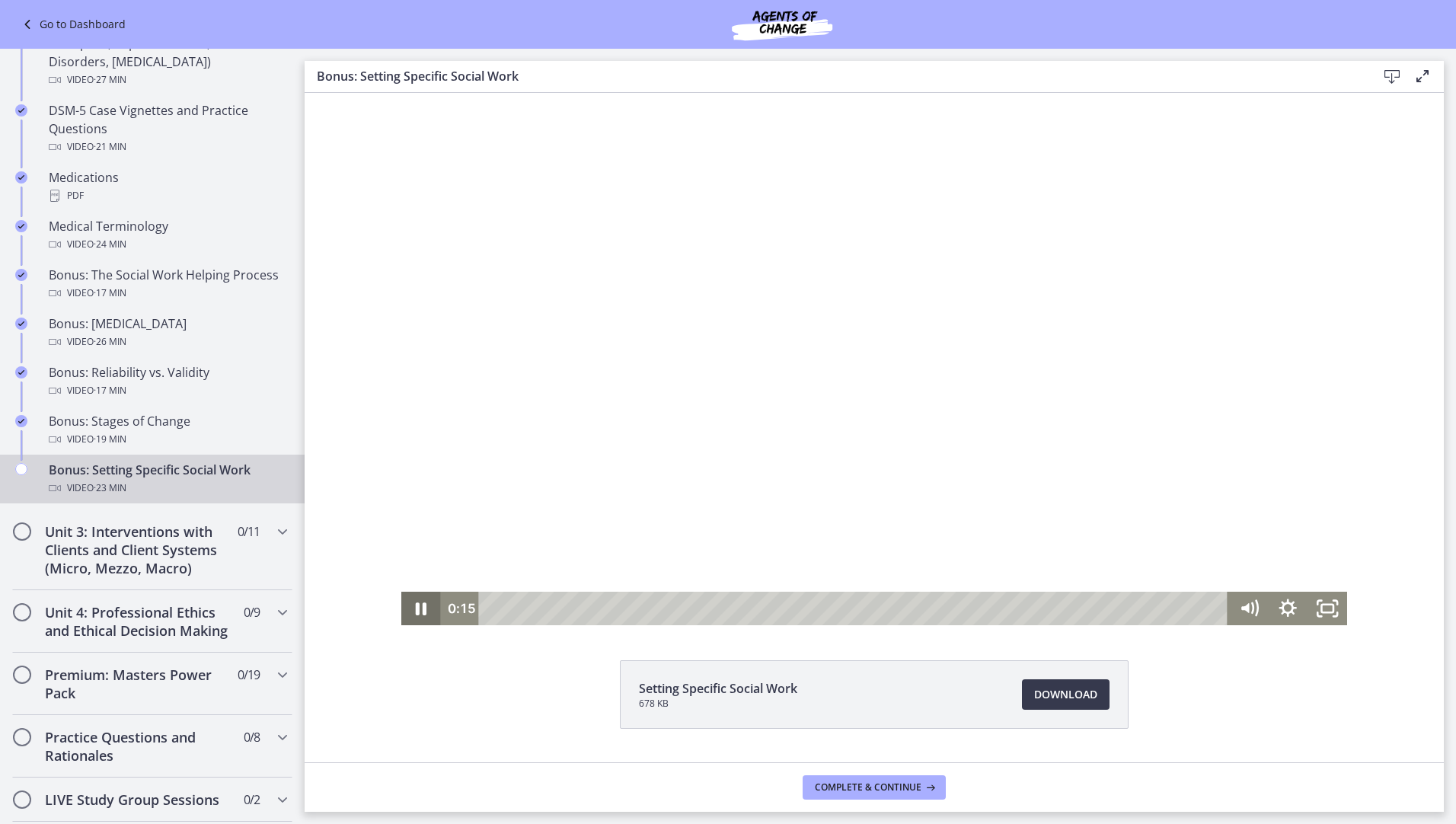
click at [411, 600] on icon "Pause" at bounding box center [421, 609] width 40 height 33
click at [404, 605] on icon "Play Video" at bounding box center [423, 609] width 47 height 41
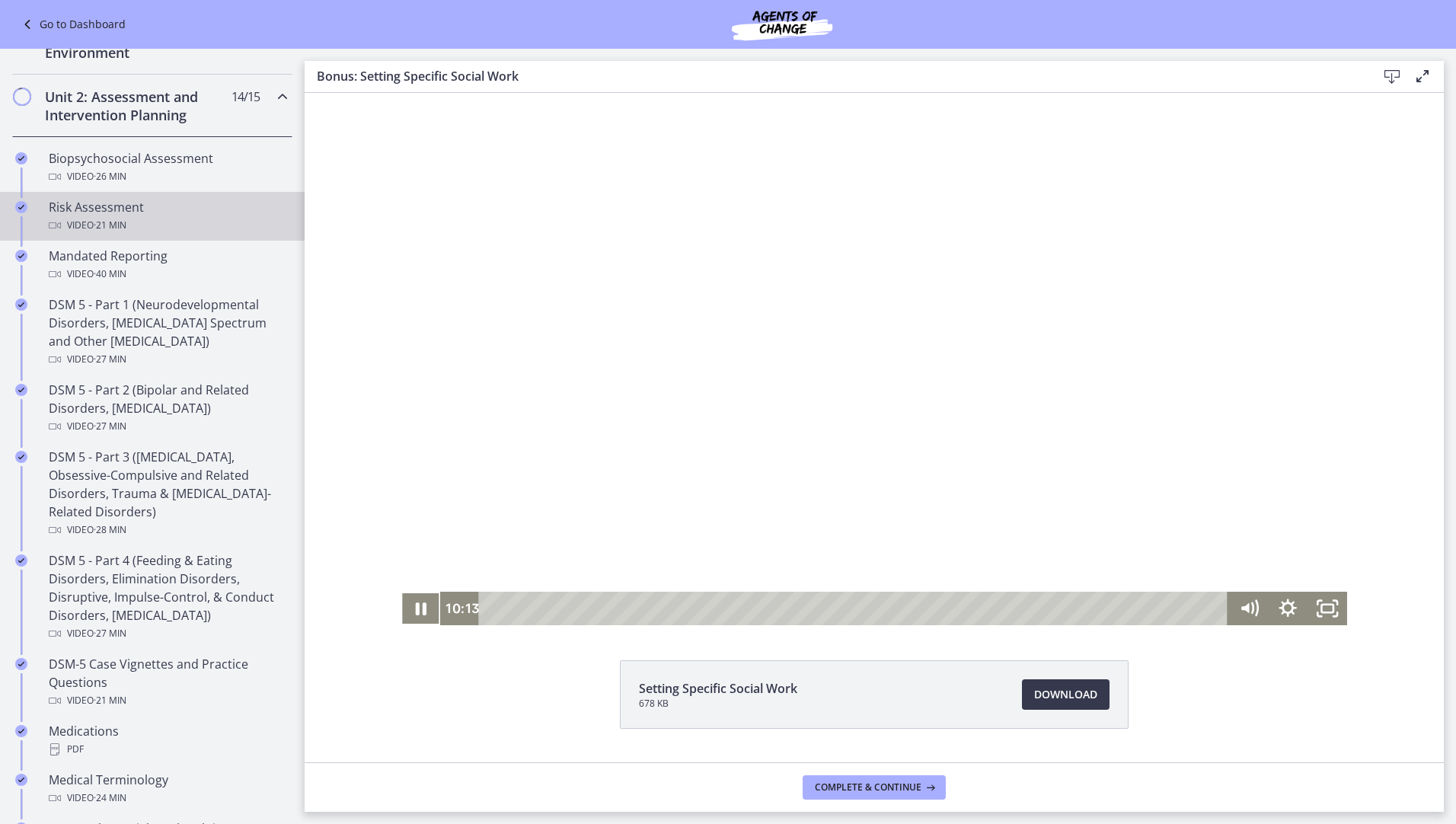
scroll to position [409, 0]
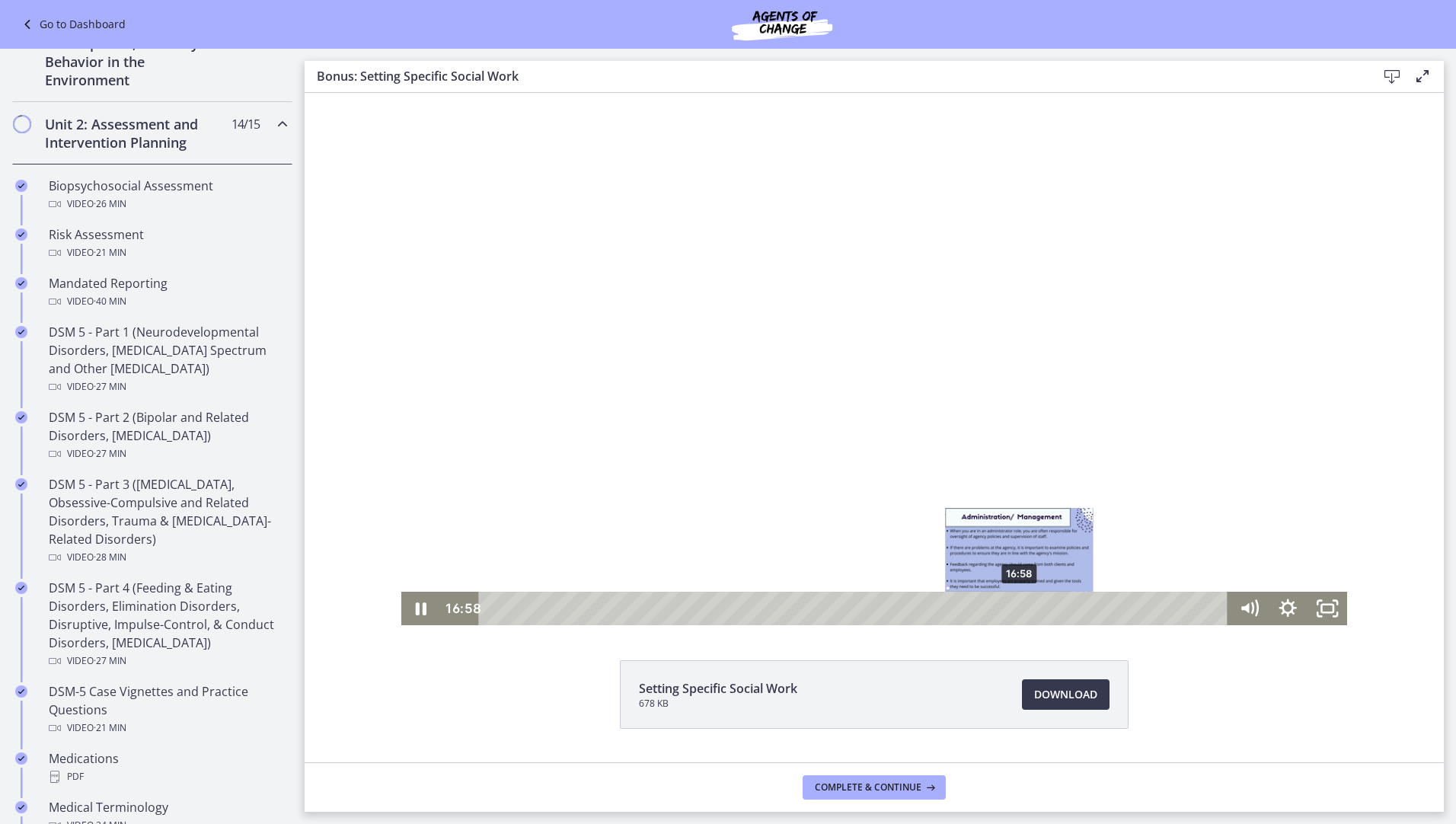
click at [1015, 604] on div "16:58" at bounding box center [856, 609] width 726 height 33
click at [994, 607] on div "16:18" at bounding box center [856, 609] width 726 height 33
click at [973, 610] on div "15:46" at bounding box center [856, 609] width 726 height 33
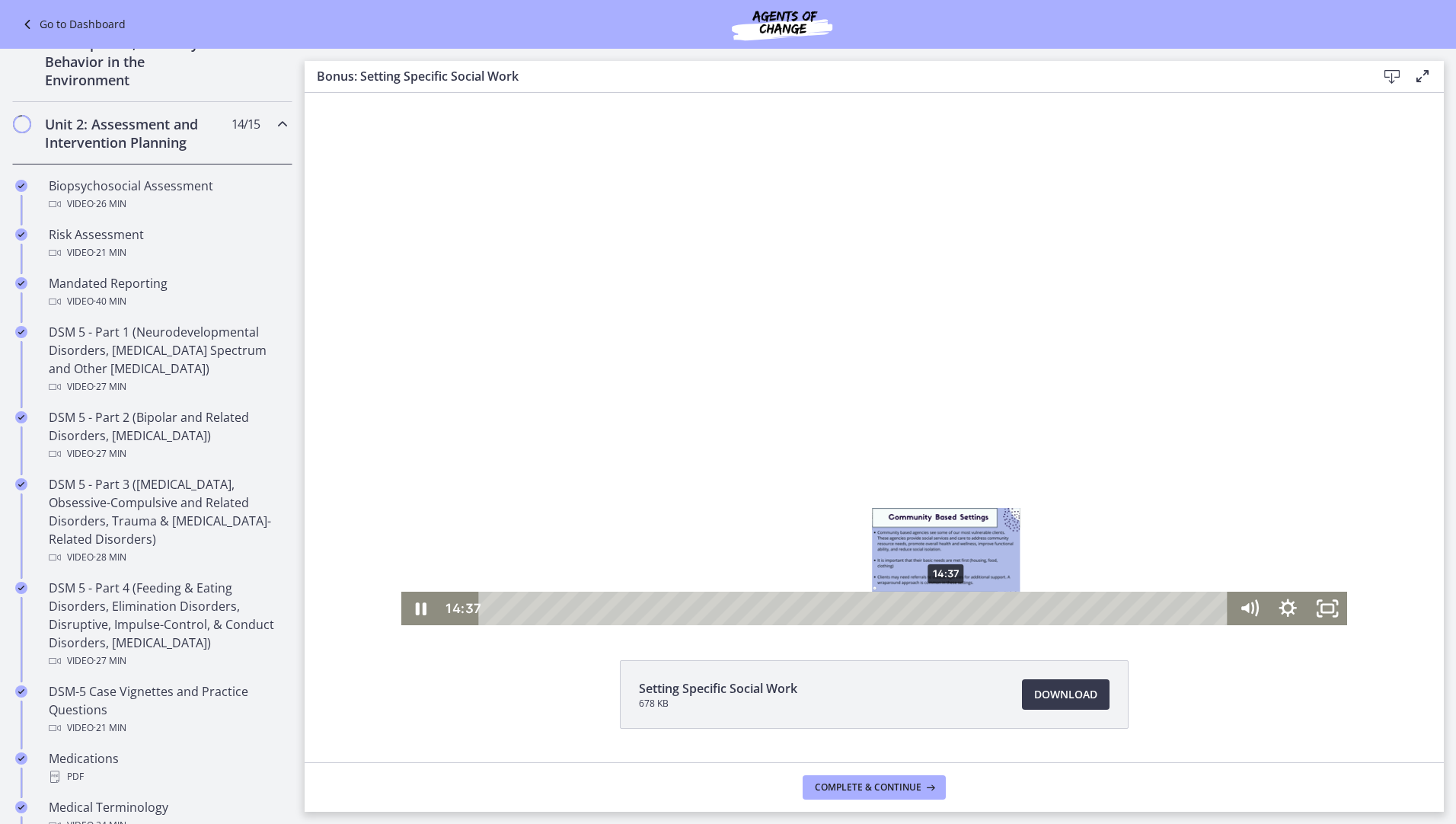
click at [941, 612] on div "14:37" at bounding box center [856, 609] width 726 height 33
click at [967, 607] on div "15:27" at bounding box center [856, 609] width 726 height 33
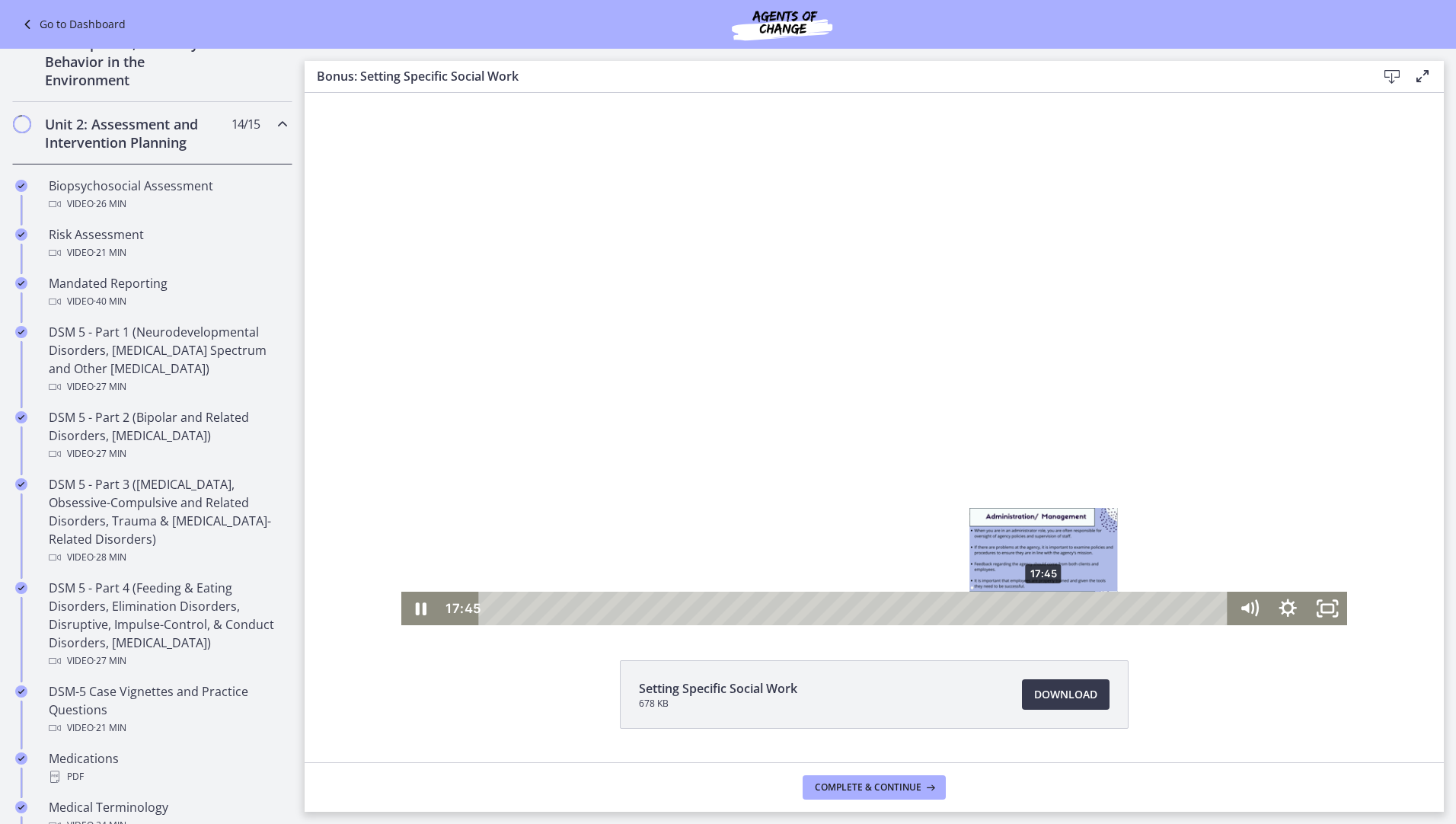
click at [1039, 609] on div "17:45" at bounding box center [856, 609] width 726 height 33
click at [1067, 607] on div "18:39" at bounding box center [856, 609] width 726 height 33
click at [421, 611] on icon "Pause" at bounding box center [421, 609] width 40 height 33
click at [409, 605] on icon "Play Video" at bounding box center [423, 609] width 47 height 41
click at [415, 615] on icon "Pause" at bounding box center [420, 609] width 47 height 41
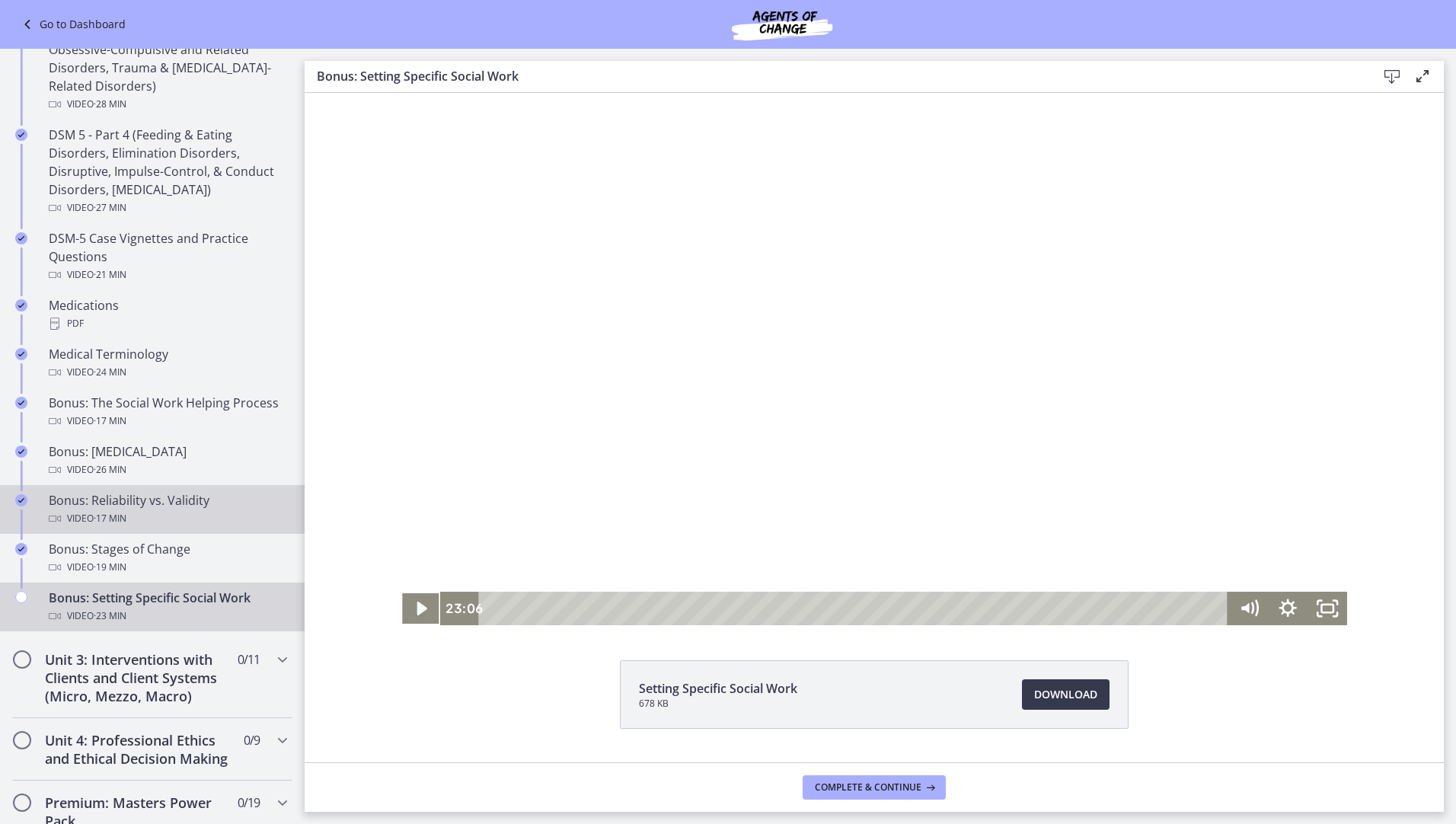
scroll to position [866, 0]
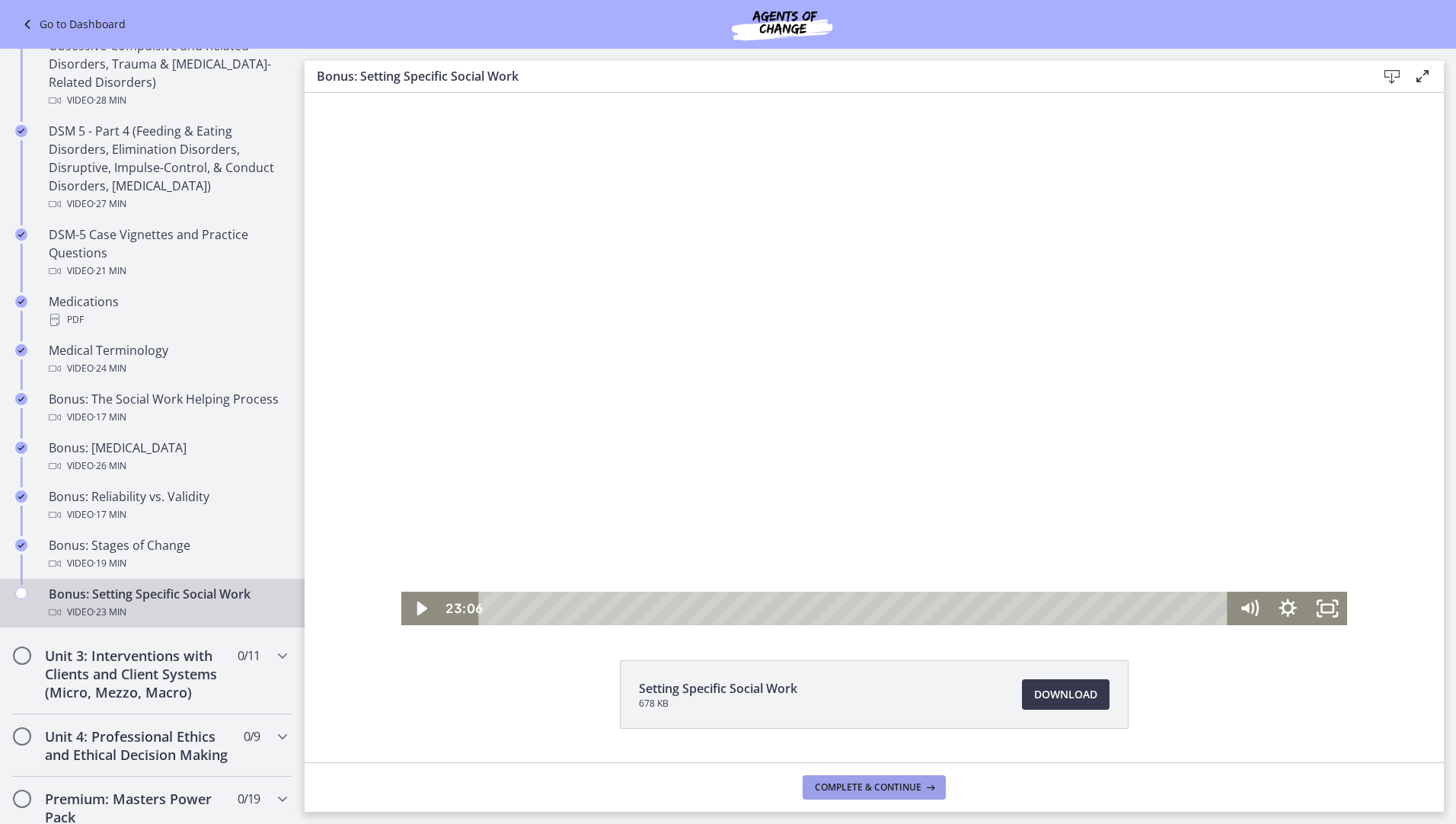
click at [900, 796] on button "Complete & continue" at bounding box center [874, 787] width 143 height 24
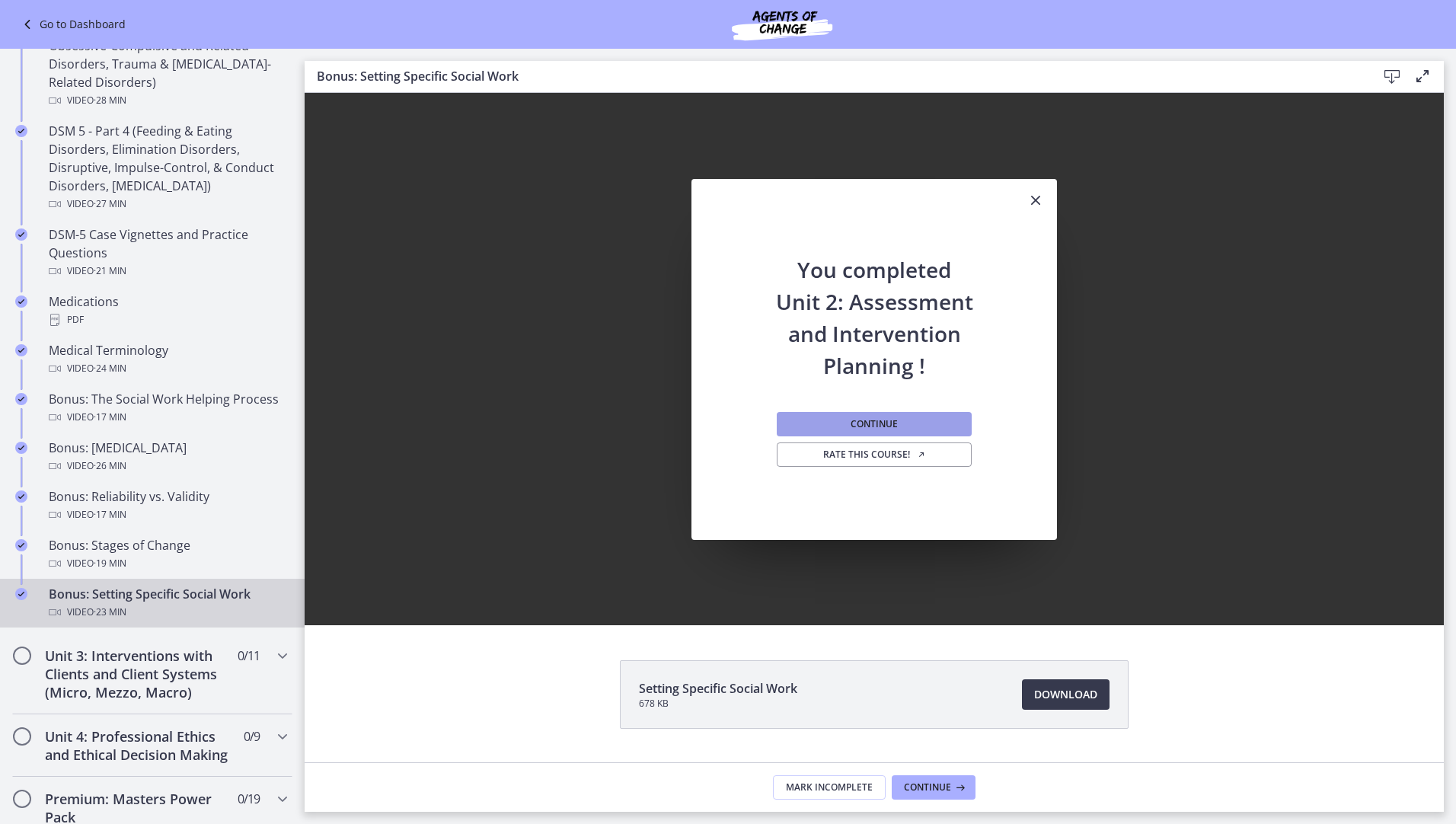
click at [878, 426] on span "Continue" at bounding box center [874, 425] width 47 height 13
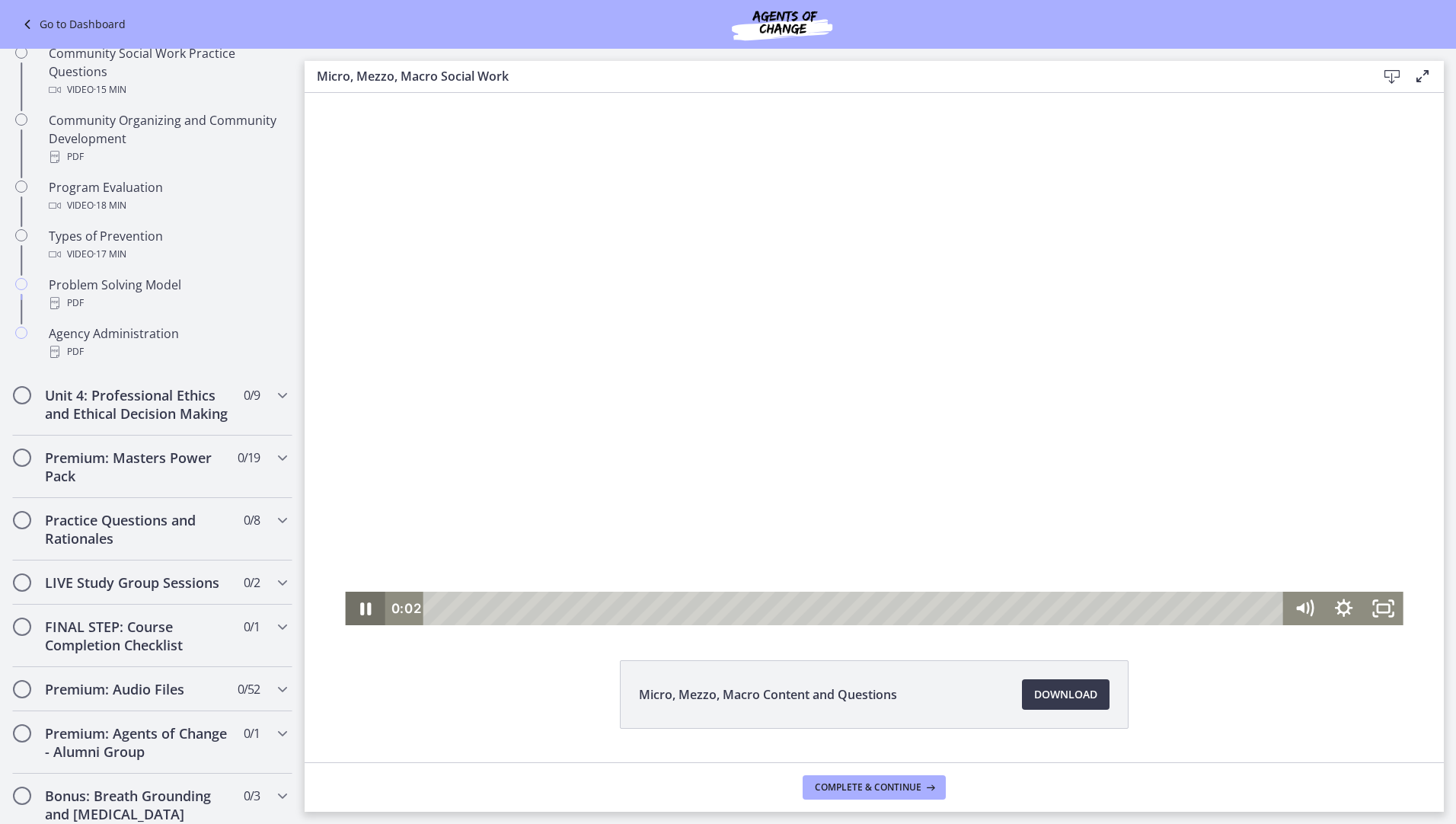
click at [354, 604] on icon "Pause" at bounding box center [365, 609] width 40 height 33
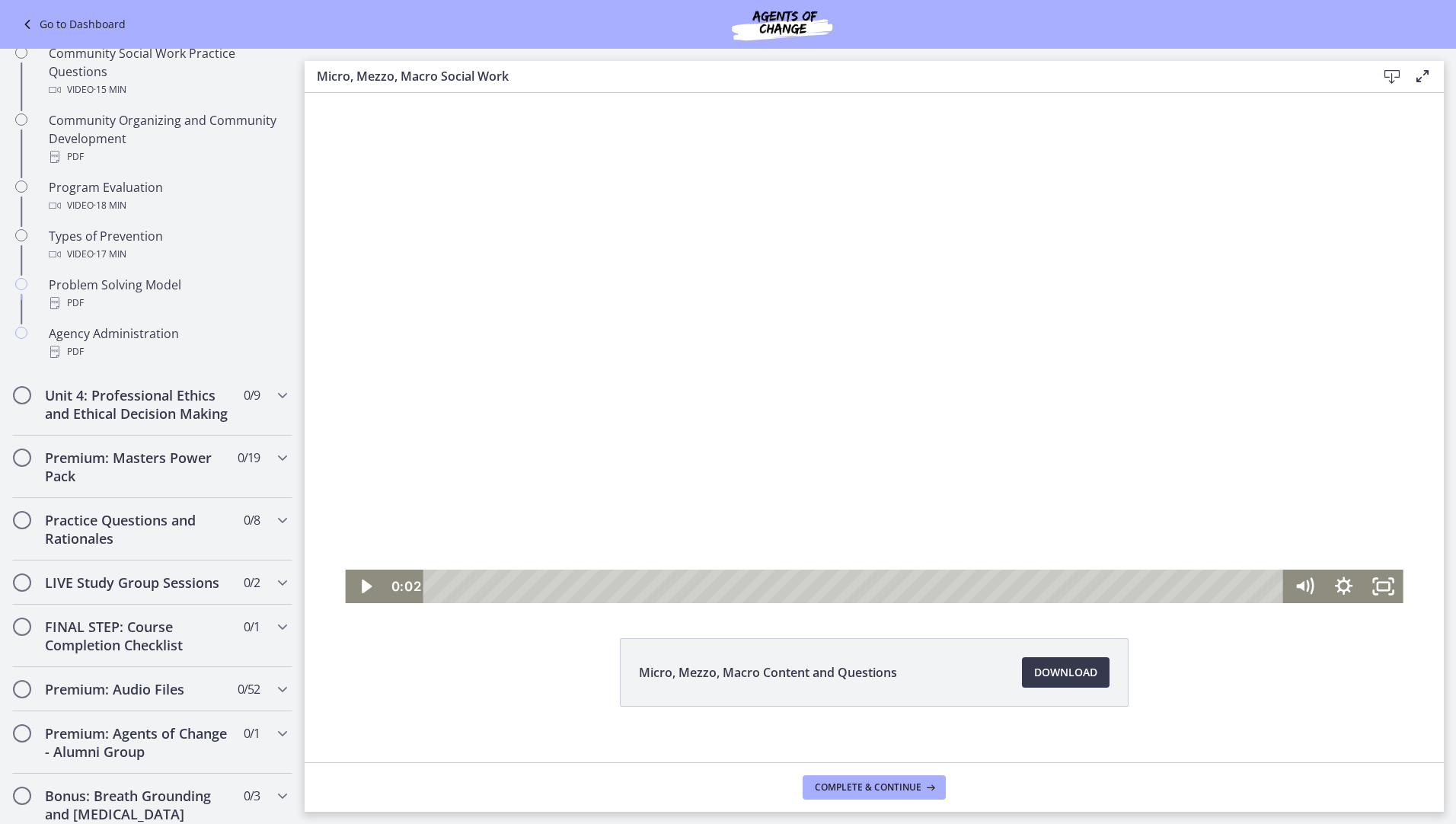
scroll to position [40, 0]
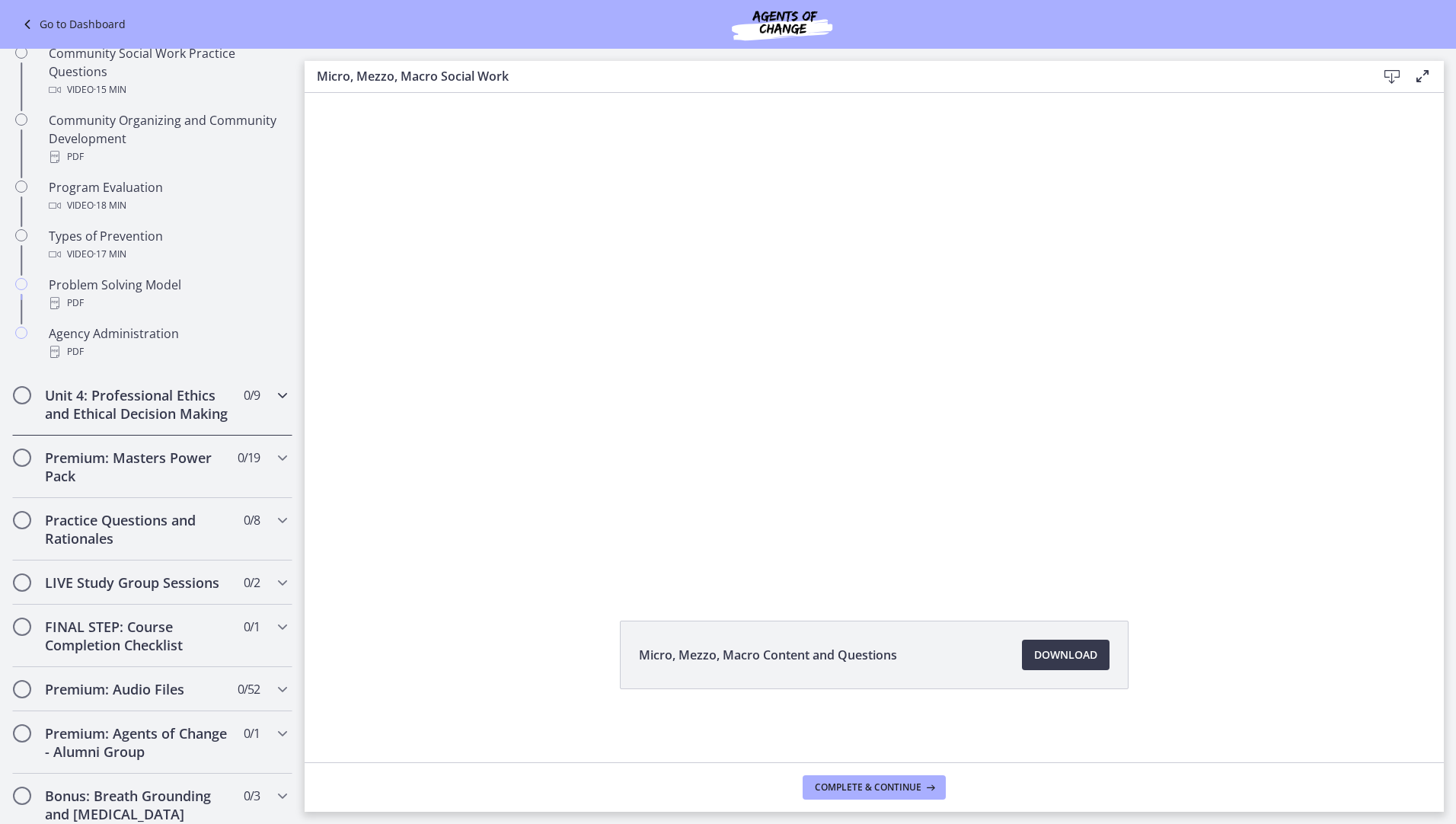
click at [278, 397] on icon "Chapters" at bounding box center [282, 395] width 18 height 18
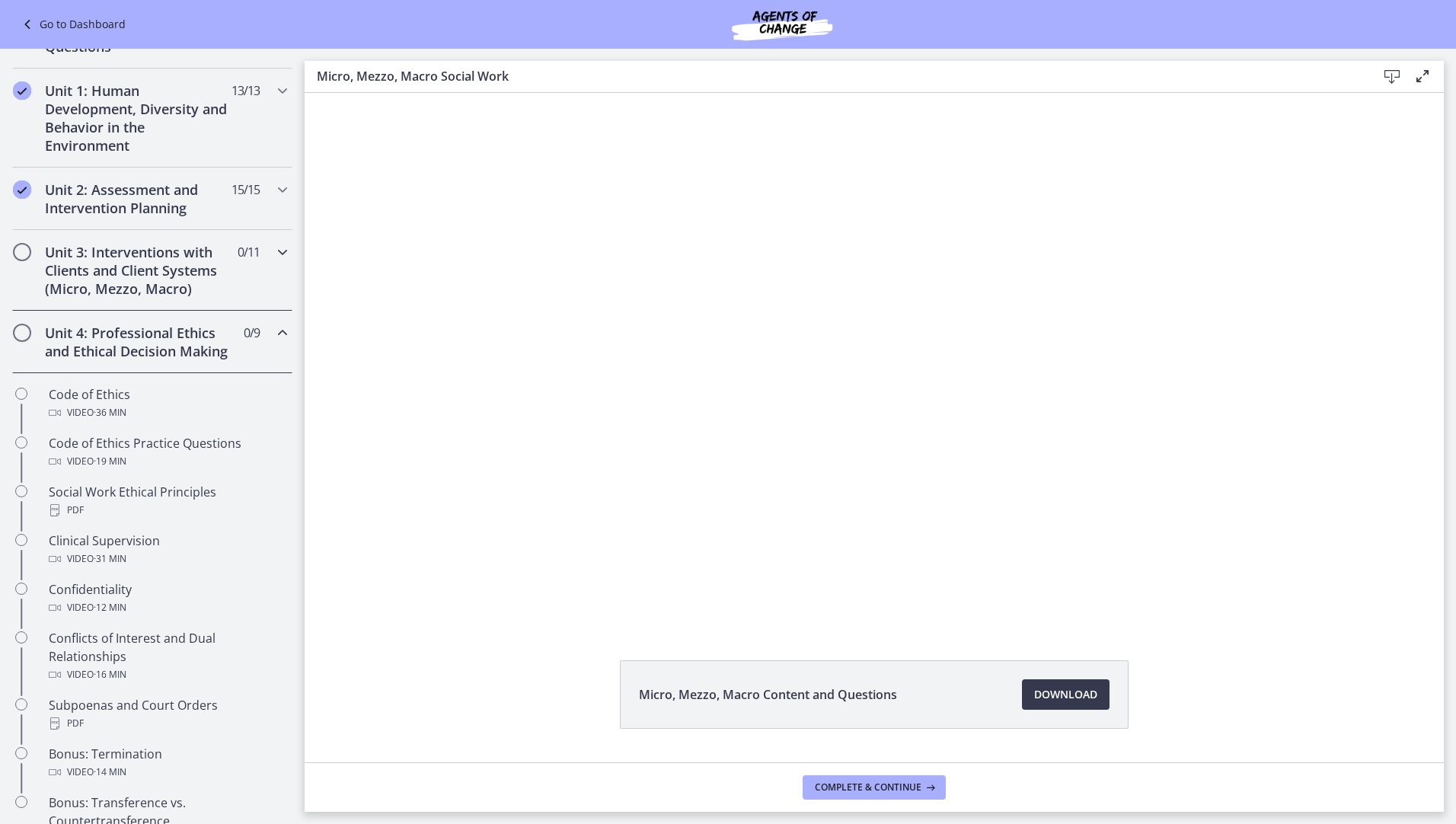
scroll to position [333, 0]
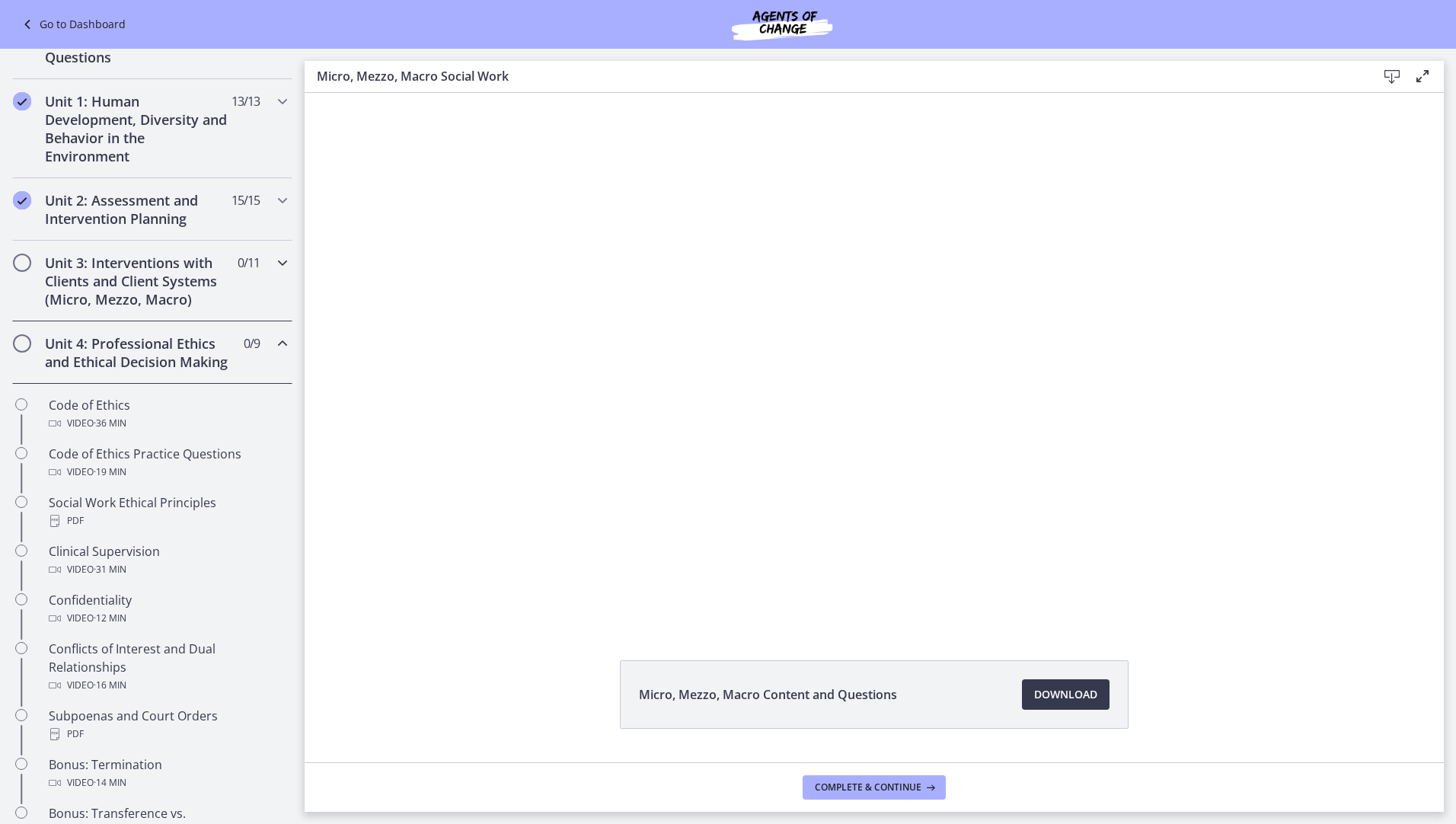
click at [273, 264] on icon "Chapters" at bounding box center [282, 262] width 18 height 18
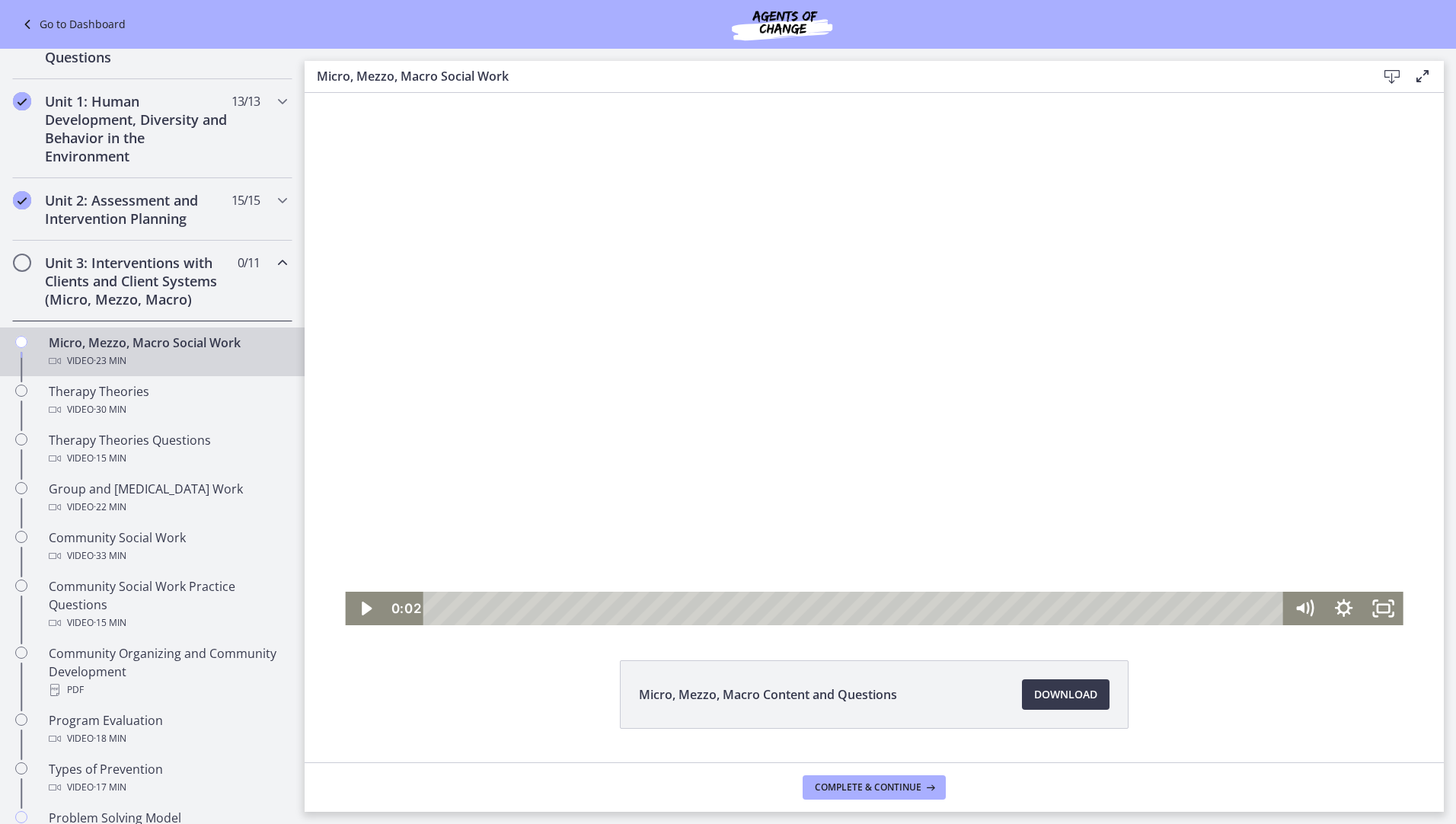
scroll to position [40, 0]
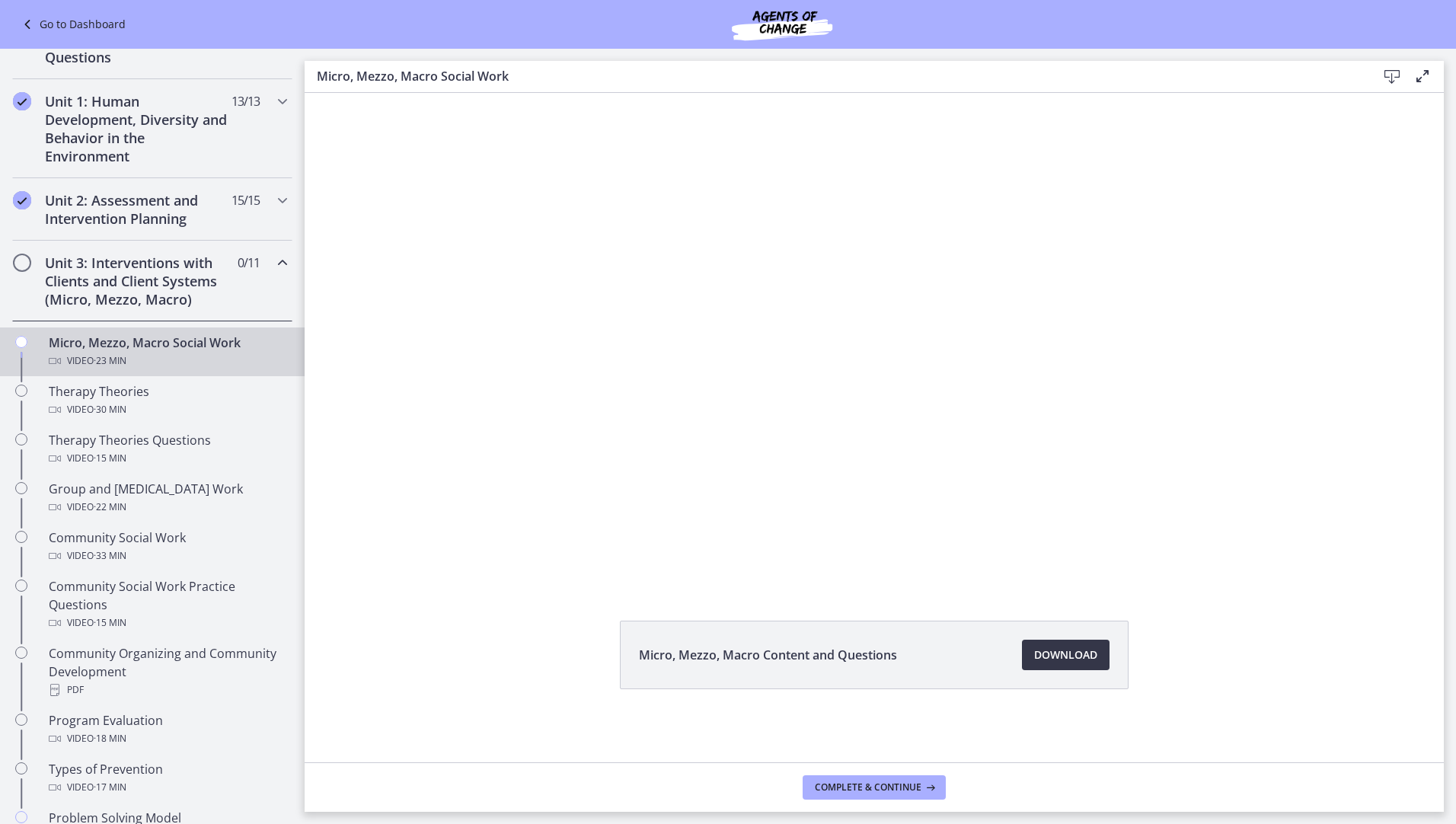
click at [1063, 656] on span "Download Opens in a new window" at bounding box center [1065, 655] width 63 height 18
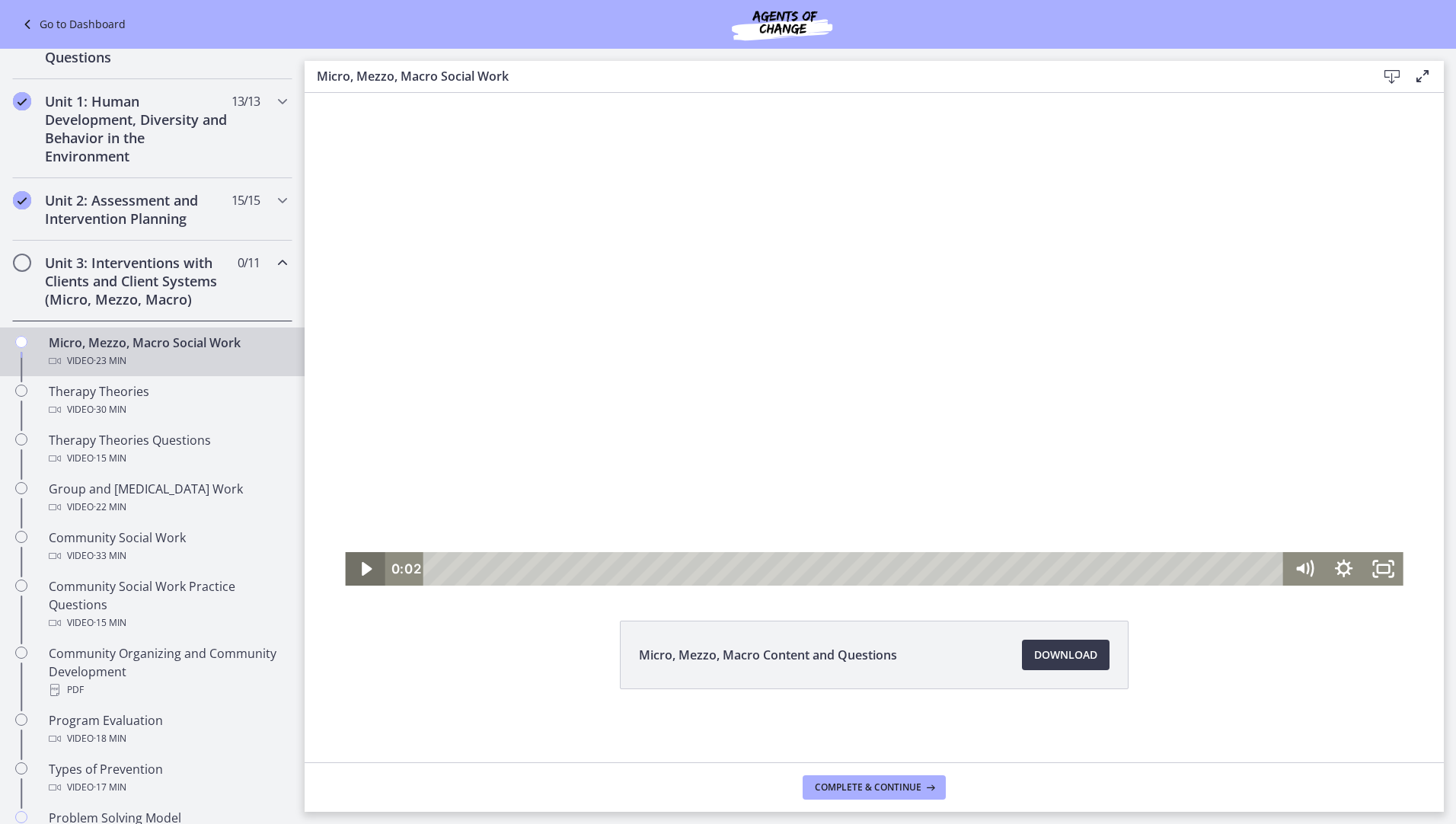
click at [361, 572] on icon "Play Video" at bounding box center [366, 569] width 10 height 14
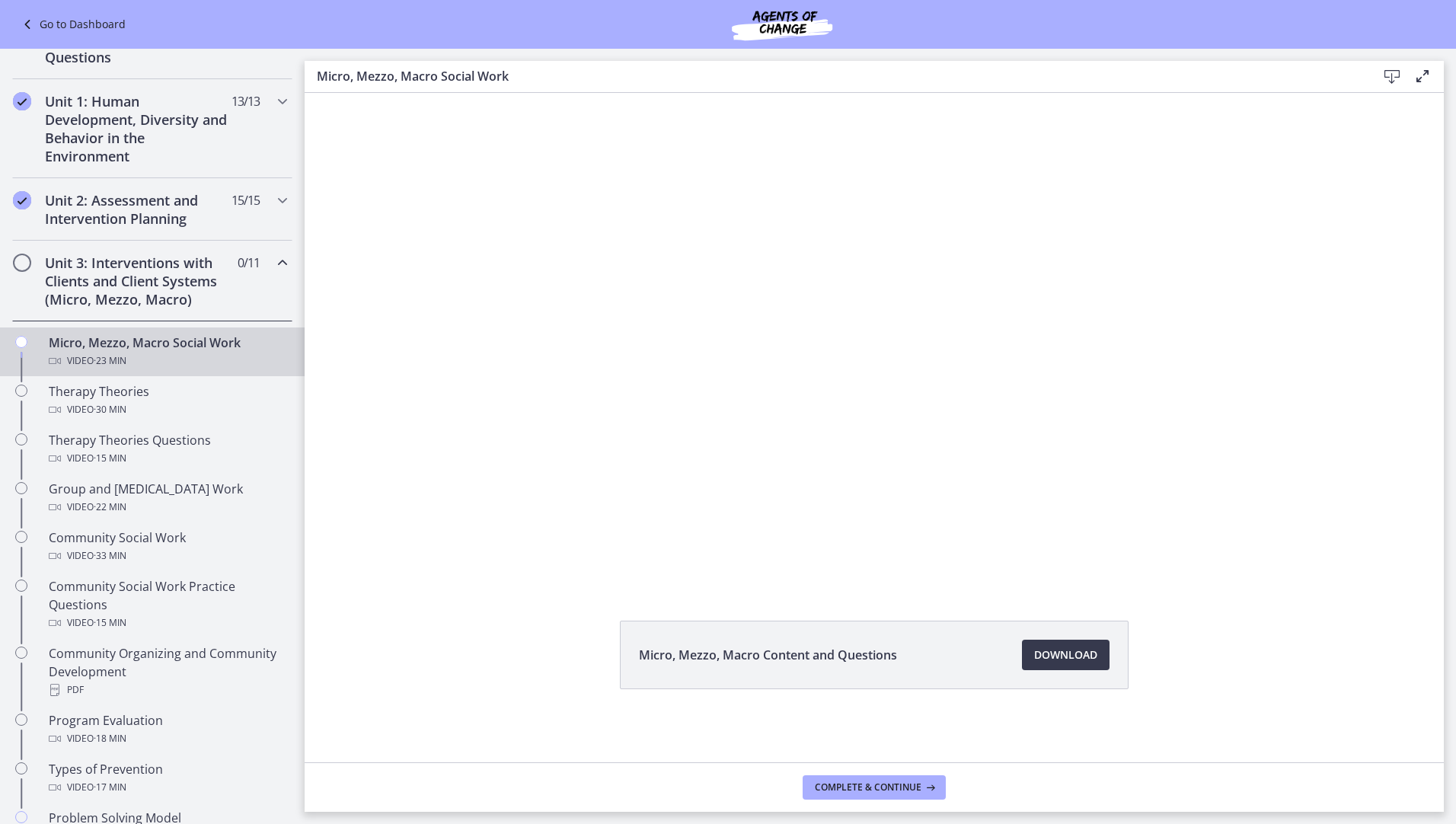
click at [1198, 687] on div "Micro, Mezzo, Macro Content and Questions Download Opens in a new window" at bounding box center [874, 691] width 1139 height 142
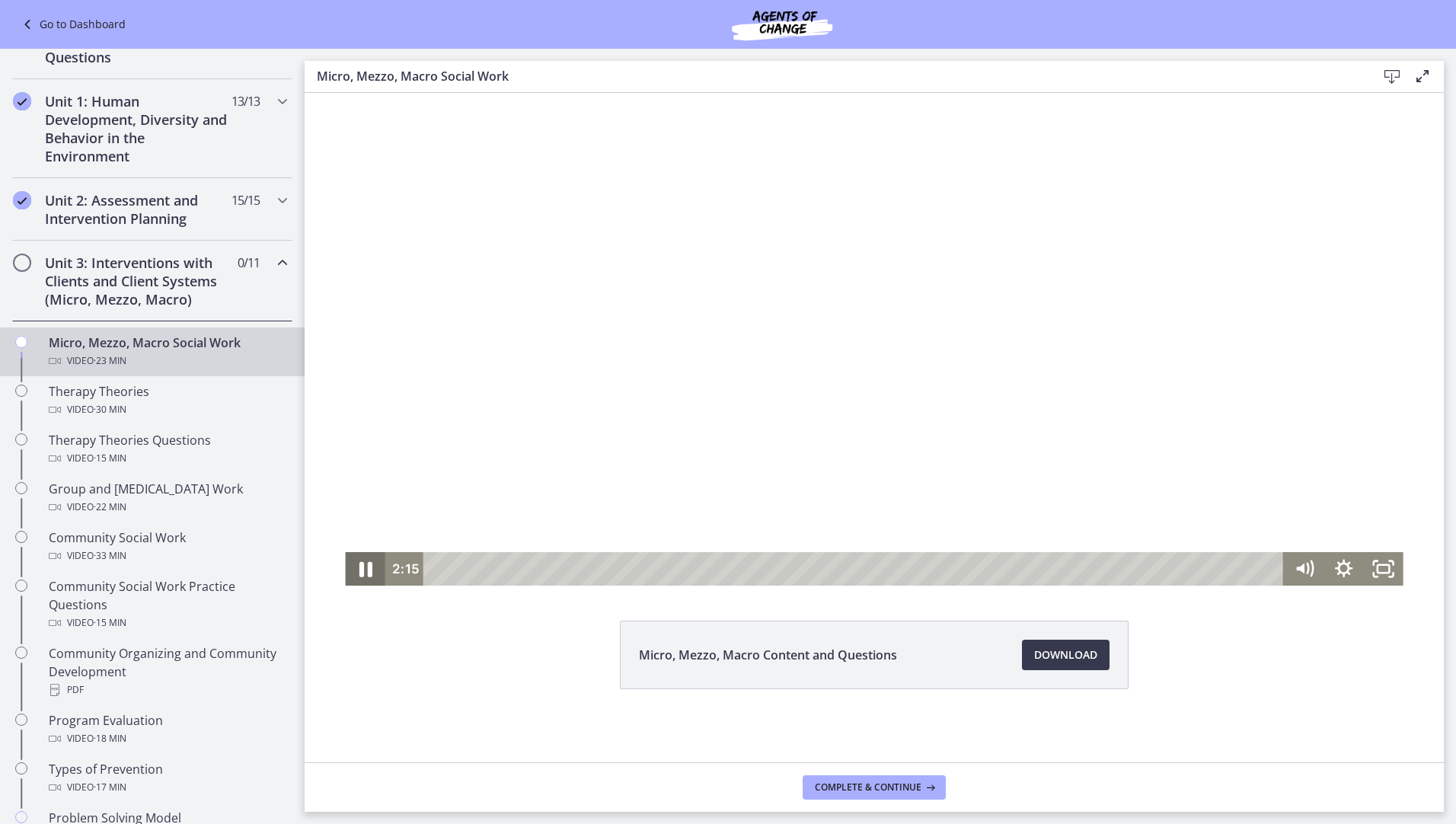
click at [363, 572] on icon "Pause" at bounding box center [366, 570] width 13 height 15
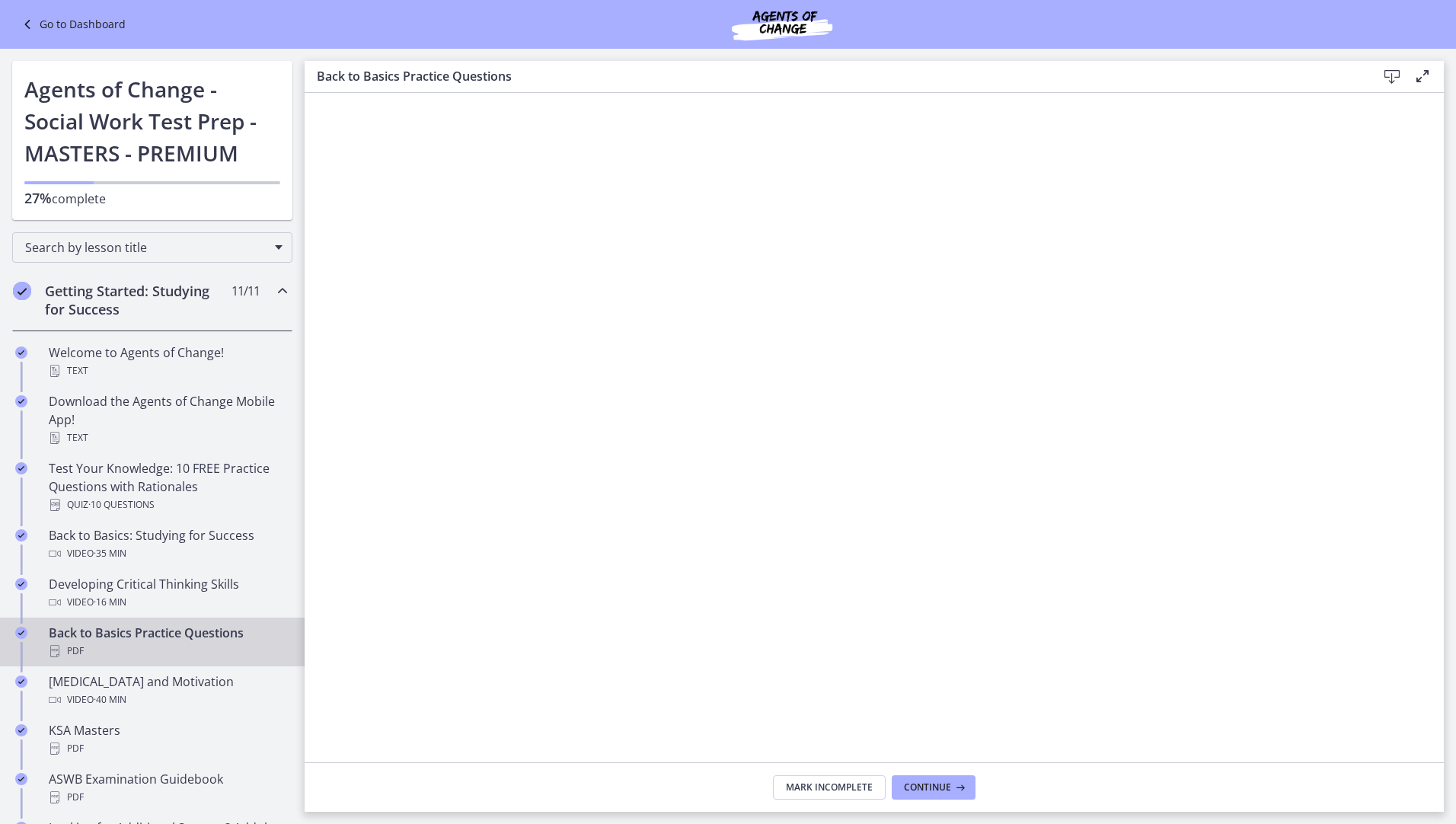
click at [1389, 74] on icon at bounding box center [1391, 77] width 18 height 18
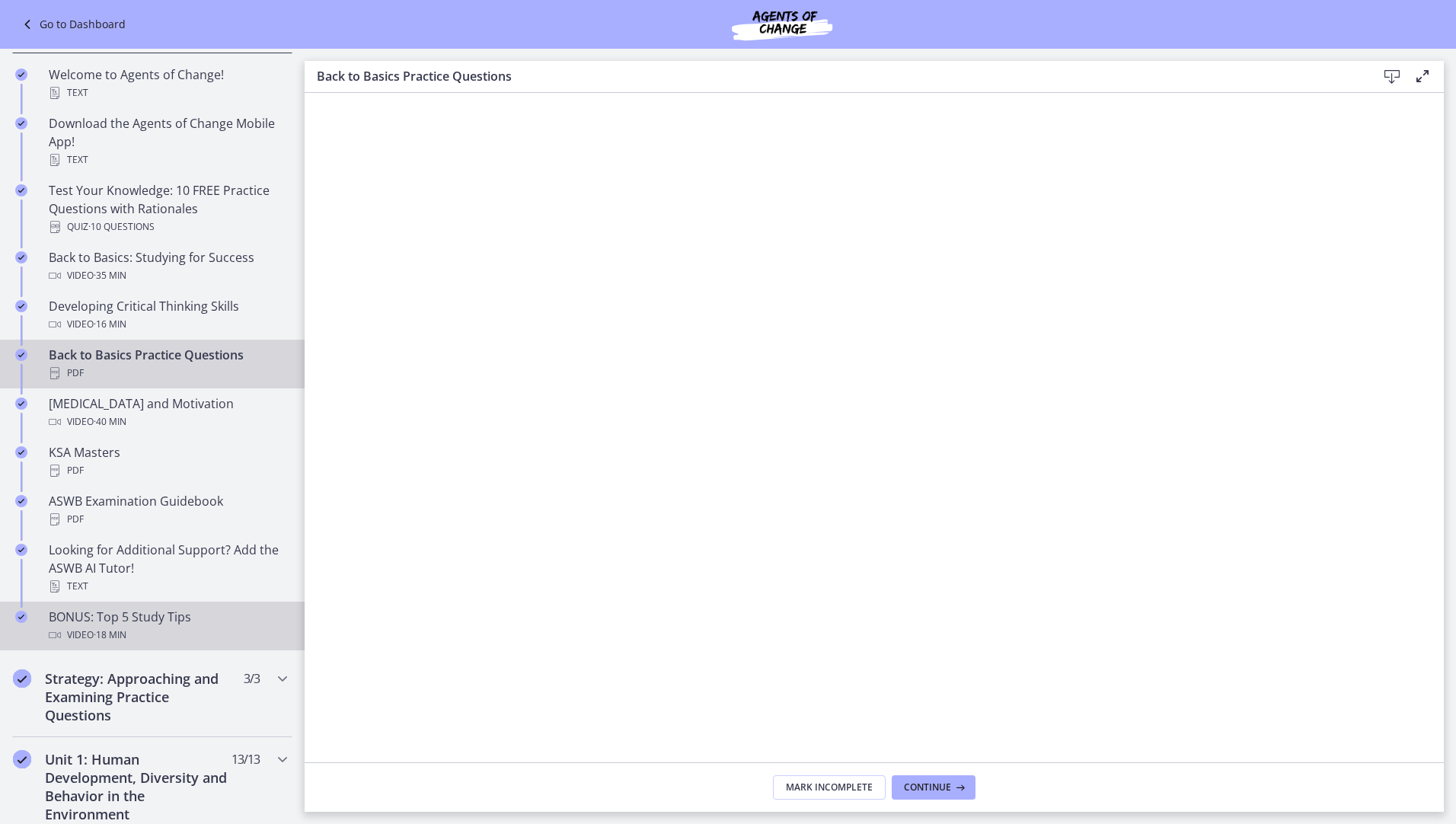
scroll to position [305, 0]
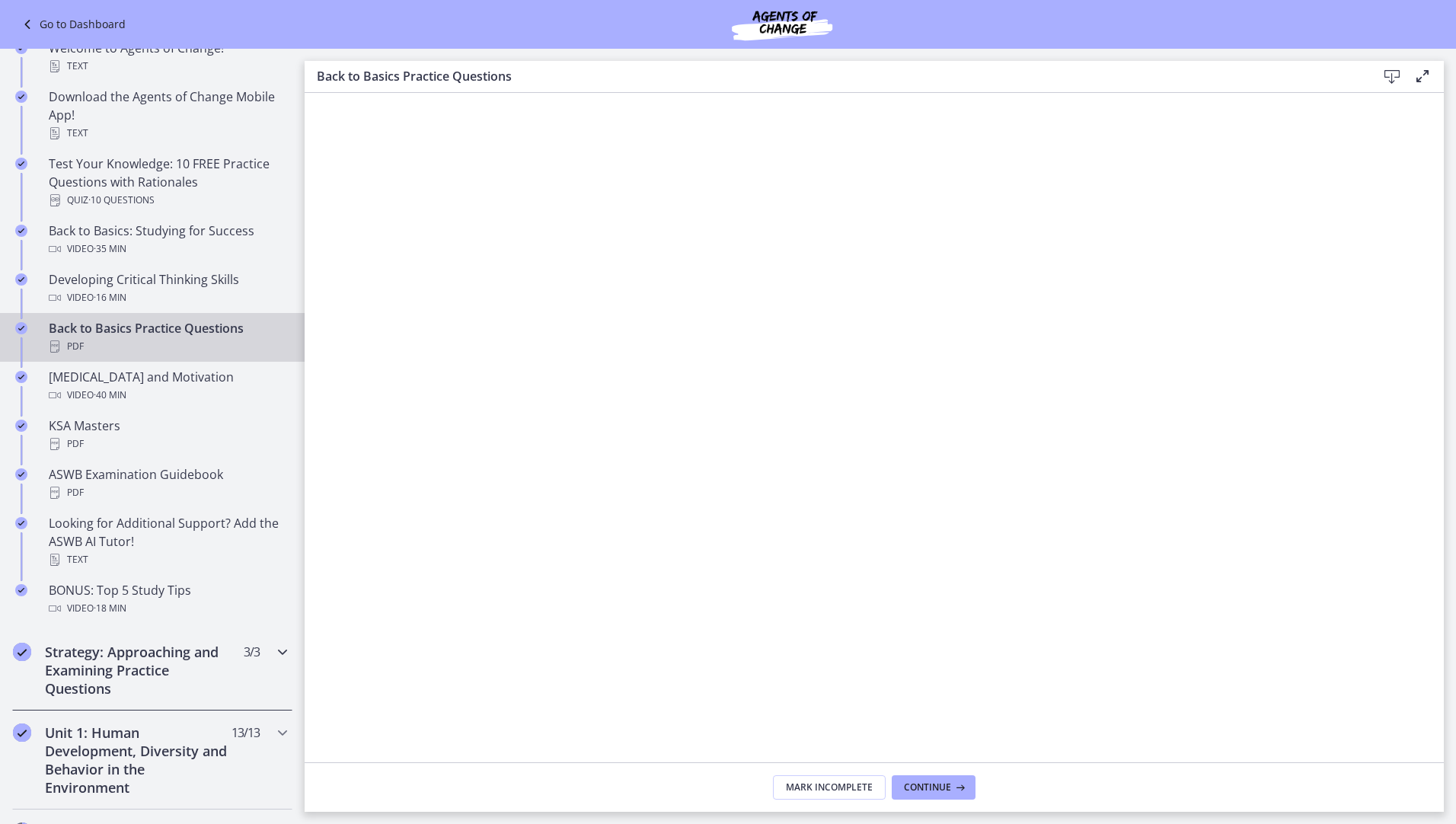
drag, startPoint x: 288, startPoint y: 655, endPoint x: 278, endPoint y: 656, distance: 10.0
click at [285, 656] on div "Strategy: Approaching and Examining Practice Questions 3 / 3 Completed" at bounding box center [152, 671] width 305 height 81
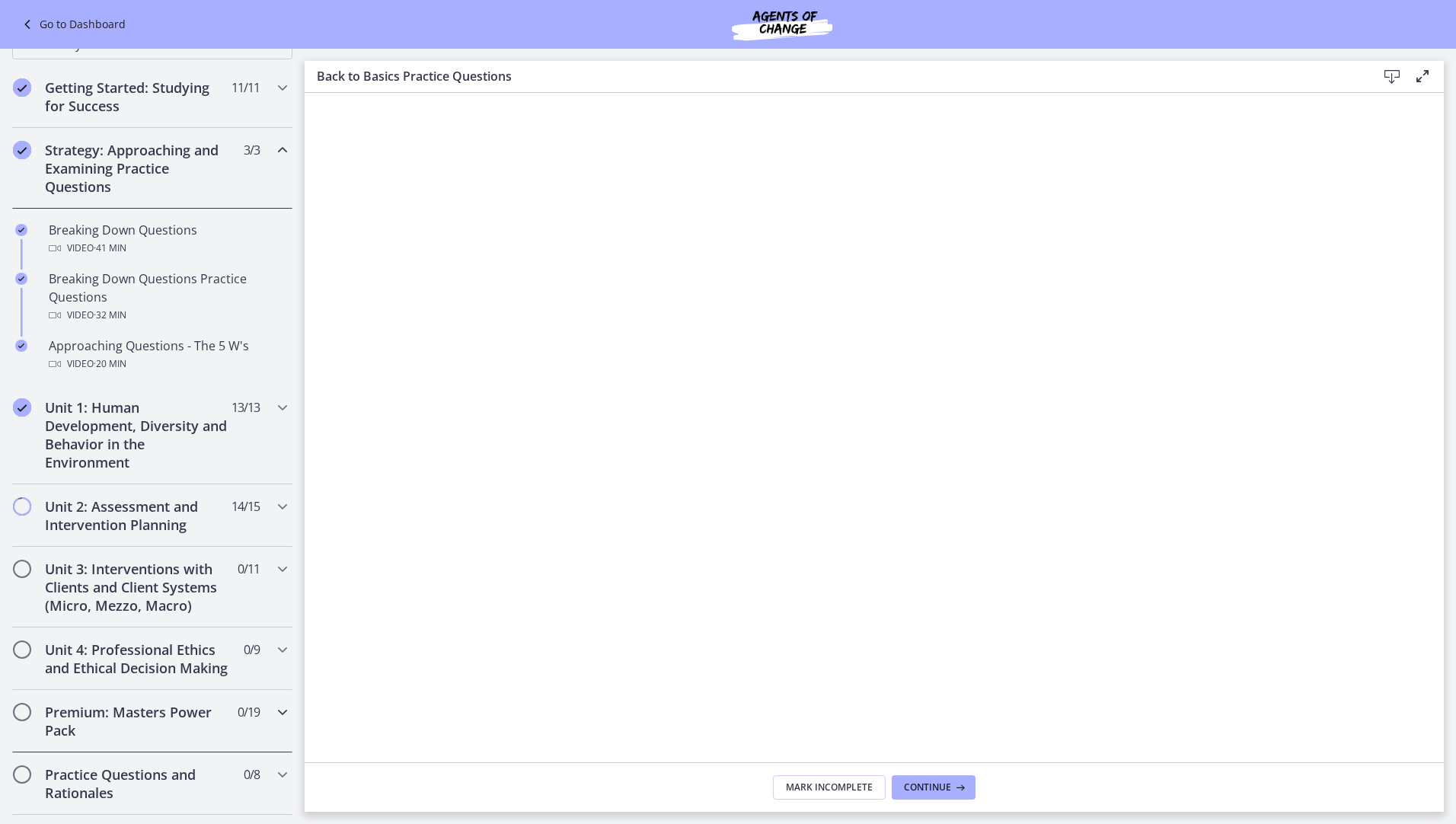
scroll to position [0, 0]
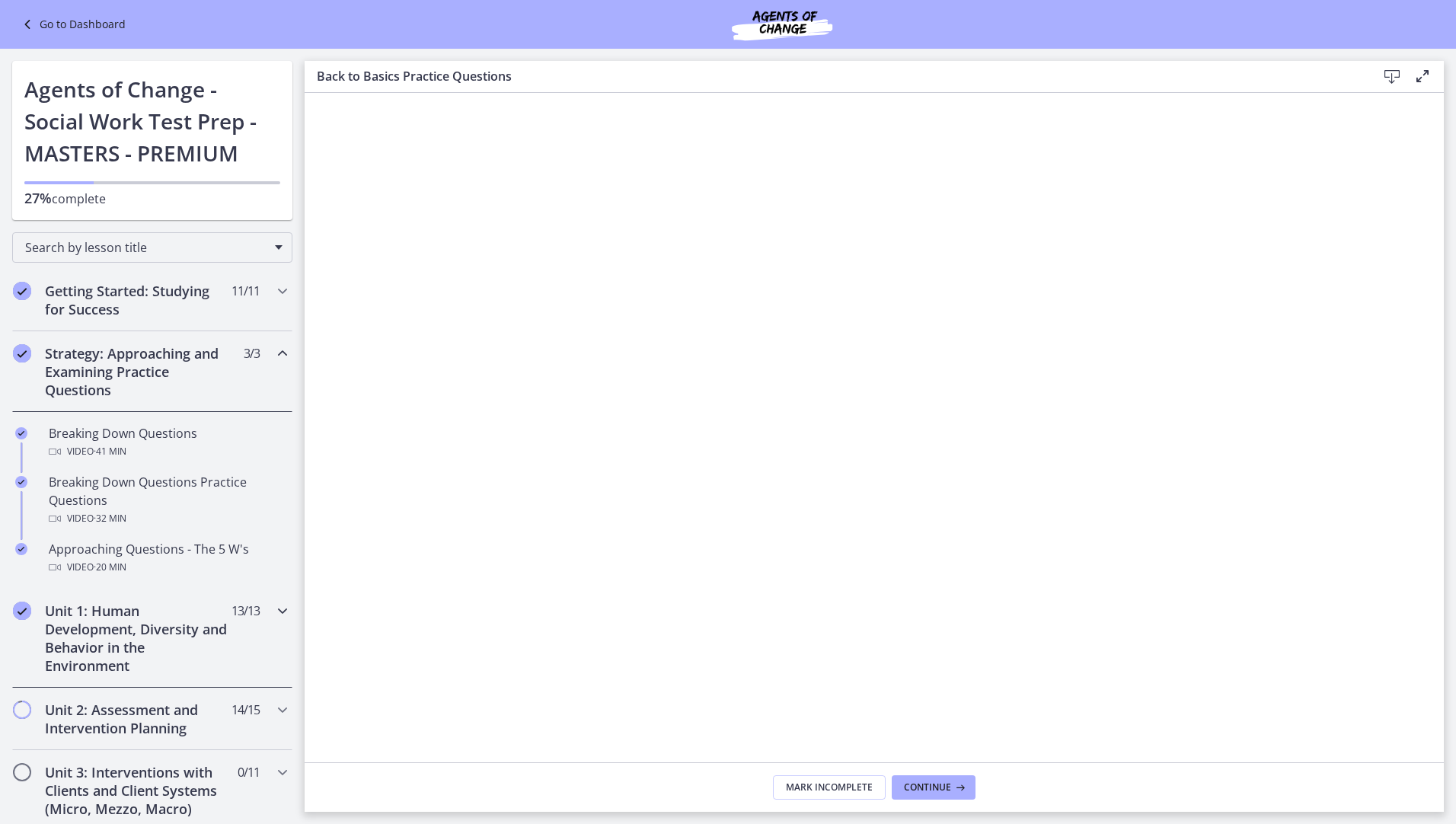
click at [273, 612] on icon "Chapters" at bounding box center [282, 611] width 18 height 18
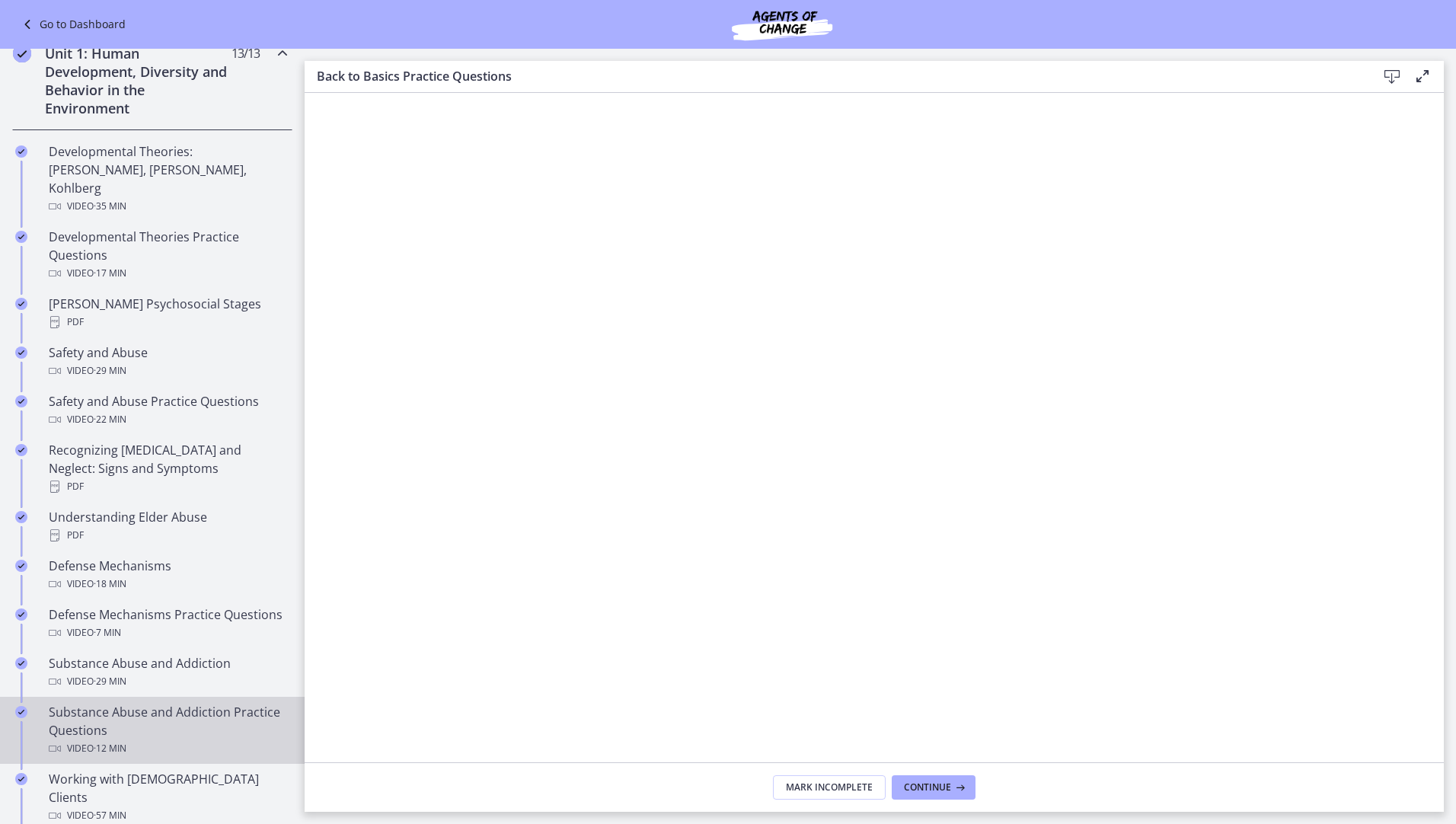
scroll to position [457, 0]
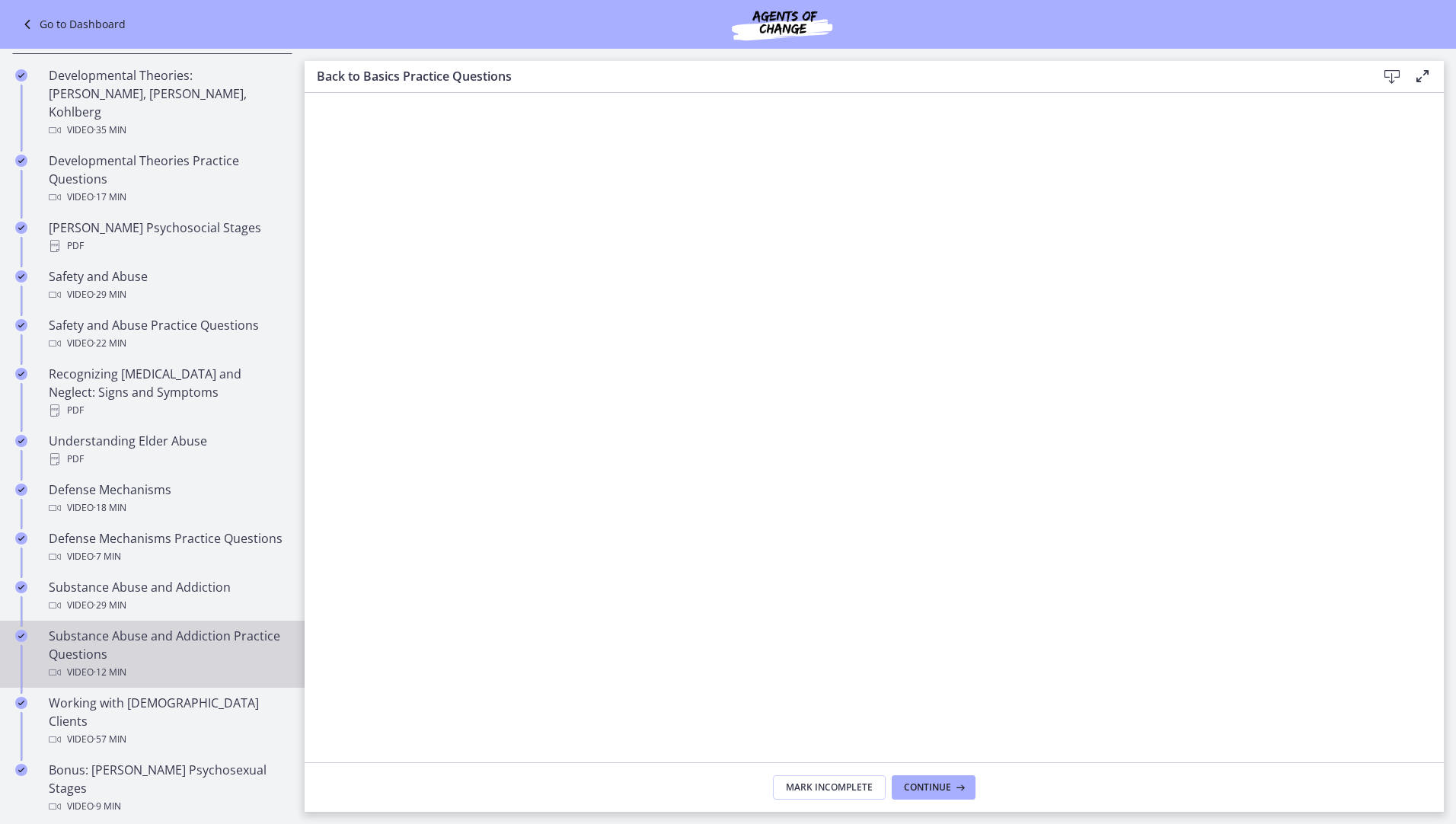
click at [181, 643] on div "Substance Abuse and Addiction Practice Questions Video · 12 min" at bounding box center [168, 654] width 238 height 55
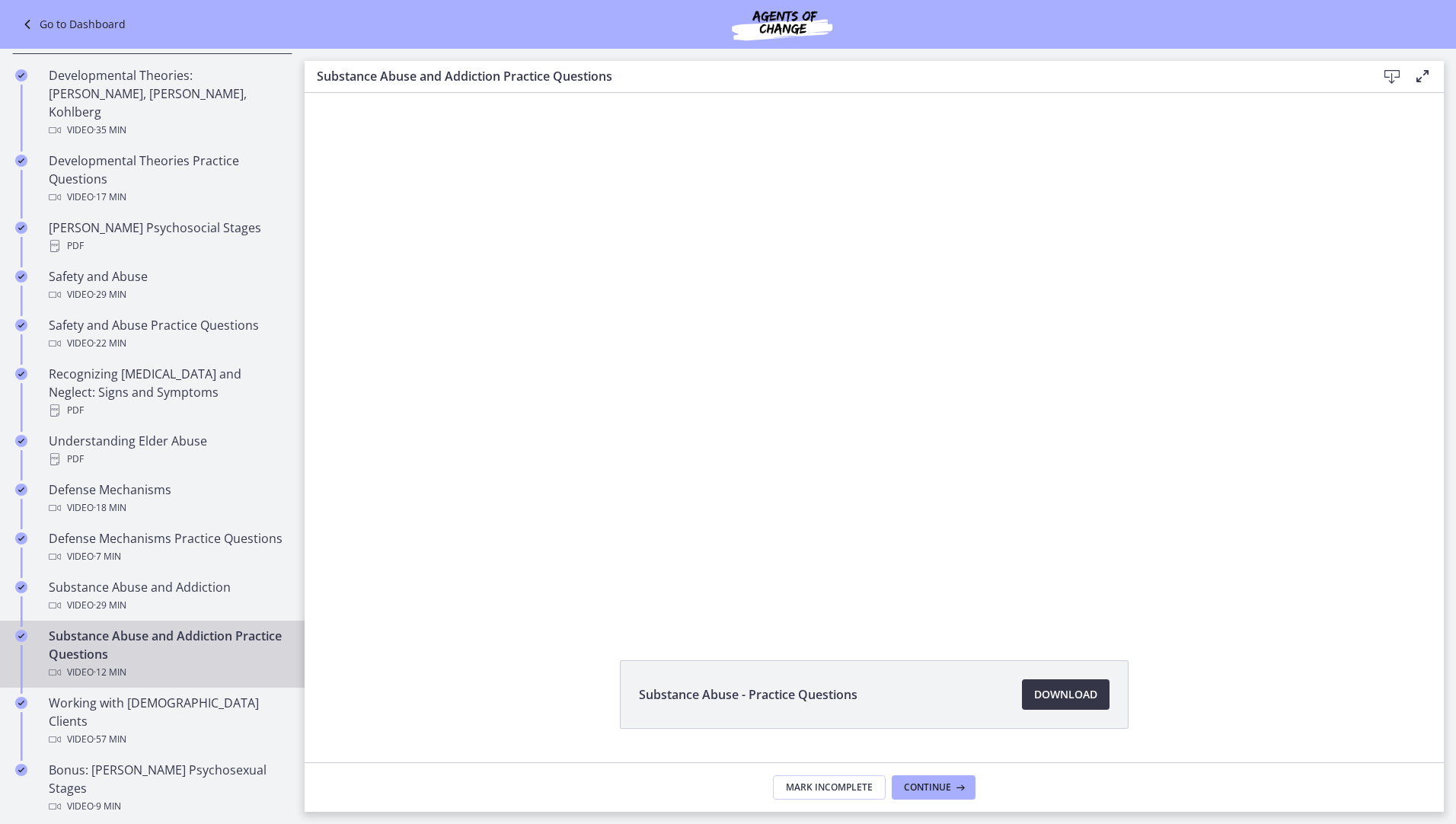
click at [1079, 697] on span "Download Opens in a new window" at bounding box center [1065, 694] width 63 height 18
